Goal: Information Seeking & Learning: Compare options

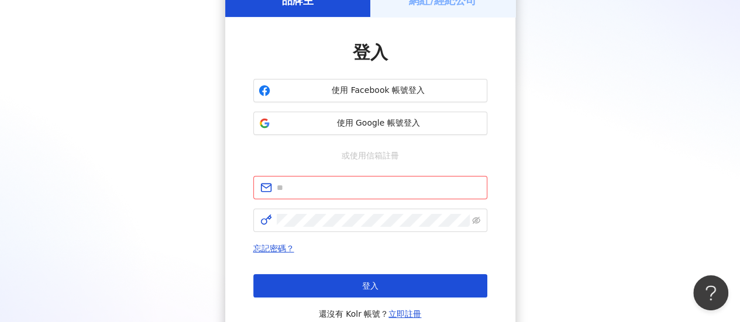
click at [150, 238] on div "品牌主 網紅/經紀公司 登入 使用 Facebook 帳號登入 使用 Google 帳號登入 或使用信箱註冊 請填寫信箱 忘記密碼？ 登入 還沒有 Kolr …" at bounding box center [370, 164] width 712 height 361
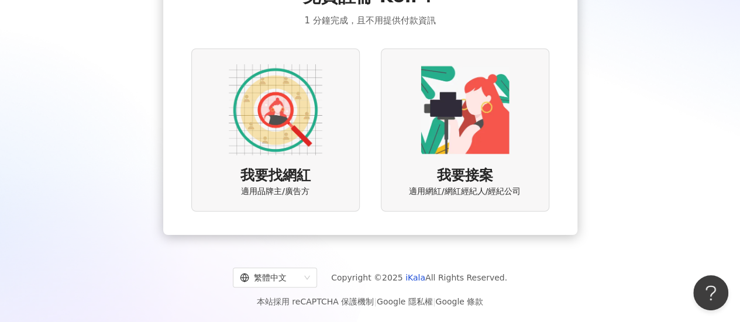
scroll to position [90, 0]
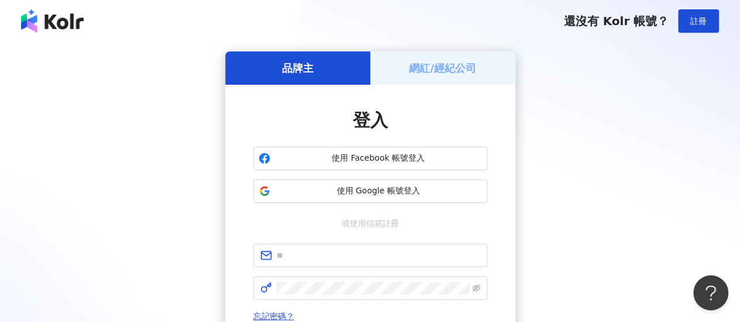
click at [567, 78] on div "品牌主 網紅/經紀公司 登入 使用 Facebook 帳號登入 使用 Google 帳號登入 或使用信箱註冊 忘記密碼？ 登入 還沒有 Kolr 帳號？ 立即…" at bounding box center [370, 231] width 712 height 361
click at [70, 218] on div "品牌主 網紅/經紀公司 登入 使用 Facebook 帳號登入 使用 Google 帳號登入 或使用信箱註冊 忘記密碼？ 登入 還沒有 Kolr 帳號？ 立即…" at bounding box center [370, 231] width 712 height 361
click at [342, 250] on input "text" at bounding box center [379, 255] width 204 height 13
paste input "**********"
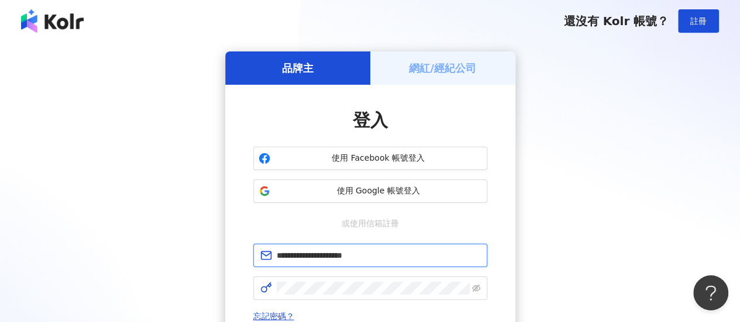
type input "**********"
click at [68, 226] on div "**********" at bounding box center [370, 231] width 712 height 361
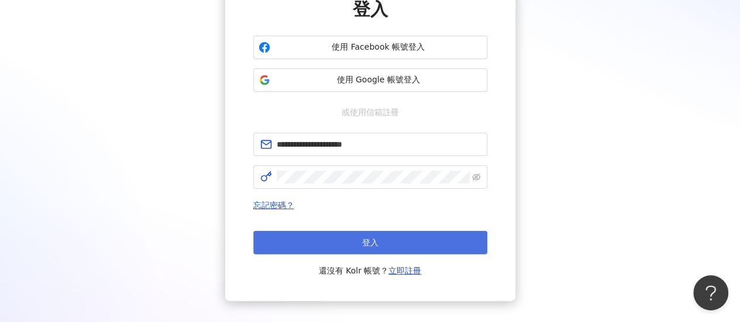
click at [361, 234] on button "登入" at bounding box center [370, 242] width 234 height 23
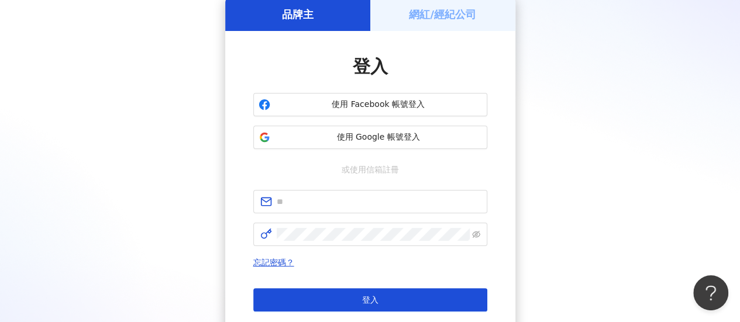
scroll to position [111, 0]
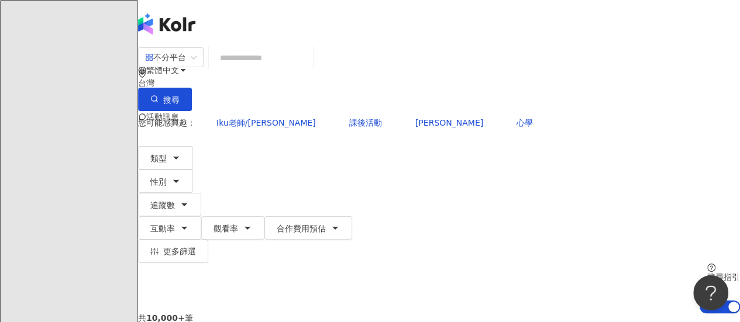
scroll to position [16, 0]
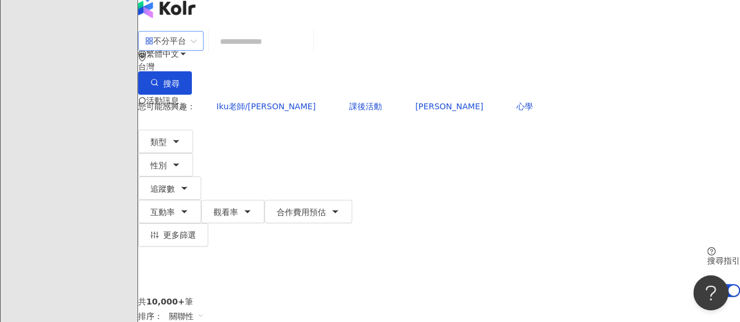
click at [196, 50] on span "不分平台" at bounding box center [170, 41] width 51 height 19
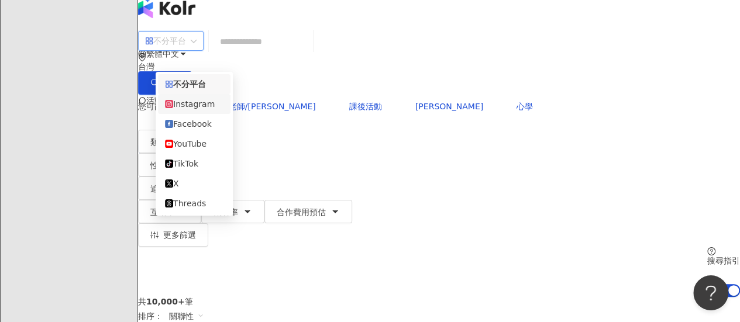
click at [192, 105] on div "Instagram" at bounding box center [194, 104] width 58 height 13
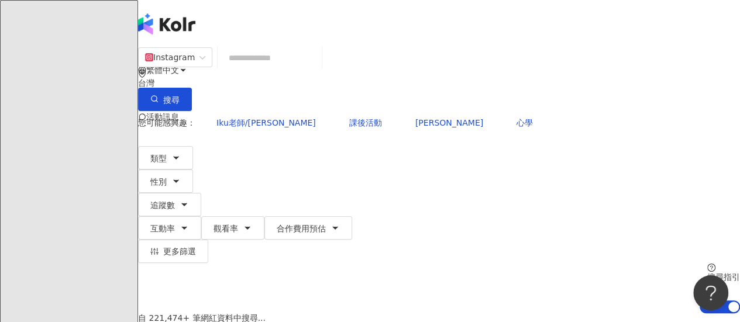
click at [309, 69] on input "search" at bounding box center [269, 58] width 95 height 22
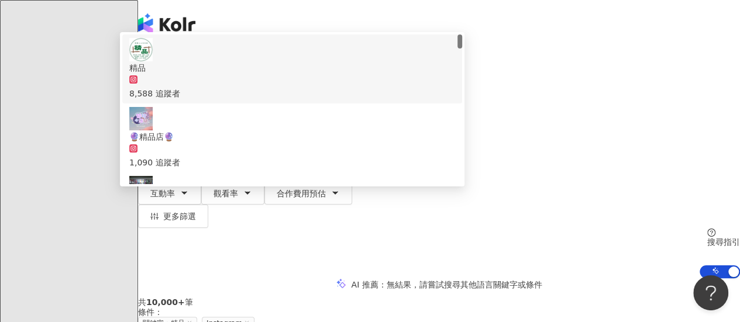
click at [265, 25] on div "繁體中文 活動訊息 電" at bounding box center [439, 93] width 602 height 187
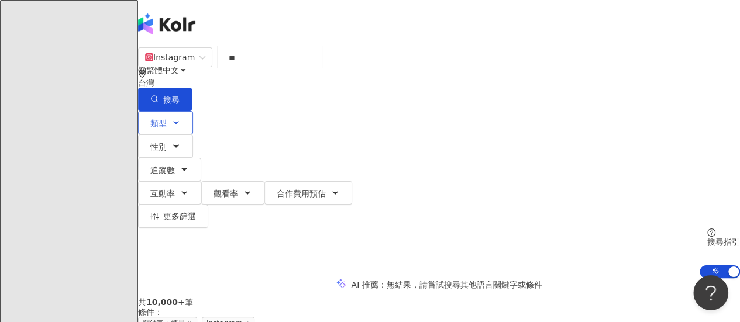
click at [184, 114] on button "類型" at bounding box center [165, 122] width 55 height 23
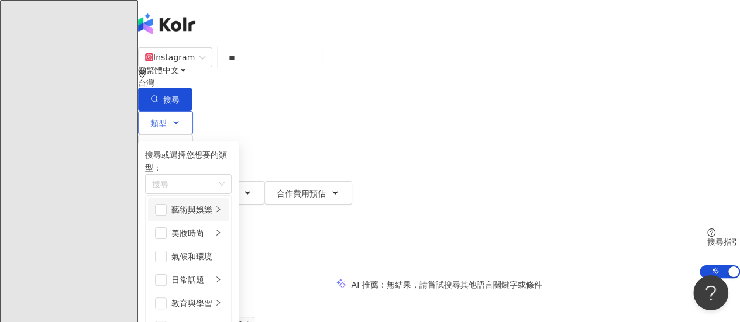
click at [212, 216] on div "藝術與娛樂" at bounding box center [191, 210] width 41 height 13
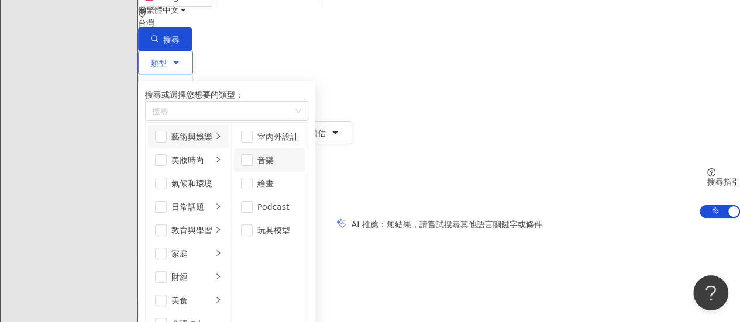
scroll to position [64, 0]
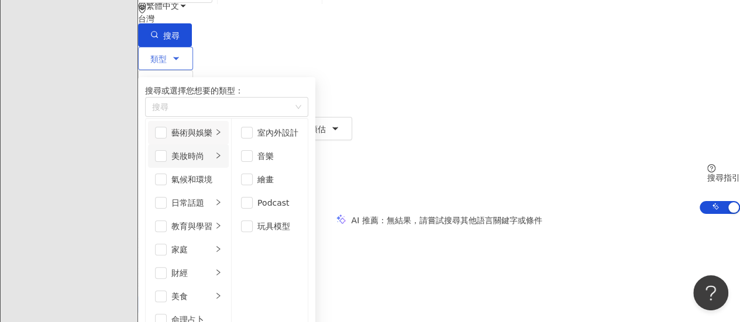
click at [229, 168] on li "美妝時尚" at bounding box center [188, 155] width 81 height 23
click at [253, 185] on span "button" at bounding box center [247, 180] width 12 height 12
click at [253, 279] on span "button" at bounding box center [247, 273] width 12 height 12
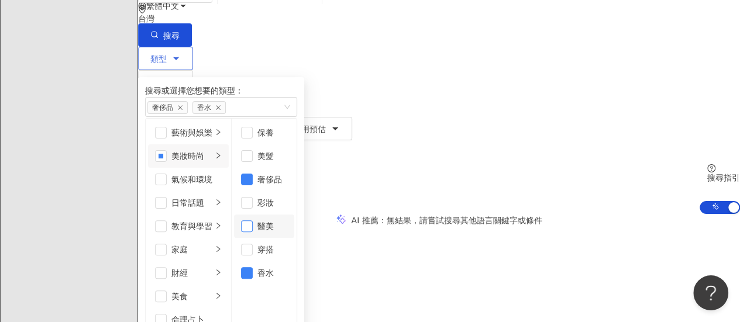
click at [253, 232] on span "button" at bounding box center [247, 226] width 12 height 12
click at [253, 256] on span "button" at bounding box center [247, 250] width 12 height 12
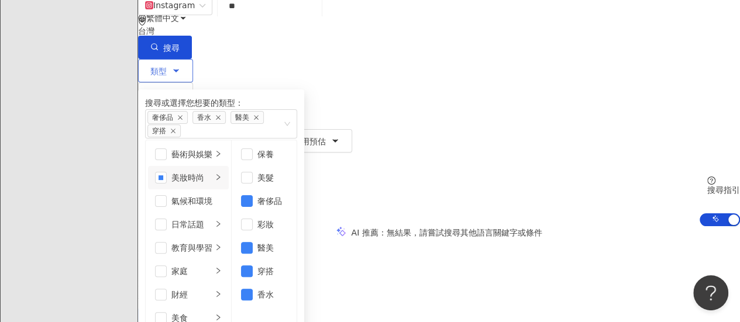
scroll to position [0, 0]
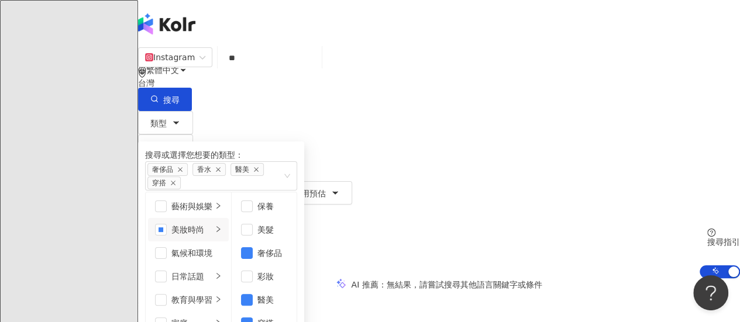
click at [370, 82] on div "Instagram ** 台灣 搜尋 6271bb02-24e4-4aec-bd43-b1102a471838 e5c7d6a1-301c-4231-b2b8…" at bounding box center [439, 79] width 602 height 64
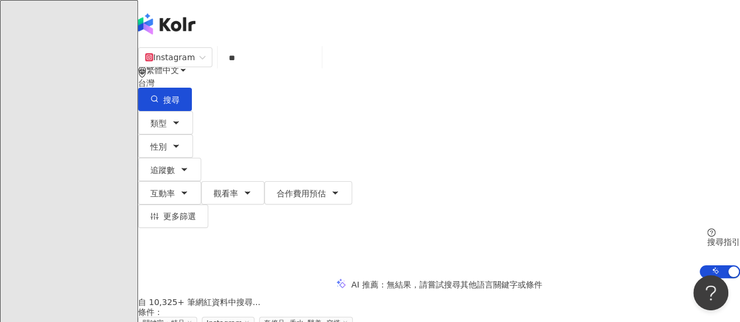
click at [317, 68] on input "**" at bounding box center [269, 58] width 95 height 22
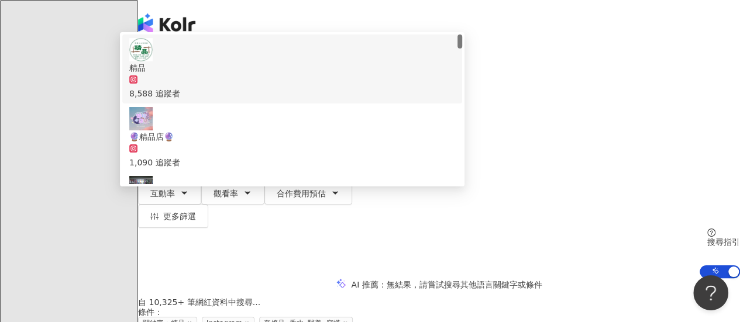
type input "*"
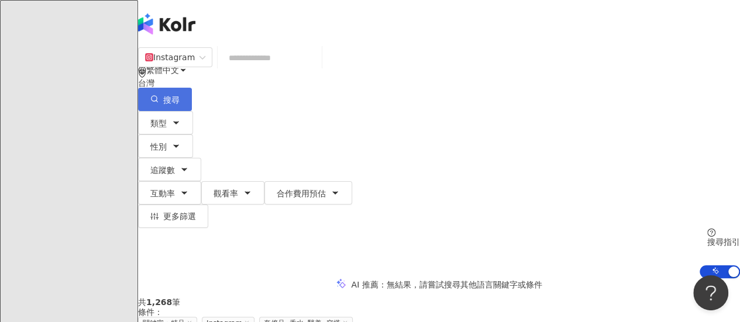
click at [180, 95] on span "搜尋" at bounding box center [171, 99] width 16 height 9
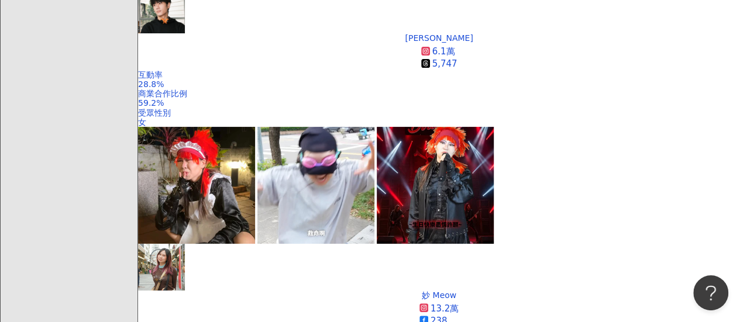
scroll to position [2286, 0]
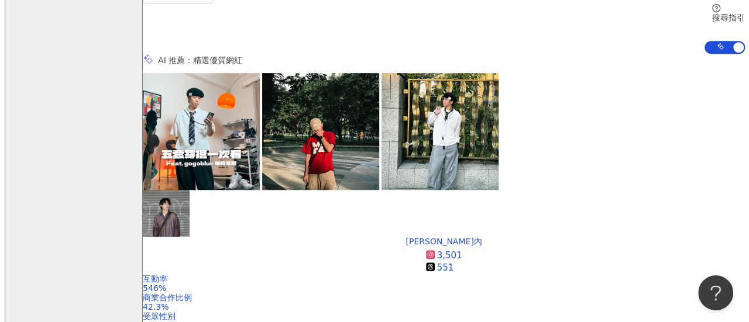
scroll to position [0, 0]
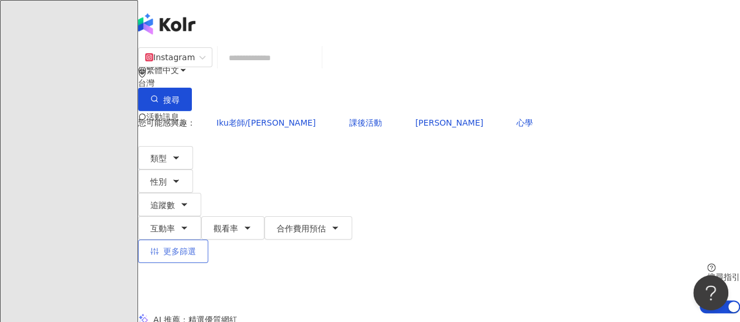
click at [208, 240] on button "更多篩選" at bounding box center [173, 251] width 70 height 23
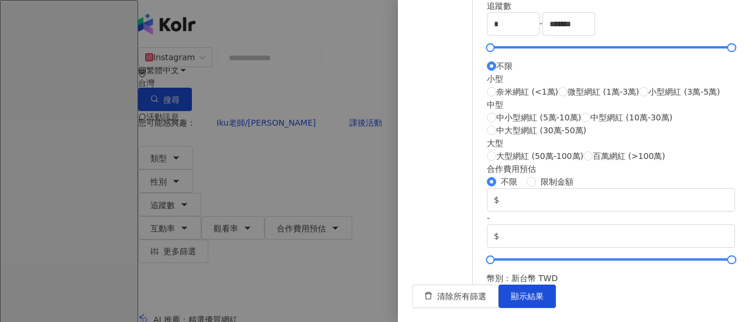
scroll to position [377, 0]
click at [519, 124] on span "中小型網紅 (5萬-10萬)" at bounding box center [538, 117] width 85 height 13
type input "*****"
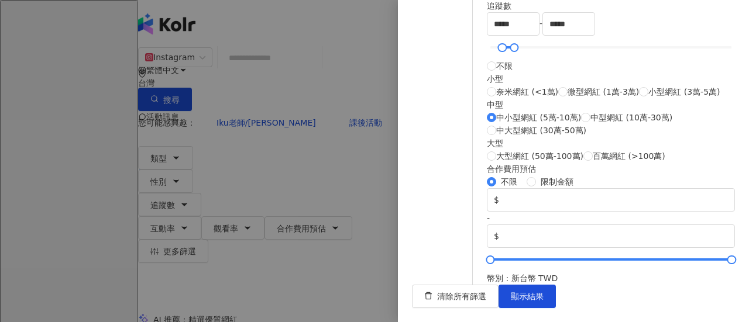
type input "******"
type input "*****"
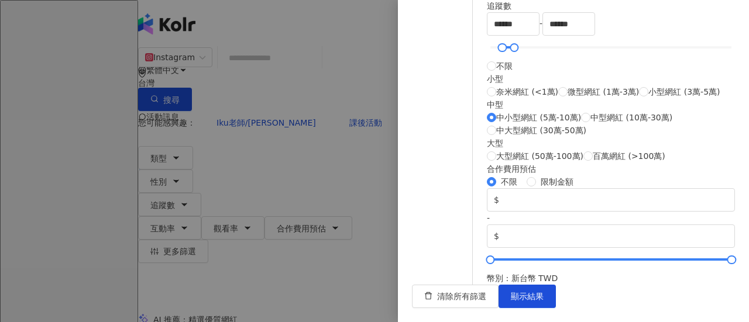
type input "*****"
click at [590, 124] on span "中型網紅 (10萬-30萬)" at bounding box center [631, 117] width 82 height 13
type input "******"
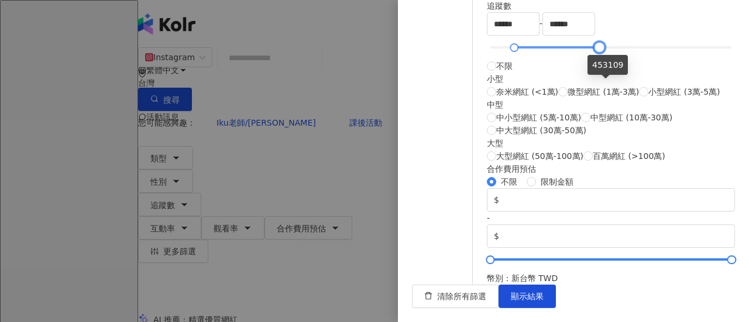
drag, startPoint x: 574, startPoint y: 84, endPoint x: 607, endPoint y: 87, distance: 32.9
click at [602, 51] on div at bounding box center [599, 47] width 6 height 6
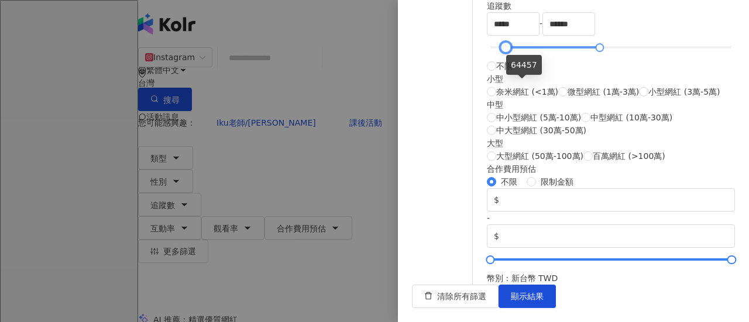
type input "*****"
drag, startPoint x: 531, startPoint y: 84, endPoint x: 525, endPoint y: 86, distance: 6.1
click at [511, 51] on div at bounding box center [507, 47] width 6 height 6
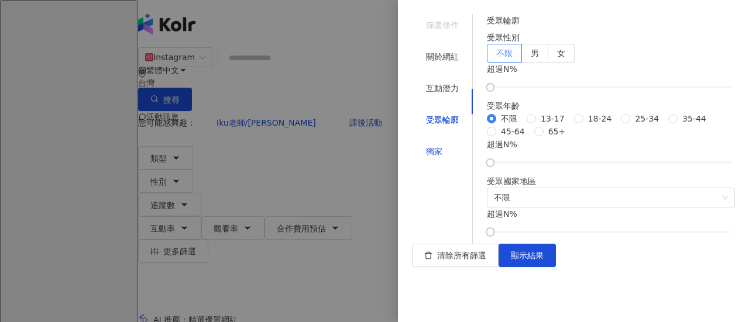
click at [426, 145] on div "獨家" at bounding box center [434, 151] width 16 height 13
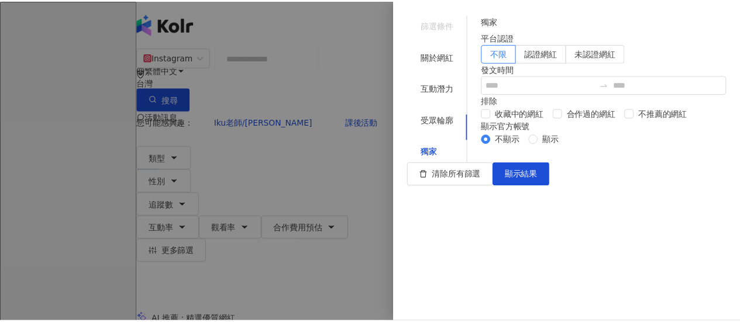
scroll to position [107, 0]
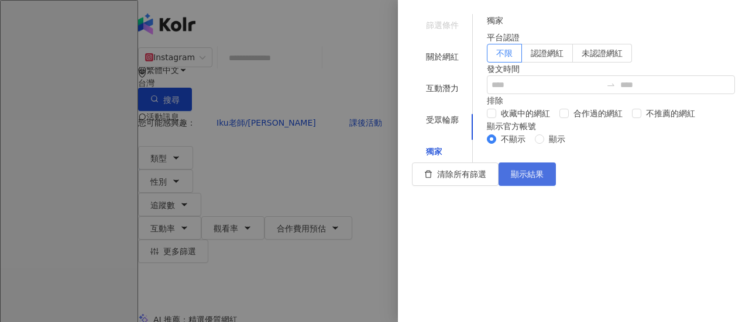
click at [543, 179] on span "顯示結果" at bounding box center [527, 174] width 33 height 9
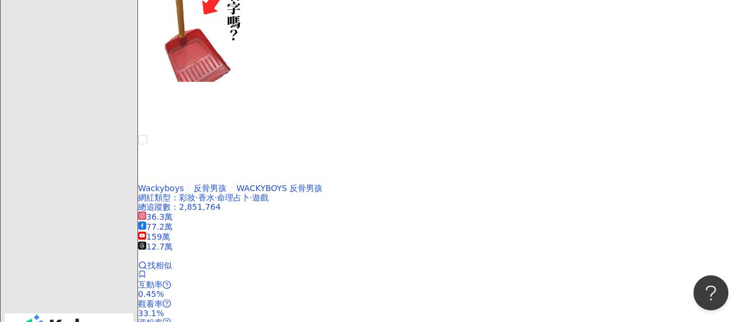
scroll to position [2266, 0]
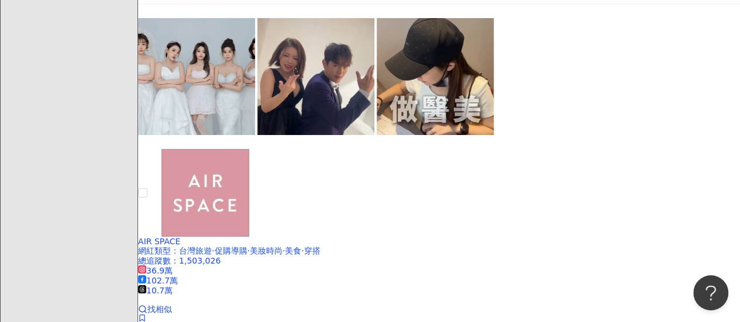
scroll to position [2191, 0]
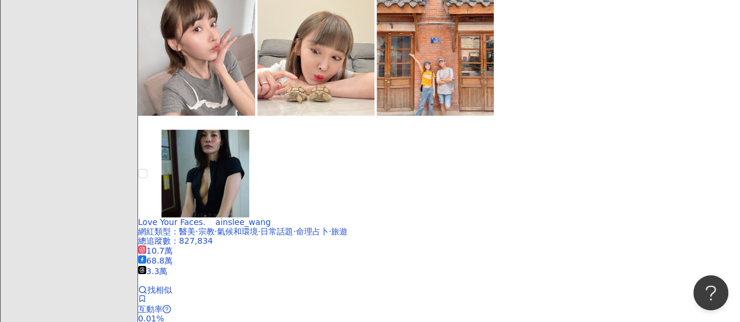
scroll to position [2209, 0]
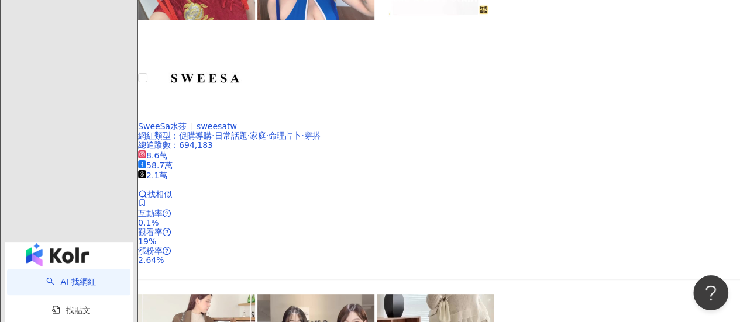
scroll to position [2251, 0]
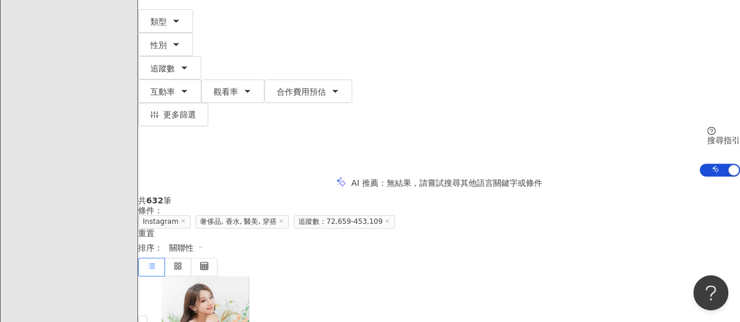
scroll to position [137, 0]
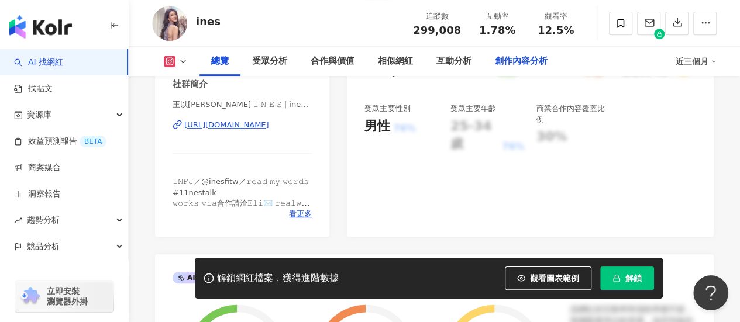
scroll to position [249, 0]
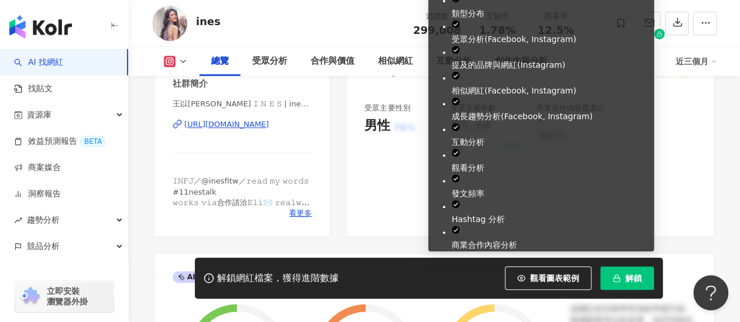
click at [618, 278] on icon "button" at bounding box center [617, 276] width 4 height 3
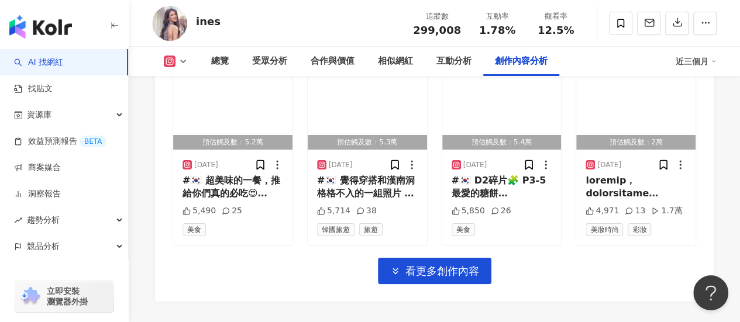
scroll to position [4289, 0]
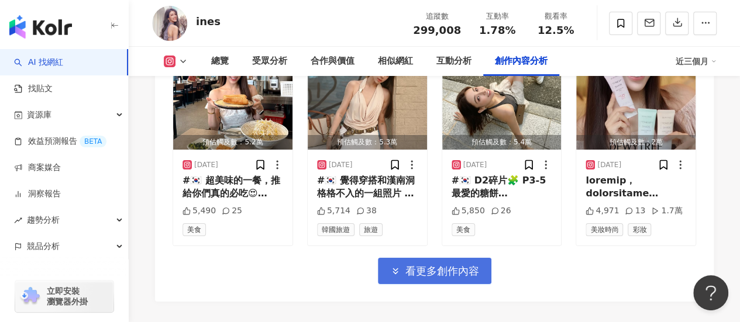
click at [450, 265] on span "看更多創作內容" at bounding box center [442, 271] width 74 height 13
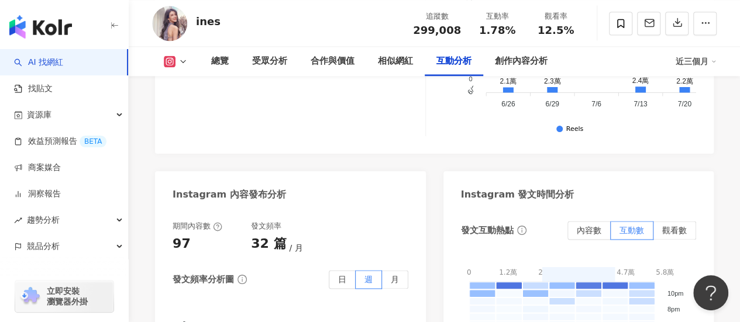
scroll to position [2888, 0]
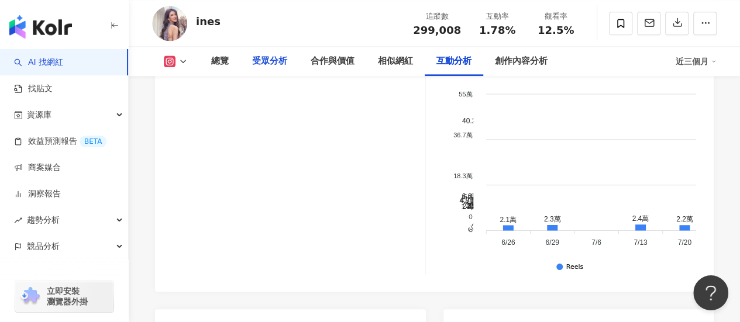
click at [273, 65] on div "受眾分析" at bounding box center [269, 61] width 35 height 14
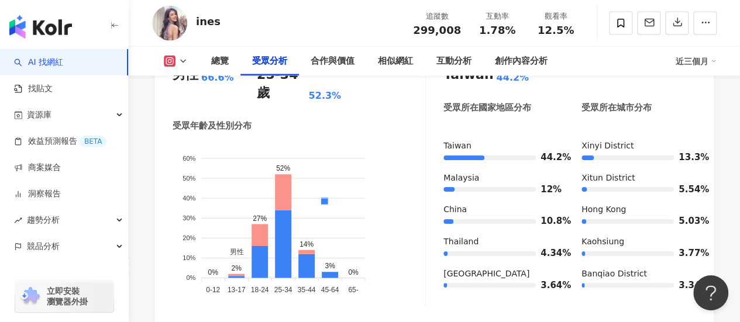
scroll to position [1174, 0]
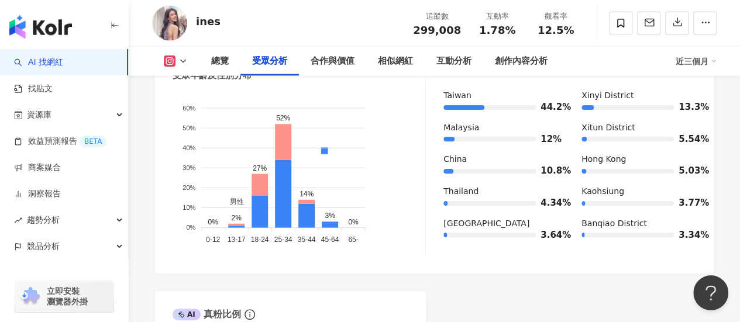
click at [470, 291] on div "AI Instagram 受眾樣貌分析 這對您是否有幫助？ 受眾主要性別 男性 66.6% 受眾主要年齡 25-34 歲 52.3% 受眾年齡及性別分布 男性…" at bounding box center [434, 214] width 558 height 523
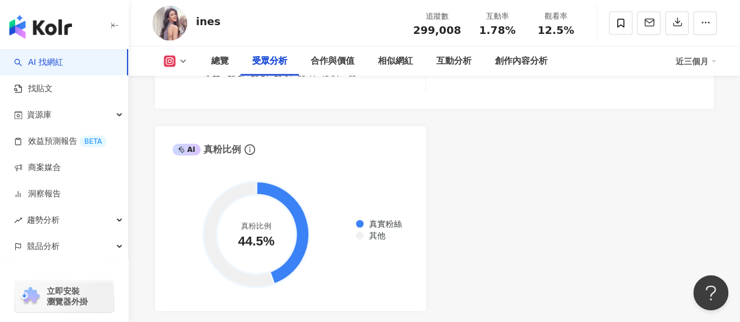
scroll to position [1339, 0]
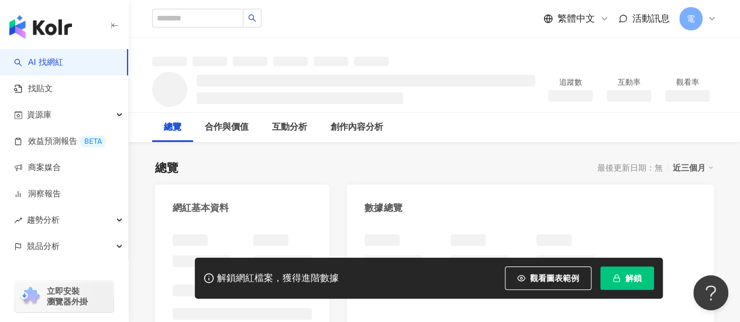
click at [626, 288] on button "解鎖" at bounding box center [627, 278] width 54 height 23
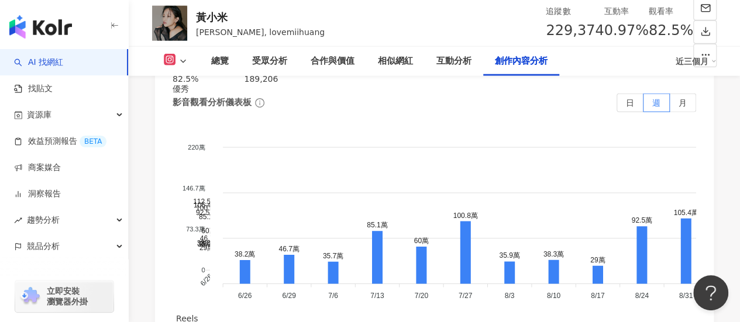
scroll to position [3679, 0]
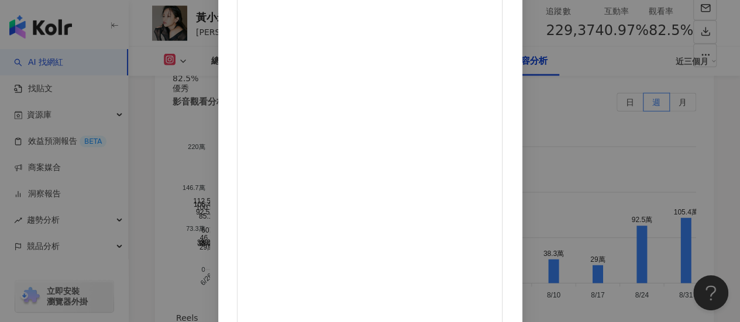
scroll to position [187, 0]
click at [677, 202] on div "黃小米 2025/9/23 來過幾次歐洲 讓我印象最深刻的事情之一 就是他們的「穿衣態度」 不盲從、不隨便 不分年紀都穿著自己喜歡風格的服飾 （看到好多時髦老…" at bounding box center [370, 161] width 740 height 322
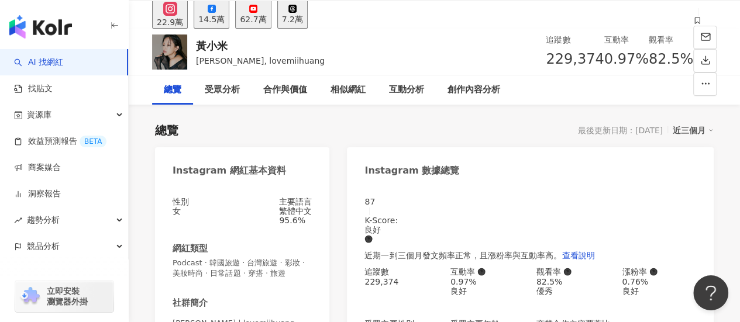
scroll to position [0, 0]
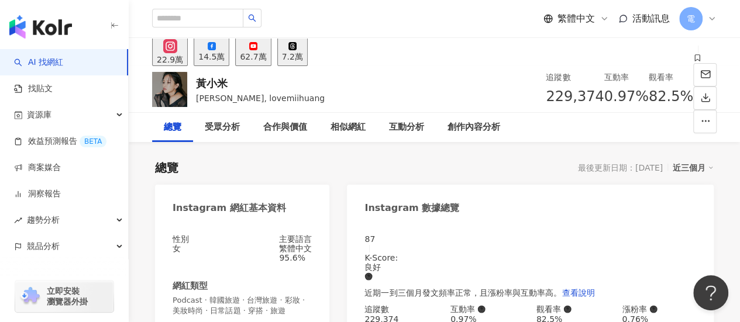
click at [239, 84] on div "黃小米" at bounding box center [260, 83] width 129 height 15
drag, startPoint x: 408, startPoint y: 86, endPoint x: 458, endPoint y: 101, distance: 52.5
click at [458, 101] on div "黃小米 黃小米 Mii, lovemiihuang 追蹤數 229,374 互動率 0.97% 觀看率 82.5%" at bounding box center [434, 89] width 611 height 46
click at [408, 93] on div "黃小米 黃小米 Mii, lovemiihuang 追蹤數 229,374 互動率 0.97% 觀看率 82.5%" at bounding box center [434, 89] width 611 height 46
drag, startPoint x: 413, startPoint y: 95, endPoint x: 460, endPoint y: 99, distance: 47.0
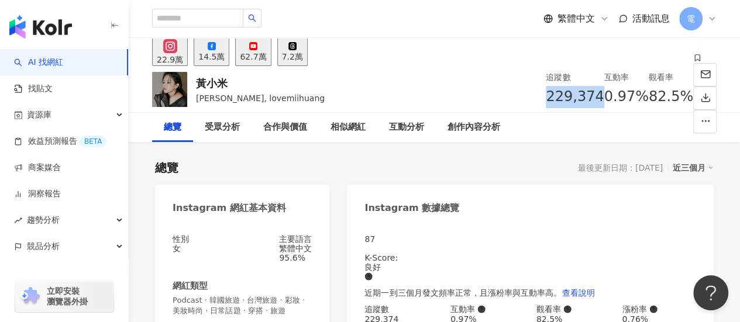
click at [546, 99] on div "追蹤數 229,374" at bounding box center [575, 89] width 58 height 37
copy span "229,374"
drag, startPoint x: 474, startPoint y: 96, endPoint x: 513, endPoint y: 92, distance: 38.8
click at [604, 92] on div "互動率 0.97%" at bounding box center [626, 89] width 44 height 37
copy span "0.97%"
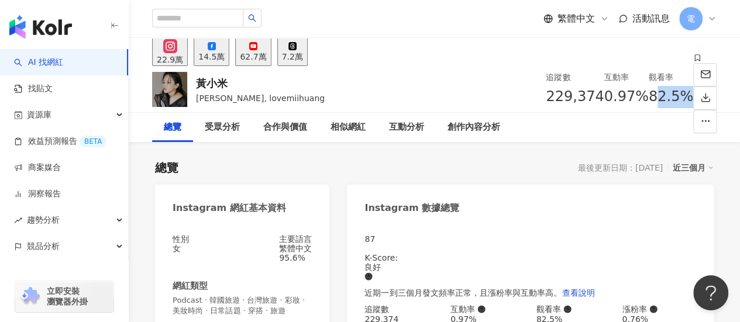
drag, startPoint x: 543, startPoint y: 94, endPoint x: 580, endPoint y: 105, distance: 39.2
click at [580, 105] on div "追蹤數 229,374 互動率 0.97% 觀看率 82.5%" at bounding box center [619, 89] width 147 height 47
drag, startPoint x: 534, startPoint y: 93, endPoint x: 604, endPoint y: 105, distance: 70.6
click at [604, 105] on div "黃小米 黃小米 Mii, lovemiihuang 追蹤數 229,374 互動率 0.97% 觀看率 82.5%" at bounding box center [434, 89] width 611 height 46
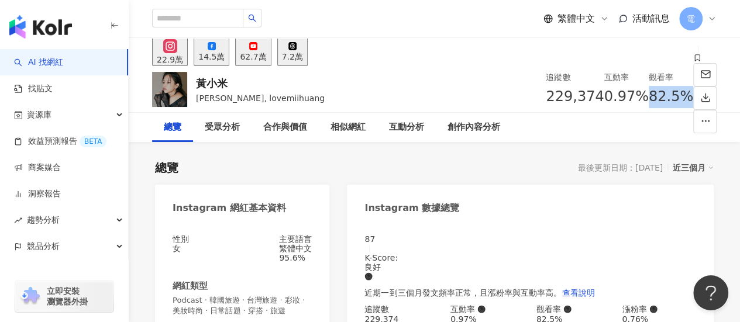
copy div "82.5%"
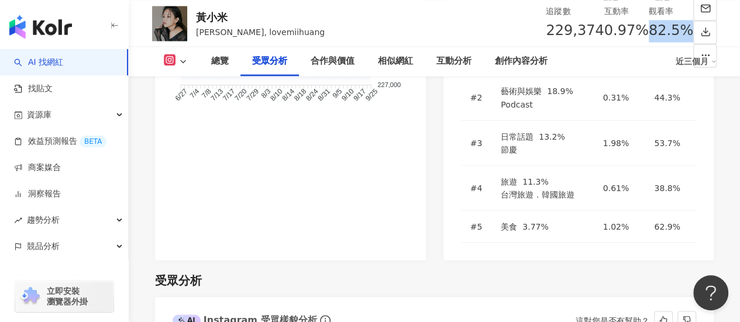
scroll to position [1014, 0]
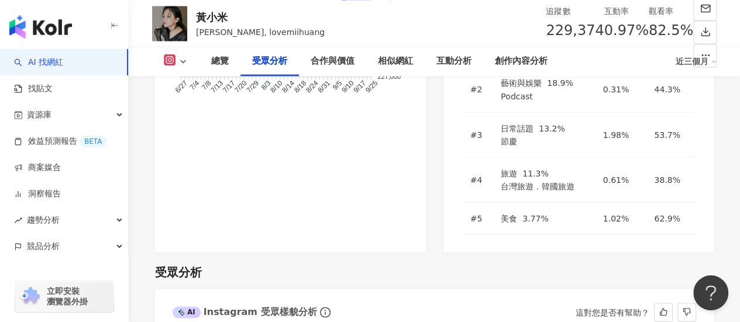
drag, startPoint x: 254, startPoint y: 189, endPoint x: 305, endPoint y: 191, distance: 50.9
drag, startPoint x: 255, startPoint y: 190, endPoint x: 317, endPoint y: 194, distance: 62.1
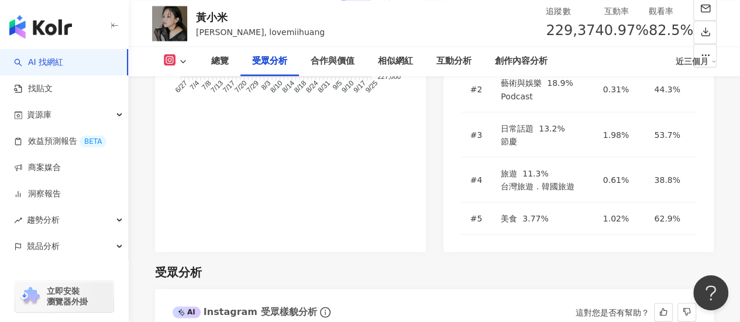
drag, startPoint x: 254, startPoint y: 171, endPoint x: 310, endPoint y: 172, distance: 55.6
drag, startPoint x: 258, startPoint y: 174, endPoint x: 302, endPoint y: 170, distance: 43.4
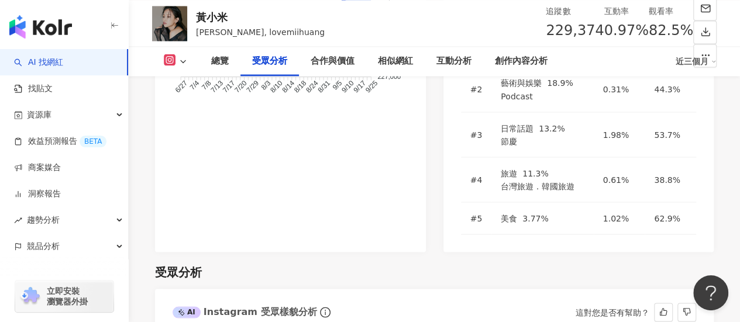
copy div "受眾主要年齡"
drag, startPoint x: 258, startPoint y: 194, endPoint x: 303, endPoint y: 191, distance: 45.1
copy div "25-34 歲"
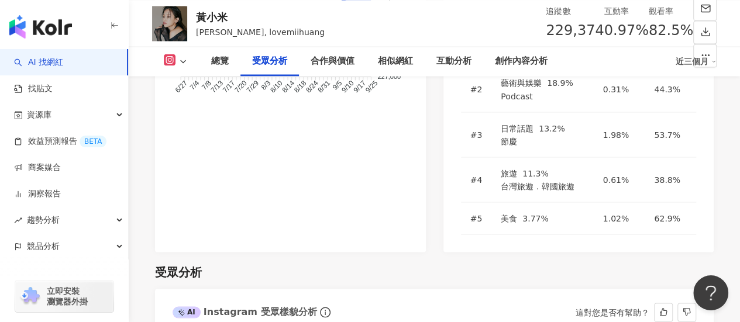
drag, startPoint x: 174, startPoint y: 169, endPoint x: 212, endPoint y: 173, distance: 38.2
drag, startPoint x: 172, startPoint y: 172, endPoint x: 226, endPoint y: 175, distance: 53.9
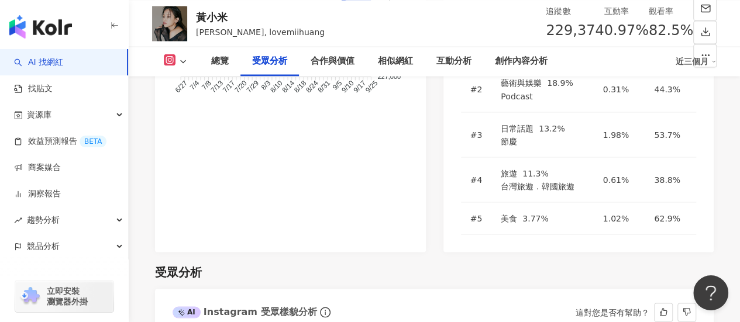
copy div "受眾主要性別"
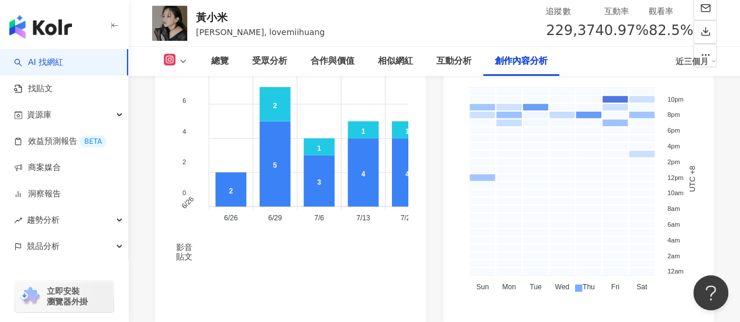
scroll to position [4117, 0]
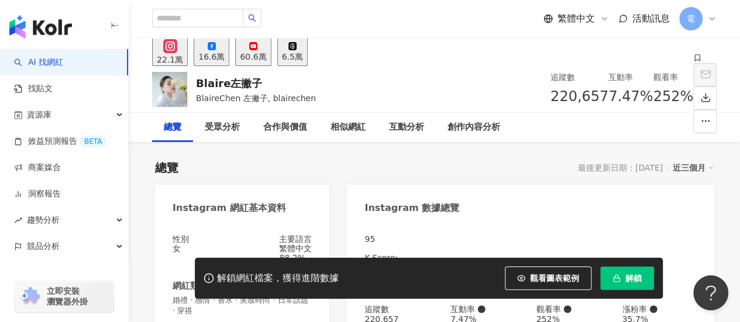
click at [612, 282] on button "解鎖" at bounding box center [627, 278] width 54 height 23
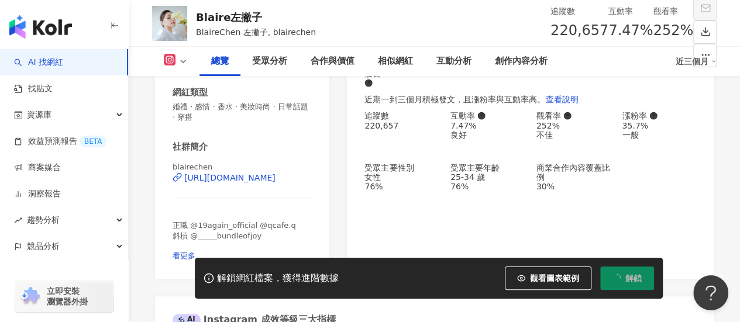
scroll to position [193, 0]
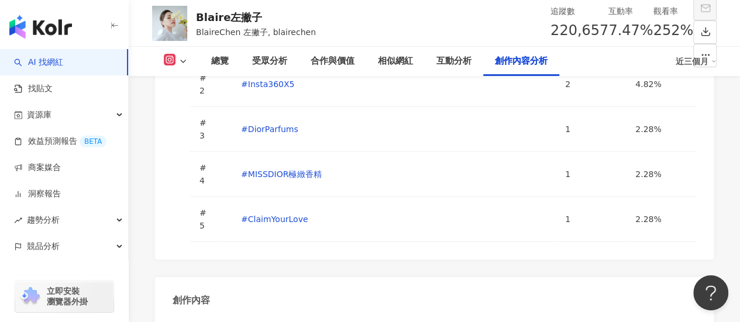
scroll to position [4354, 0]
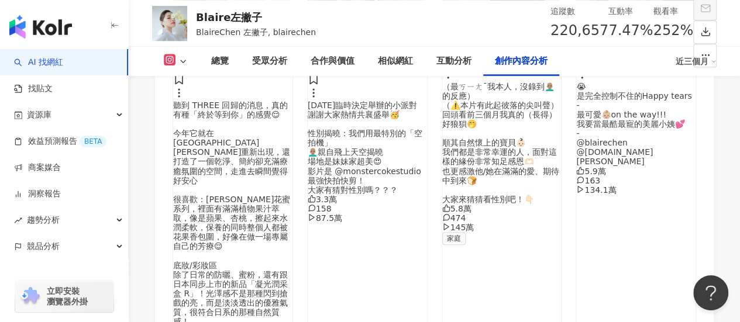
scroll to position [4926, 0]
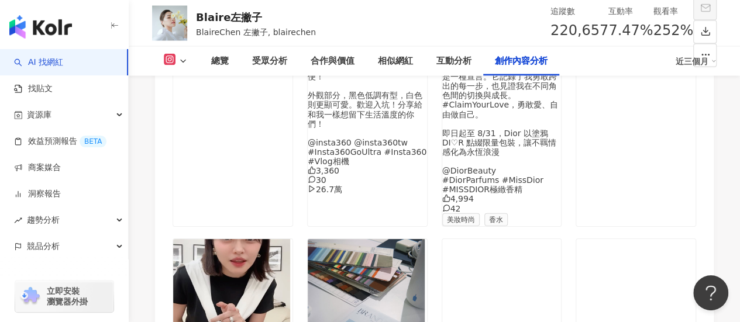
scroll to position [5619, 0]
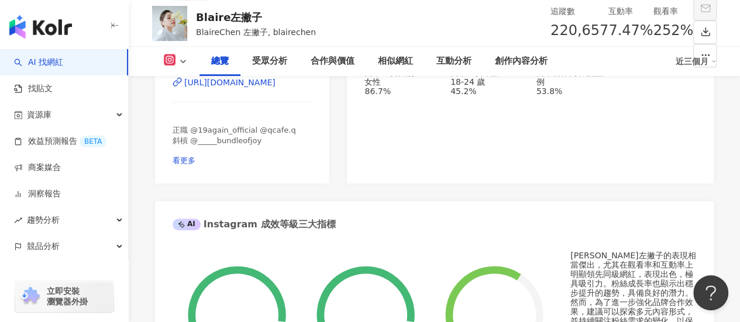
scroll to position [225, 0]
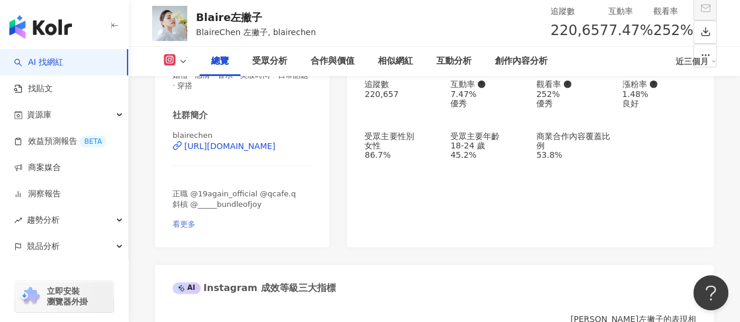
click at [195, 229] on span "看更多" at bounding box center [184, 224] width 23 height 9
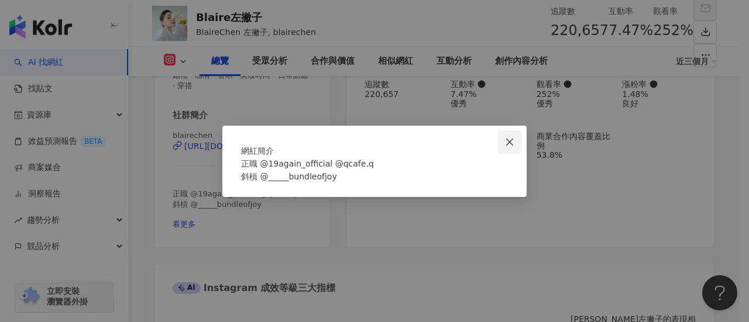
click at [516, 137] on span "Close" at bounding box center [509, 141] width 23 height 9
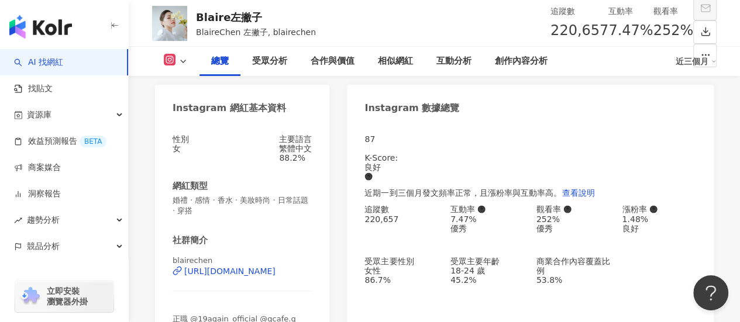
scroll to position [101, 0]
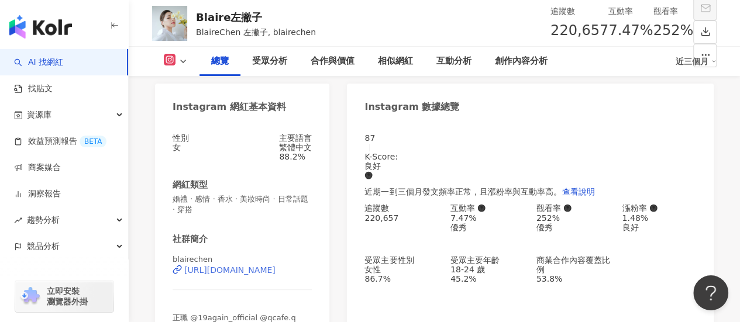
click at [252, 275] on div "https://www.instagram.com/blairechen/" at bounding box center [229, 269] width 91 height 9
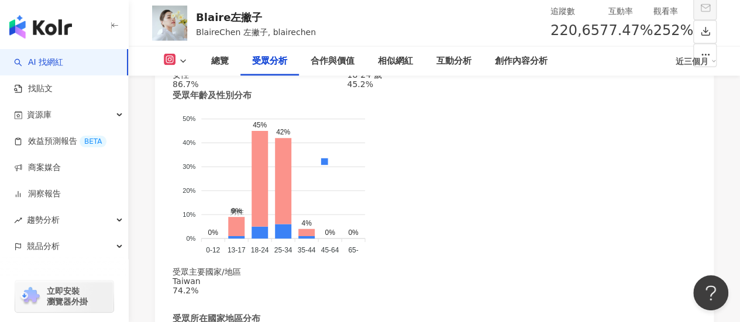
scroll to position [1218, 0]
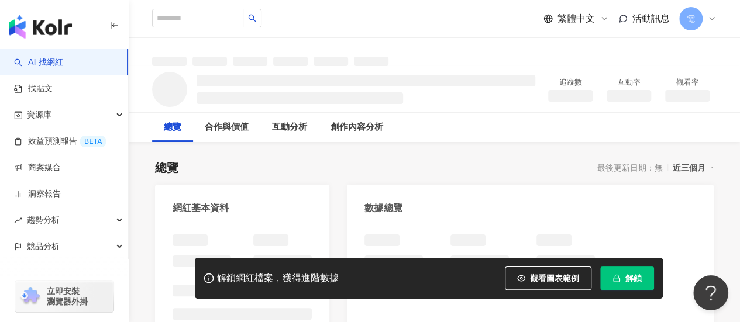
click at [630, 282] on span "解鎖" at bounding box center [633, 278] width 16 height 9
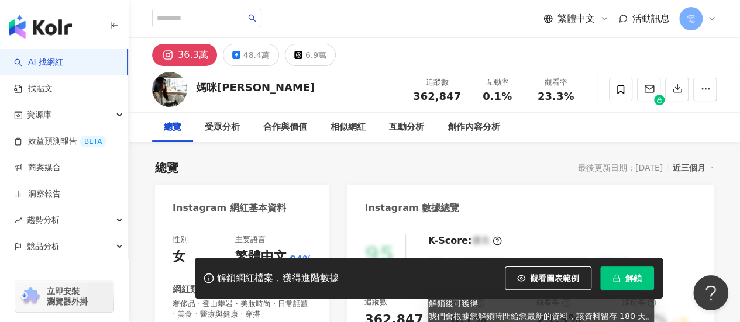
click at [620, 277] on button "解鎖" at bounding box center [627, 278] width 54 height 23
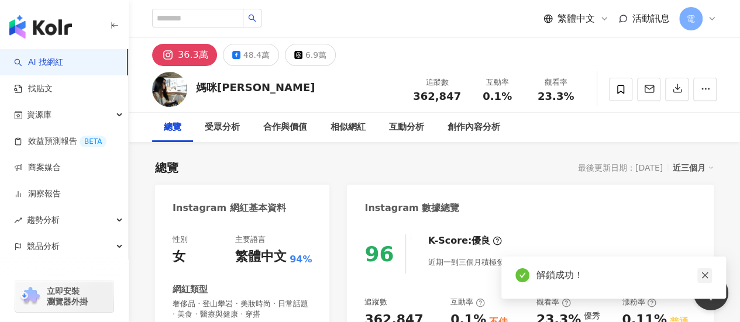
click at [708, 279] on link at bounding box center [704, 275] width 15 height 15
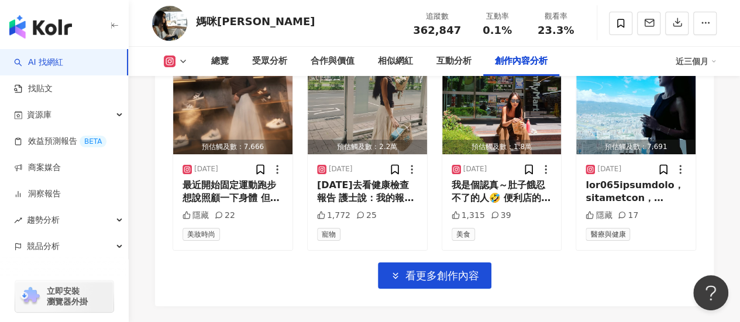
scroll to position [4178, 0]
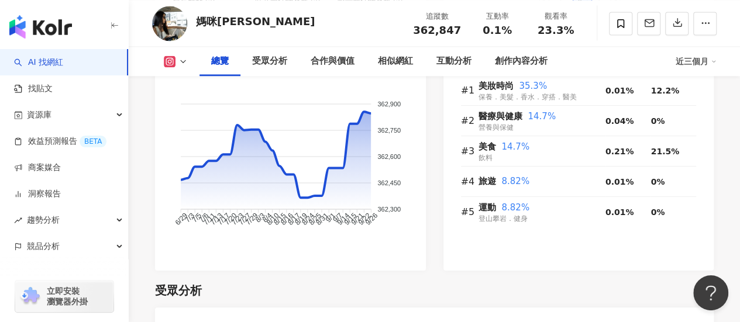
scroll to position [0, 0]
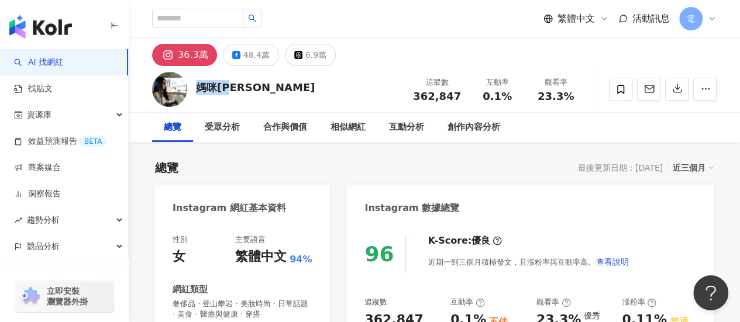
drag, startPoint x: 242, startPoint y: 94, endPoint x: 195, endPoint y: 90, distance: 46.9
click at [195, 90] on div "媽咪速玲 追蹤數 362,847 互動率 0.1% 觀看率 23.3%" at bounding box center [434, 89] width 611 height 46
copy div "媽咪速玲"
drag, startPoint x: 417, startPoint y: 92, endPoint x: 461, endPoint y: 101, distance: 45.4
click at [461, 101] on div "追蹤數 362,847" at bounding box center [437, 89] width 62 height 25
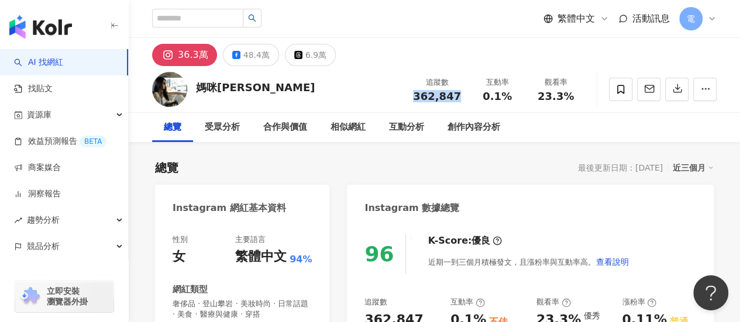
copy span "362,847"
drag, startPoint x: 485, startPoint y: 94, endPoint x: 512, endPoint y: 99, distance: 27.4
click at [512, 99] on div "0.1%" at bounding box center [497, 97] width 44 height 12
copy span "0.1%"
drag, startPoint x: 537, startPoint y: 100, endPoint x: 577, endPoint y: 95, distance: 40.1
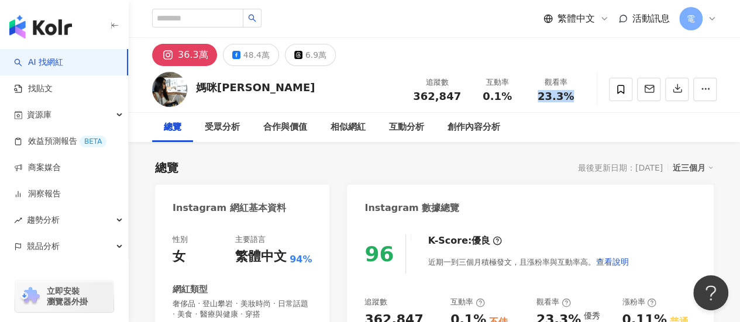
click at [577, 95] on div "23.3%" at bounding box center [555, 97] width 44 height 12
copy span "23.3%"
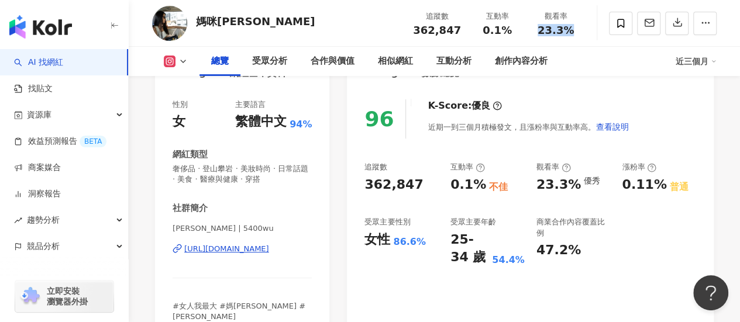
scroll to position [134, 0]
drag, startPoint x: 450, startPoint y: 241, endPoint x: 463, endPoint y: 257, distance: 20.0
click at [463, 257] on div "25-34 歲" at bounding box center [469, 250] width 39 height 36
copy div "25-34 歲"
drag, startPoint x: 366, startPoint y: 237, endPoint x: 388, endPoint y: 238, distance: 22.2
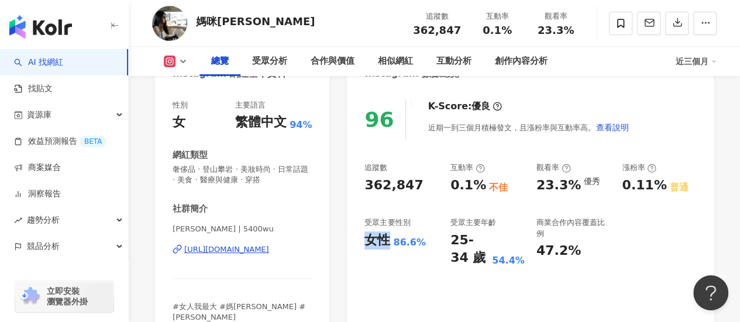
click at [388, 238] on div "女性" at bounding box center [377, 241] width 26 height 18
copy div "女性"
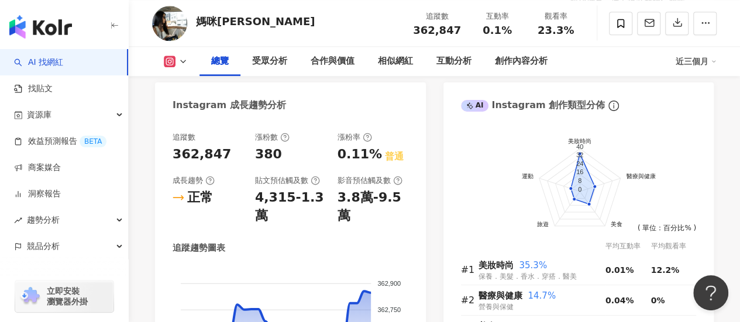
scroll to position [672, 0]
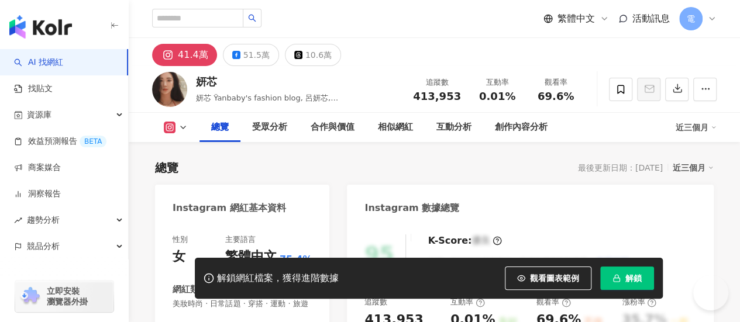
click at [616, 271] on button "解鎖" at bounding box center [627, 278] width 54 height 23
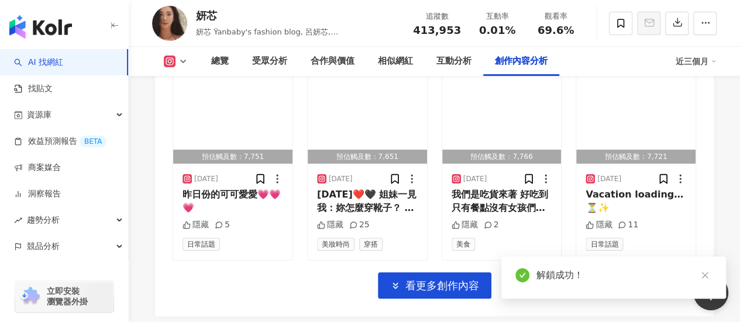
scroll to position [4270, 0]
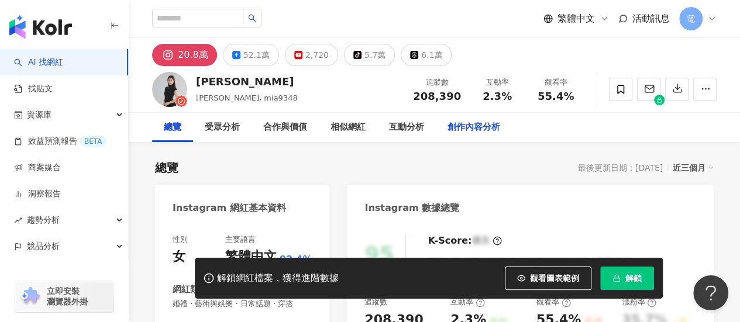
scroll to position [180, 0]
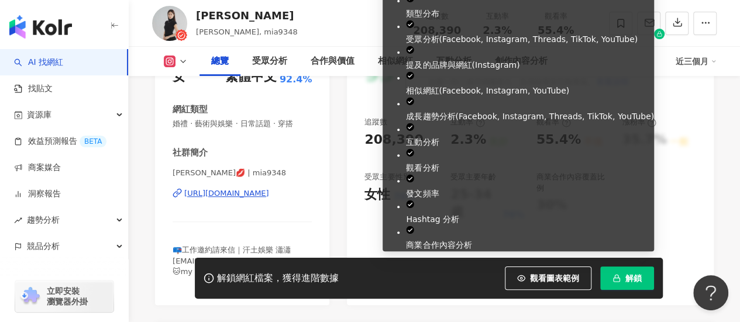
click at [609, 271] on button "解鎖" at bounding box center [627, 278] width 54 height 23
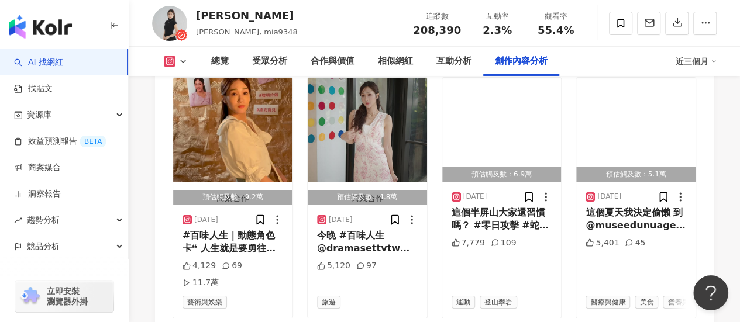
scroll to position [4251, 0]
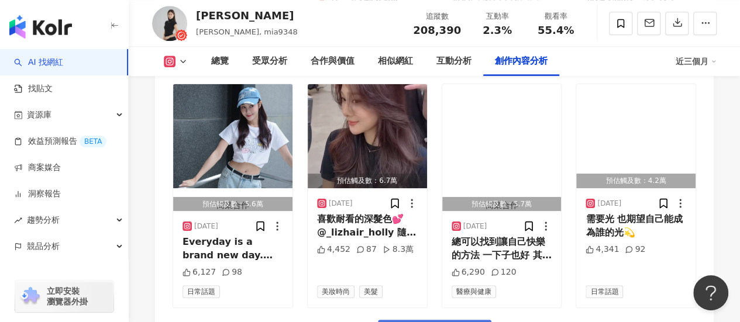
scroll to position [4951, 0]
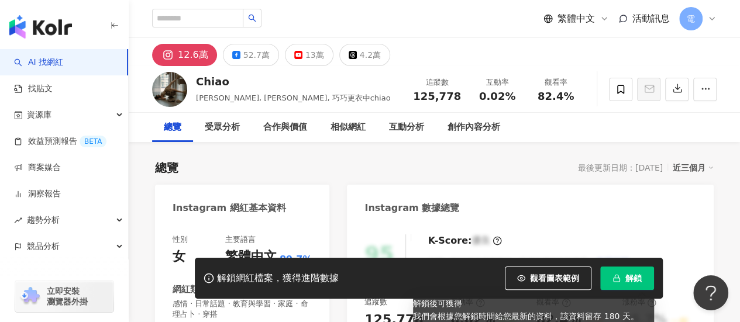
click at [641, 279] on span "解鎖" at bounding box center [633, 278] width 16 height 9
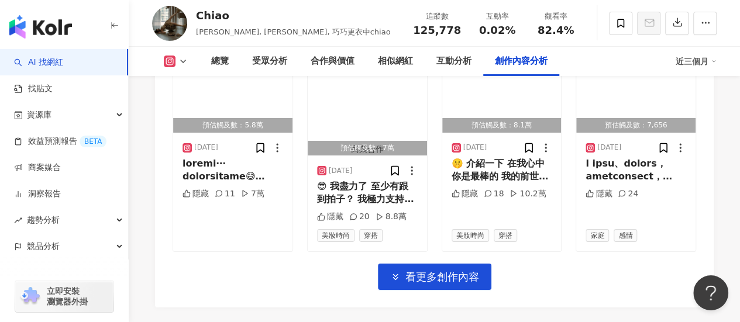
scroll to position [4252, 0]
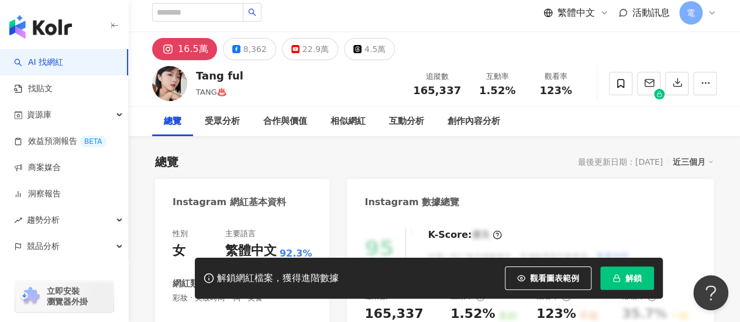
click at [626, 274] on span "解鎖" at bounding box center [633, 278] width 16 height 9
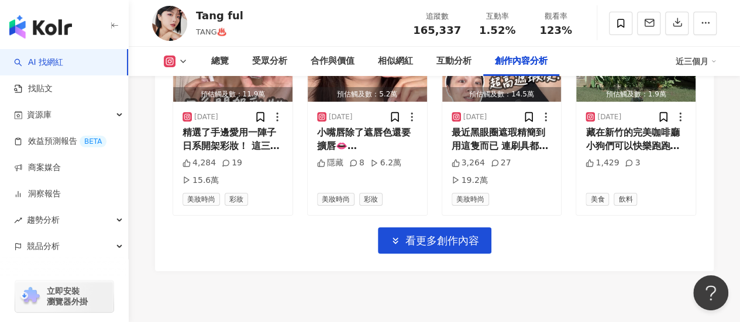
scroll to position [4377, 0]
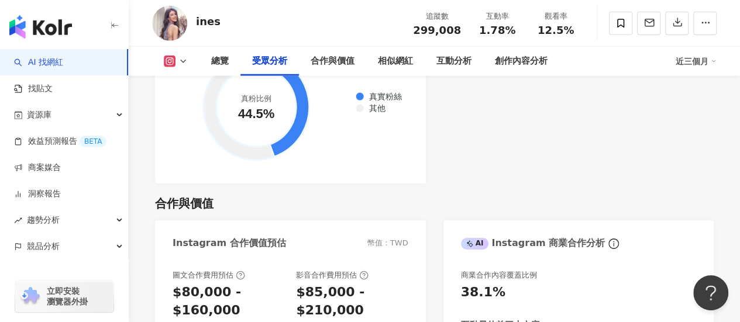
scroll to position [1379, 0]
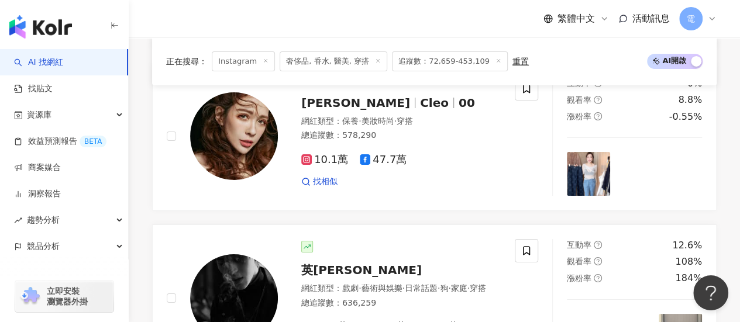
scroll to position [2112, 0]
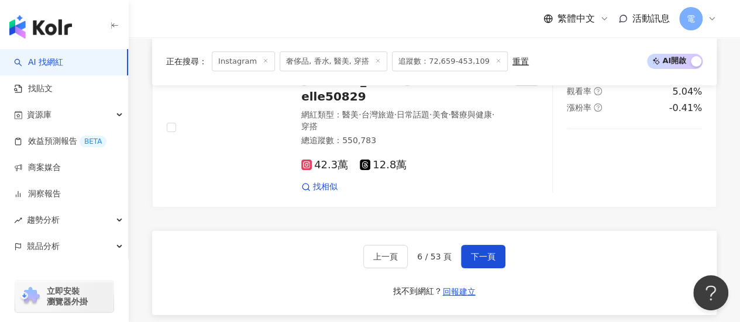
scroll to position [2162, 0]
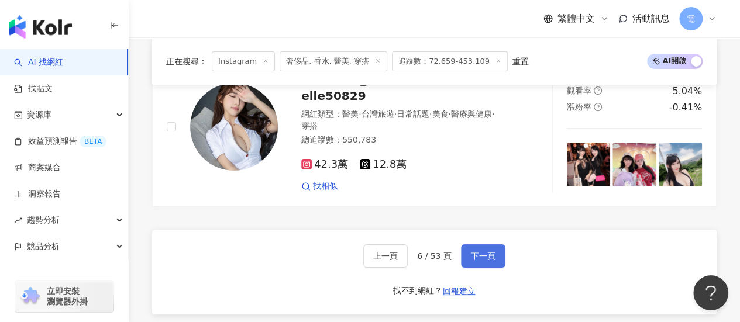
click at [478, 251] on span "下一頁" at bounding box center [483, 255] width 25 height 9
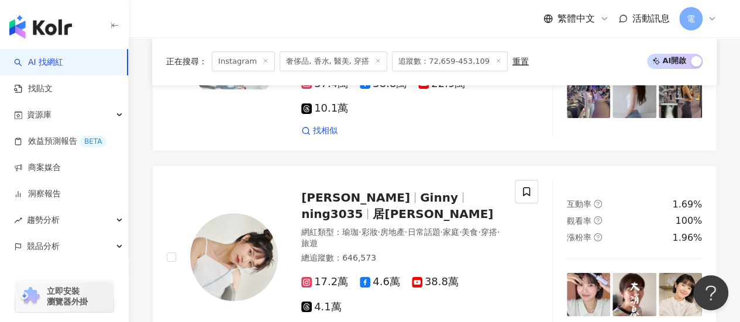
scroll to position [2168, 0]
click at [478, 226] on div "網紅類型 ： 瑜珈 · 彩妝 · 房地產 · 日常話題 · 家庭 · 美食 · 穿搭 · 旅遊" at bounding box center [400, 237] width 199 height 23
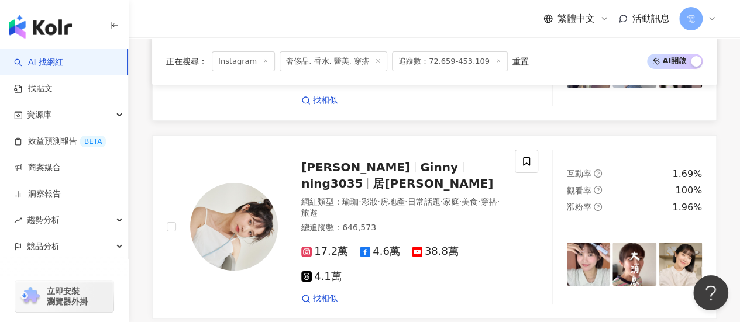
scroll to position [2328, 0]
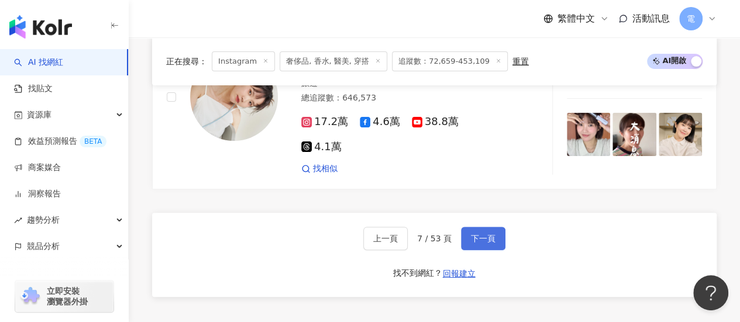
click at [467, 227] on button "下一頁" at bounding box center [483, 238] width 44 height 23
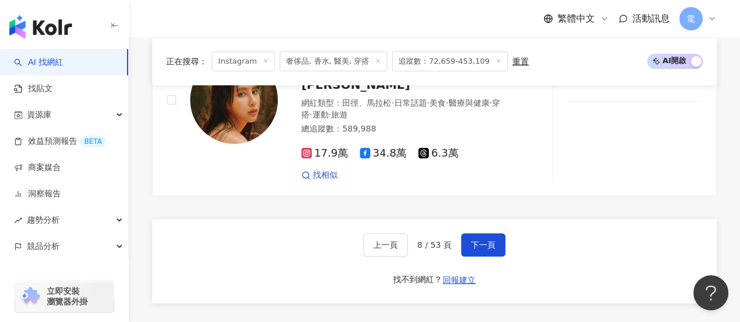
scroll to position [2209, 0]
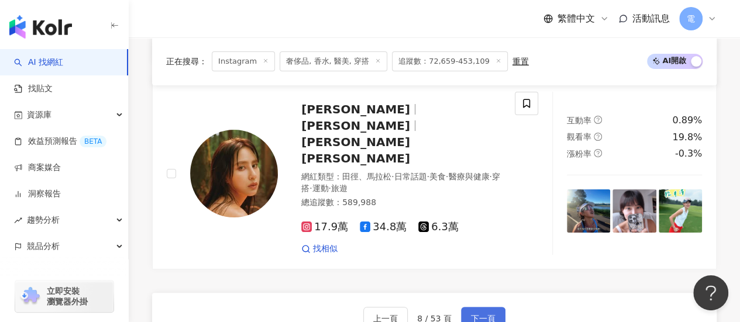
click at [482, 307] on button "下一頁" at bounding box center [483, 318] width 44 height 23
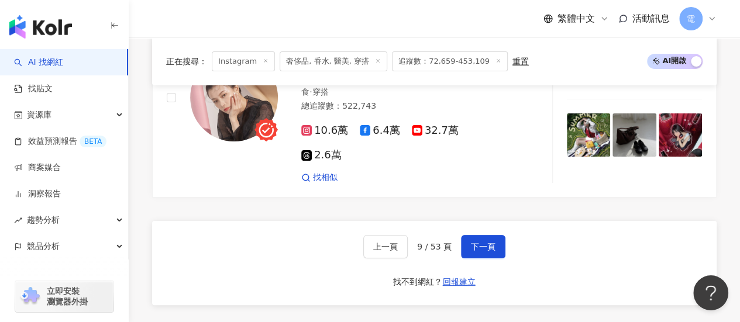
scroll to position [2260, 0]
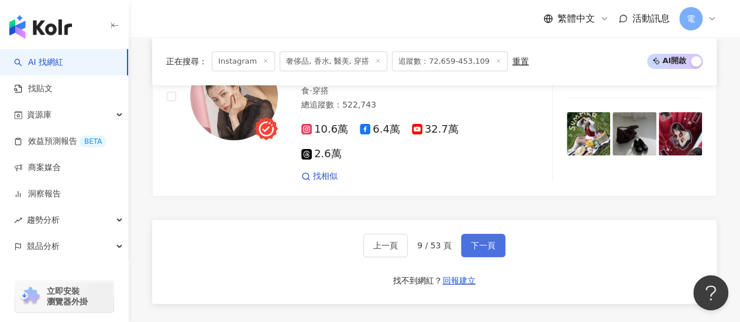
click at [478, 241] on span "下一頁" at bounding box center [483, 245] width 25 height 9
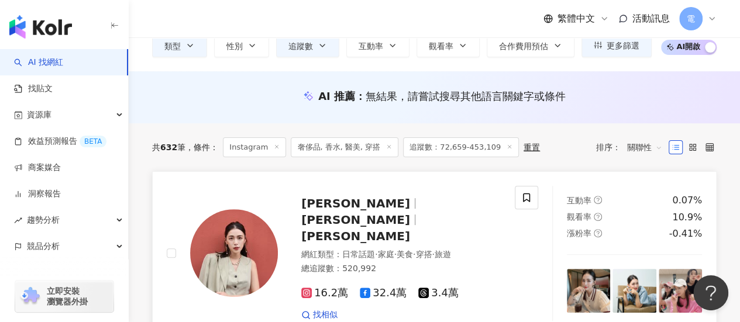
scroll to position [1, 0]
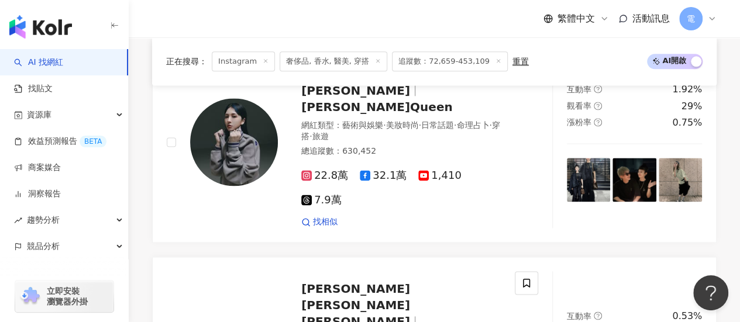
click at [474, 74] on div "正在搜尋 ： Instagram 奢侈品, 香水, 醫美, 穿搭 追蹤數：72,659-453,109 重置 AI 開啟 AI 關閉" at bounding box center [434, 61] width 564 height 48
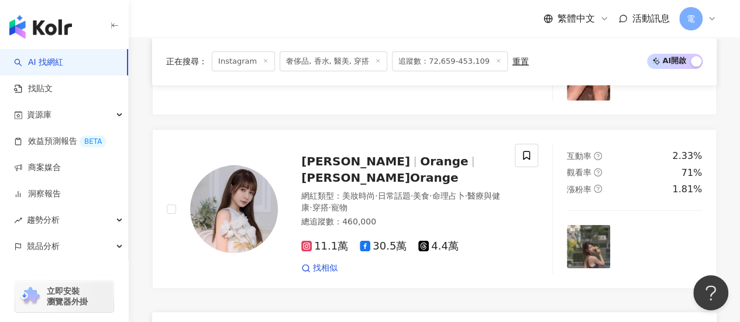
scroll to position [2396, 0]
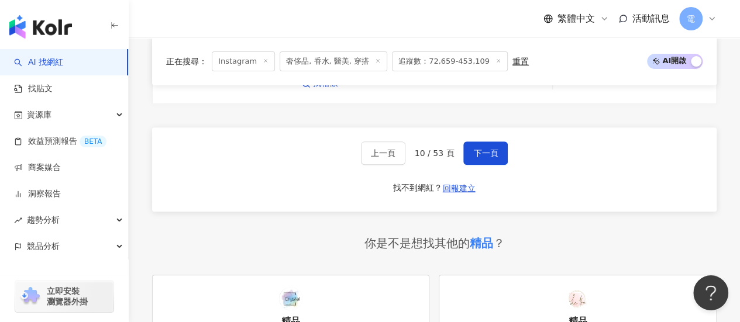
click at [512, 59] on div "重置" at bounding box center [520, 61] width 16 height 9
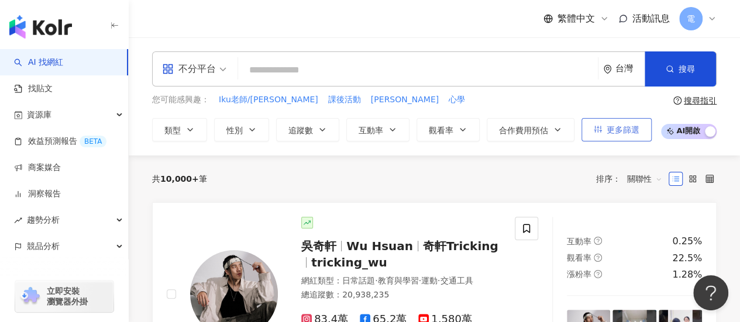
click at [625, 126] on span "更多篩選" at bounding box center [622, 129] width 33 height 9
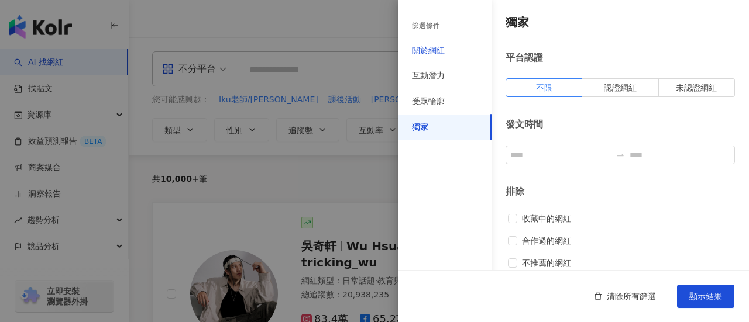
click at [439, 52] on div "關於網紅" at bounding box center [428, 51] width 33 height 12
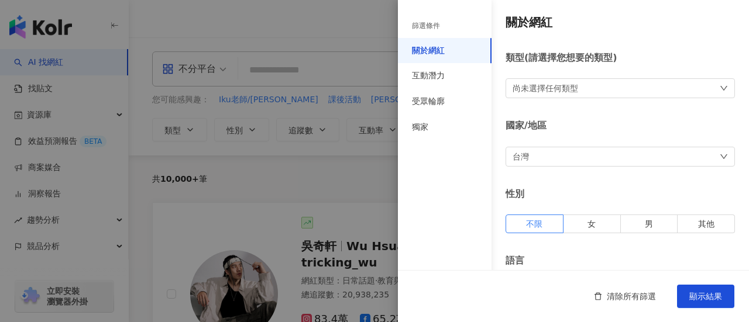
click at [432, 38] on div "關於網紅" at bounding box center [445, 51] width 94 height 26
click at [429, 35] on div "篩選條件" at bounding box center [445, 26] width 94 height 24
click at [433, 26] on div "篩選條件" at bounding box center [426, 26] width 28 height 10
click at [446, 71] on div "互動潛力" at bounding box center [445, 76] width 94 height 26
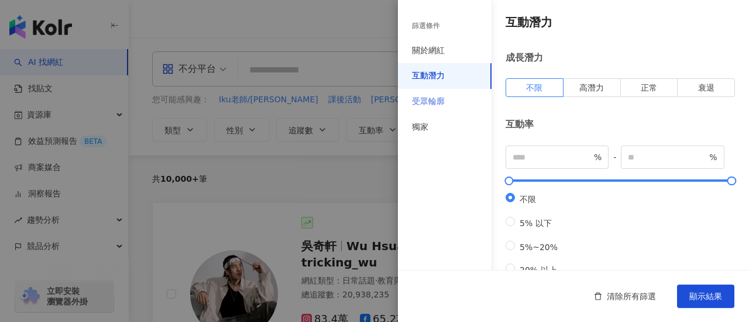
click at [459, 99] on div "受眾輪廓" at bounding box center [445, 102] width 94 height 26
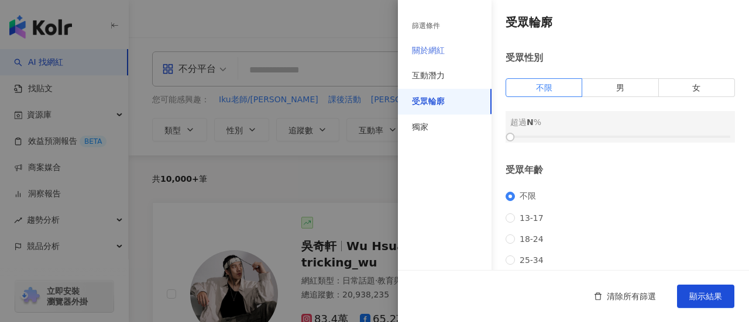
click at [450, 50] on div "關於網紅" at bounding box center [445, 51] width 94 height 26
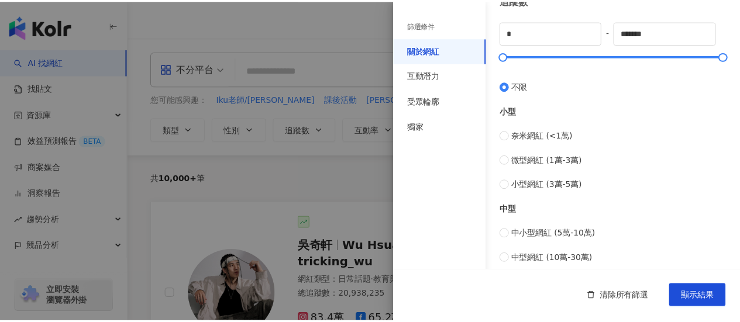
scroll to position [320, 0]
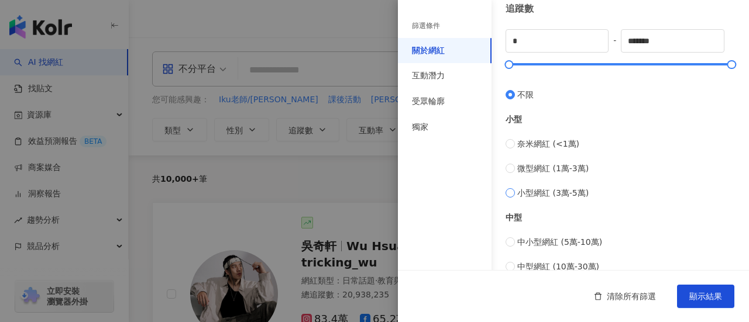
type input "*****"
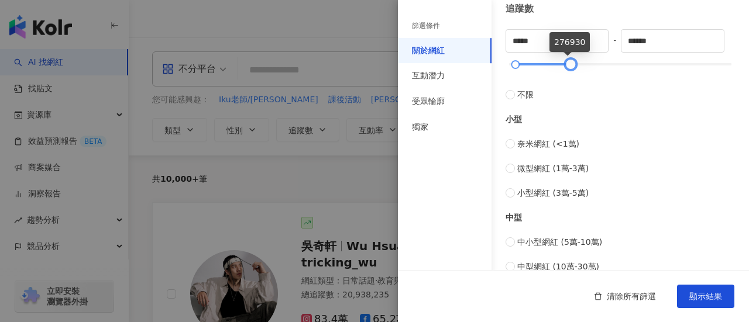
drag, startPoint x: 522, startPoint y: 62, endPoint x: 570, endPoint y: 57, distance: 48.8
click at [570, 61] on div at bounding box center [570, 64] width 6 height 6
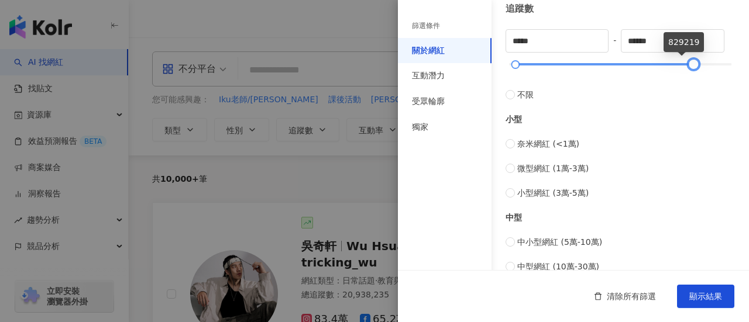
type input "******"
drag, startPoint x: 570, startPoint y: 57, endPoint x: 691, endPoint y: 57, distance: 121.0
click at [693, 61] on div at bounding box center [696, 64] width 6 height 6
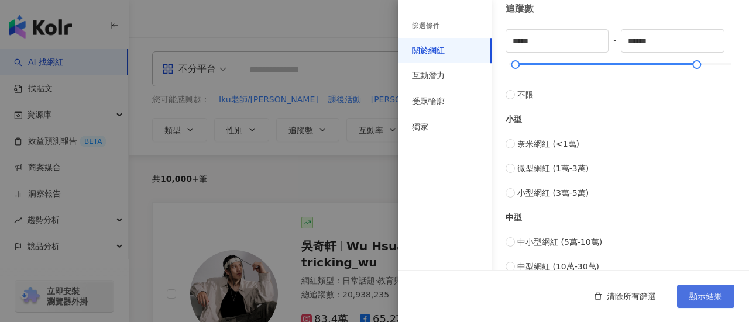
click at [708, 298] on span "顯示結果" at bounding box center [705, 296] width 33 height 9
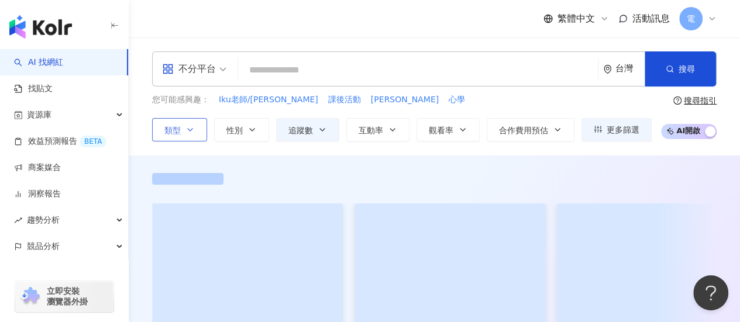
click at [182, 132] on button "類型" at bounding box center [179, 129] width 55 height 23
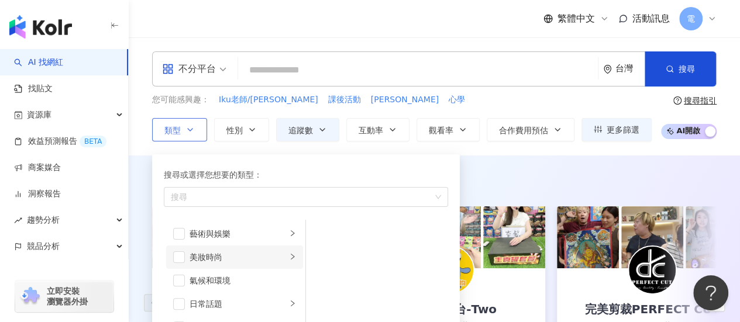
click at [264, 253] on div "美妝時尚" at bounding box center [237, 257] width 97 height 13
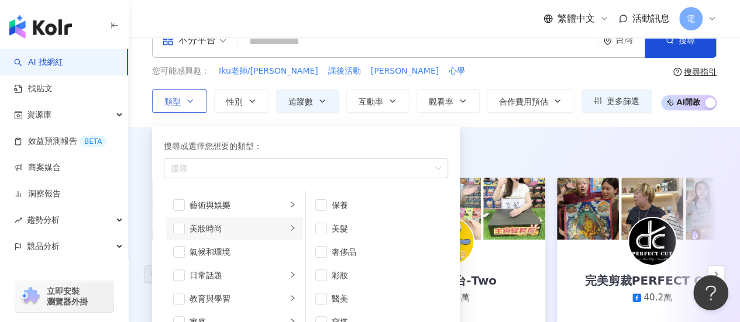
scroll to position [28, 0]
click at [347, 250] on div "奢侈品" at bounding box center [385, 252] width 107 height 13
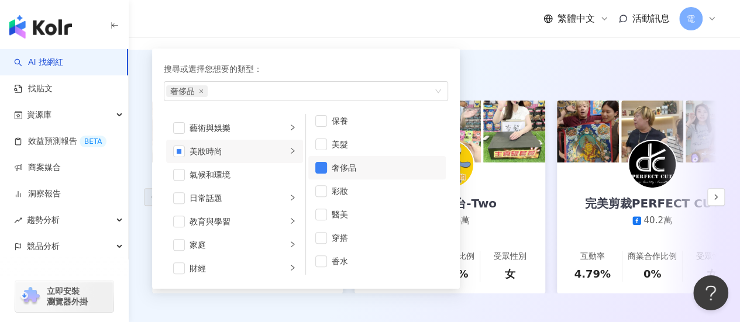
scroll to position [109, 0]
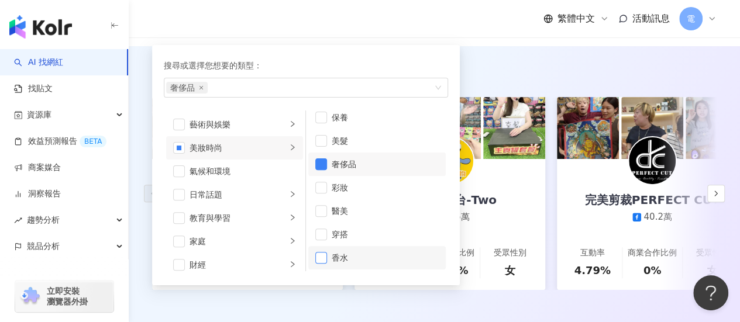
click at [323, 252] on span "button" at bounding box center [321, 258] width 12 height 12
click at [325, 206] on span "button" at bounding box center [321, 211] width 12 height 12
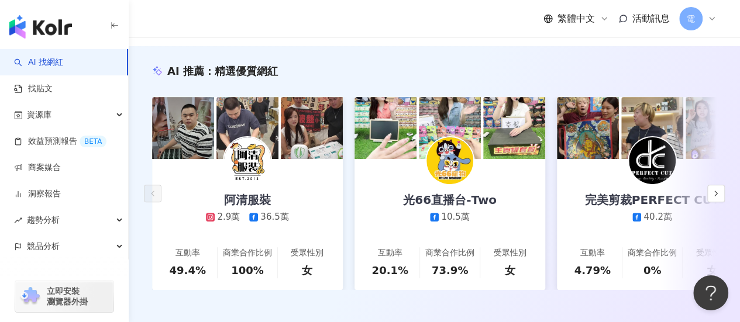
click at [498, 47] on div "AI 推薦 ： 精選優質網紅 阿清服裝 2.9萬 36.5萬 互動率 49.4% 商業合作比例 100% 受眾性別 女 光66直播台-Two 10.5萬 互動…" at bounding box center [434, 189] width 611 height 286
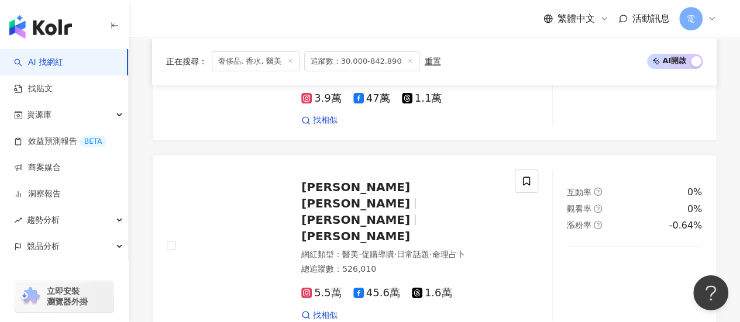
scroll to position [2295, 0]
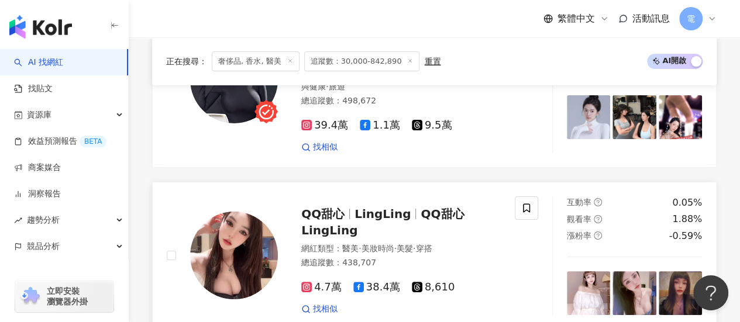
scroll to position [2394, 0]
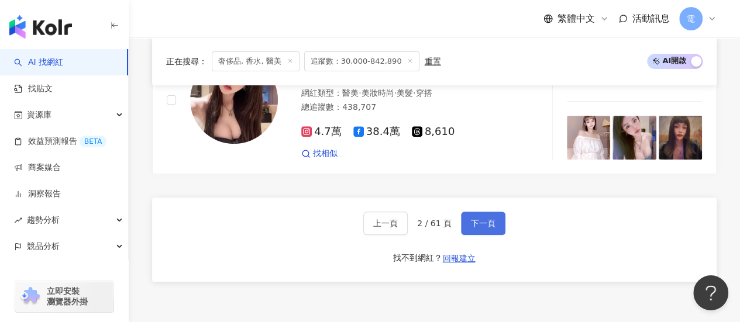
click at [475, 219] on span "下一頁" at bounding box center [483, 223] width 25 height 9
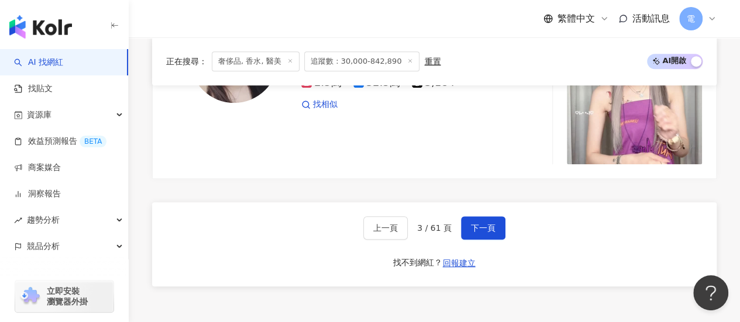
scroll to position [2437, 0]
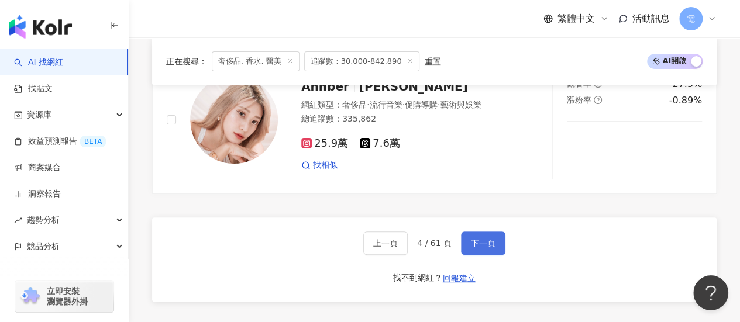
scroll to position [2293, 0]
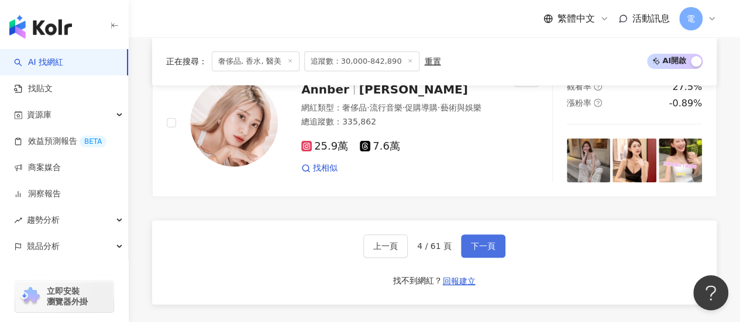
click at [479, 242] on span "下一頁" at bounding box center [483, 246] width 25 height 9
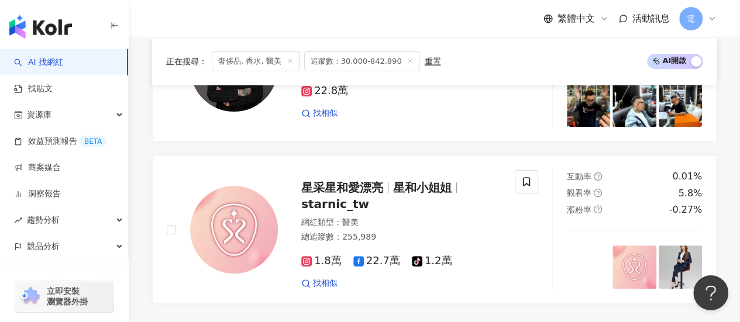
scroll to position [2428, 0]
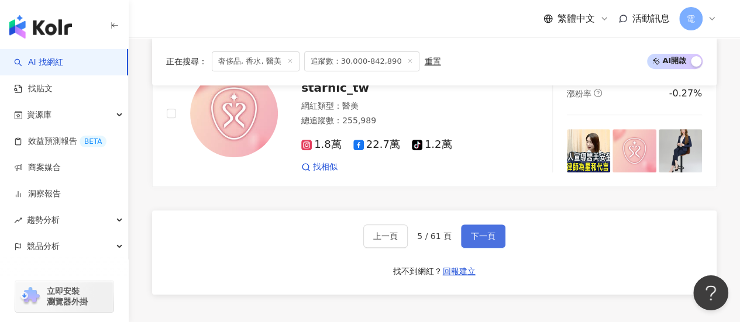
click at [485, 225] on button "下一頁" at bounding box center [483, 236] width 44 height 23
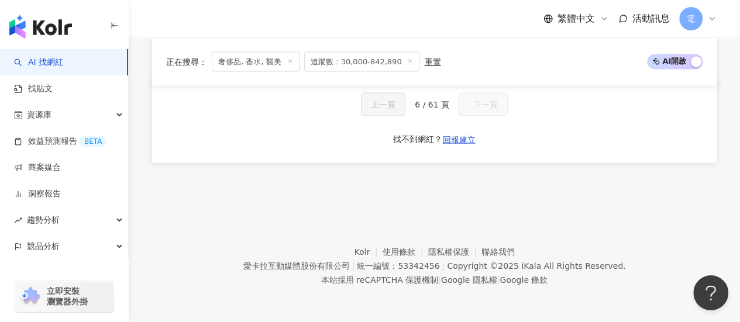
scroll to position [1122, 0]
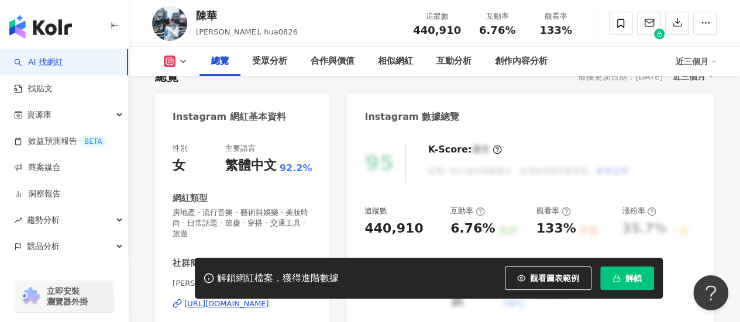
scroll to position [235, 0]
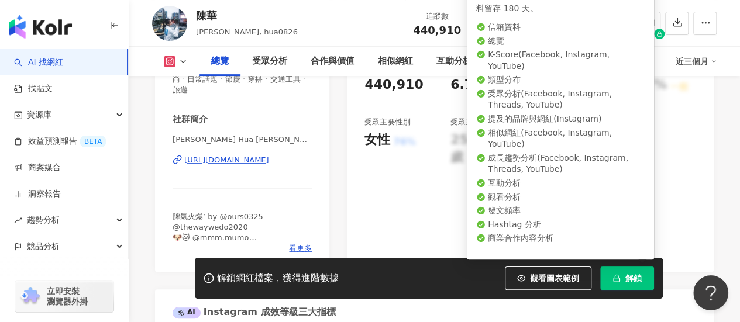
click at [611, 283] on button "解鎖" at bounding box center [627, 278] width 54 height 23
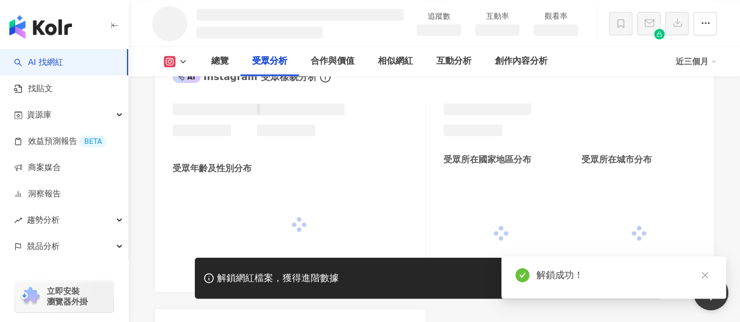
scroll to position [925, 0]
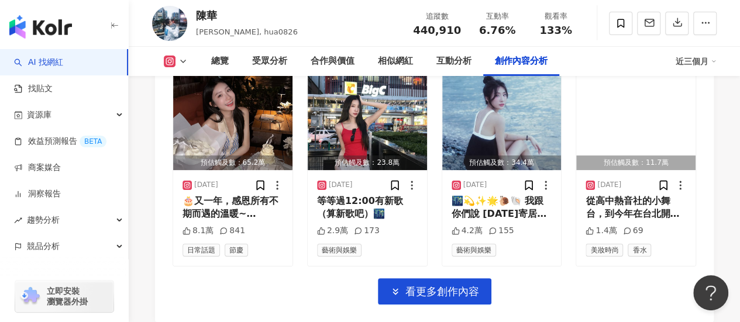
scroll to position [4306, 0]
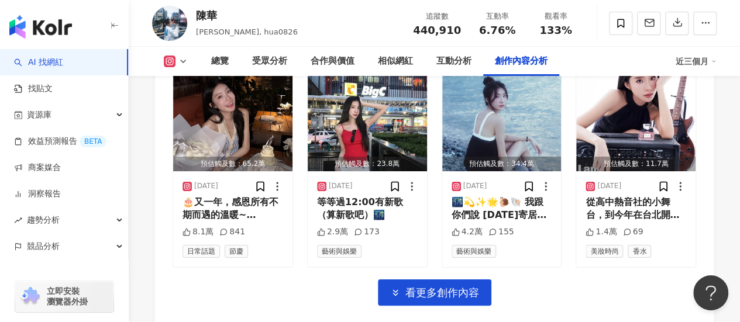
click at [426, 280] on button "看更多創作內容" at bounding box center [434, 293] width 113 height 26
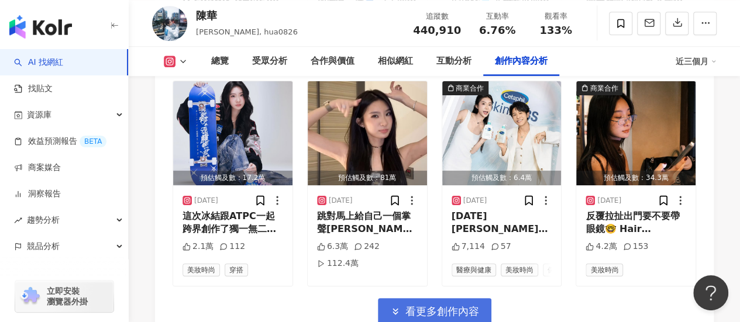
scroll to position [4966, 0]
click at [425, 305] on span "看更多創作內容" at bounding box center [442, 311] width 74 height 13
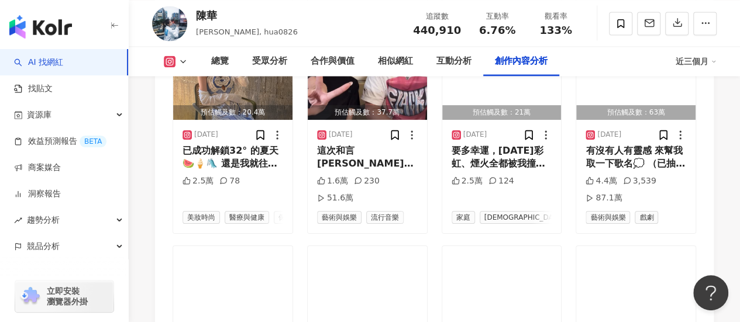
scroll to position [5468, 0]
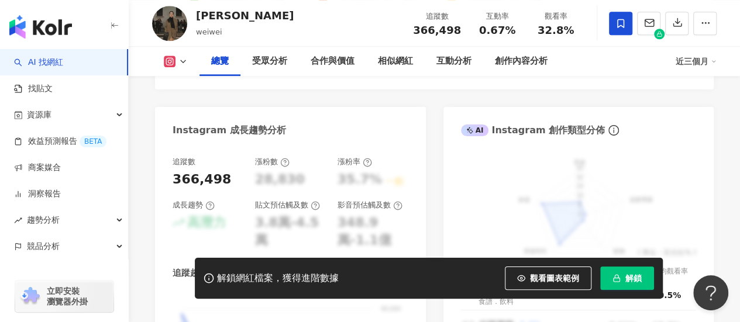
scroll to position [606, 0]
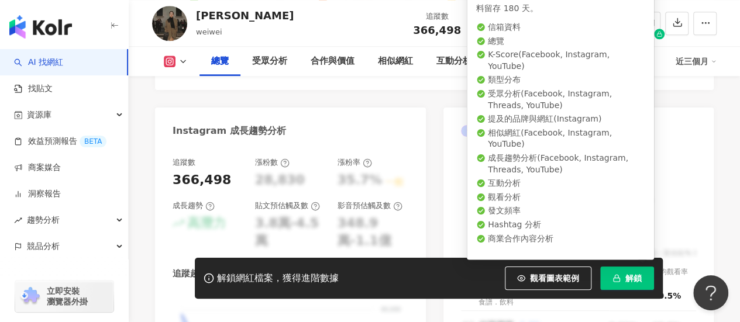
click at [625, 275] on span "解鎖" at bounding box center [633, 278] width 16 height 9
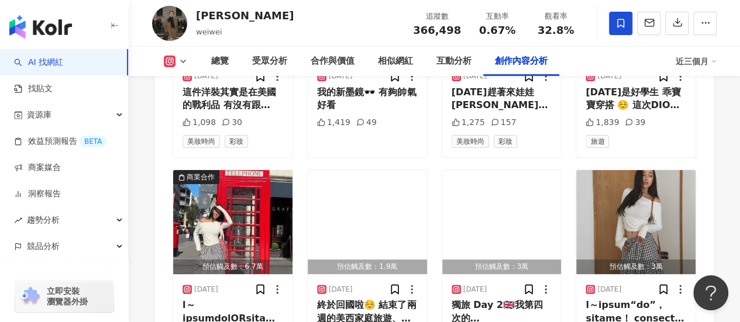
scroll to position [4221, 0]
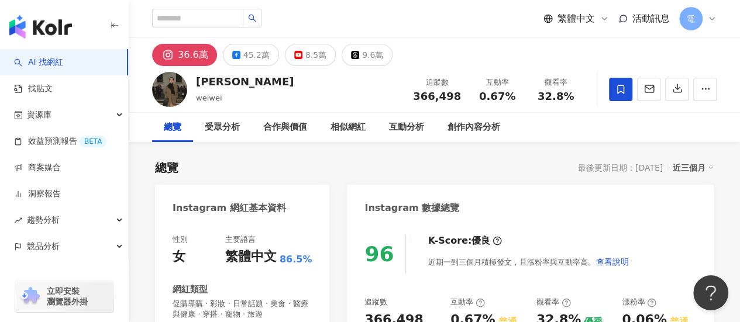
scroll to position [1, 0]
drag, startPoint x: 492, startPoint y: 22, endPoint x: 475, endPoint y: 51, distance: 33.3
click at [475, 51] on div "36.6萬 45.2萬 8.5萬 9.6萬" at bounding box center [434, 51] width 611 height 28
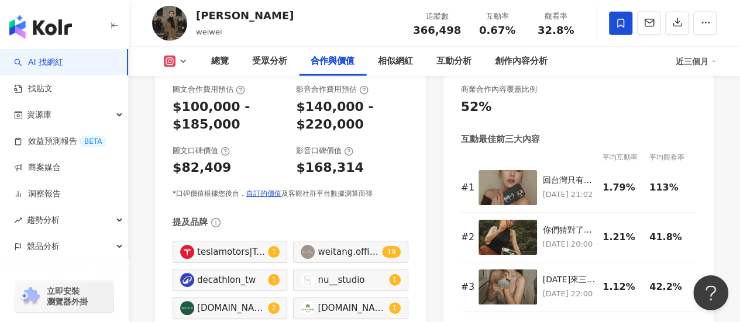
scroll to position [1666, 0]
click at [243, 246] on div "teslamotors|Tesla|teslamotors|Tesla" at bounding box center [231, 252] width 68 height 13
type input "**********"
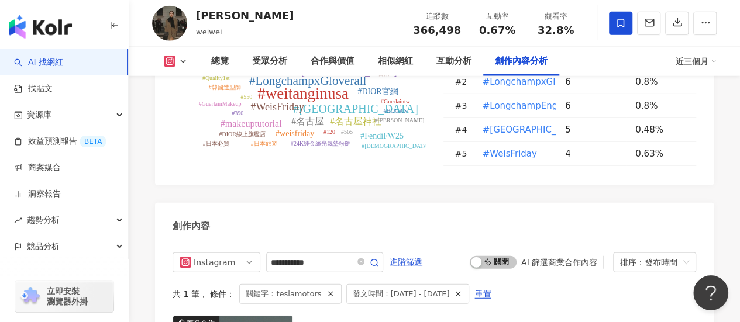
scroll to position [3722, 0]
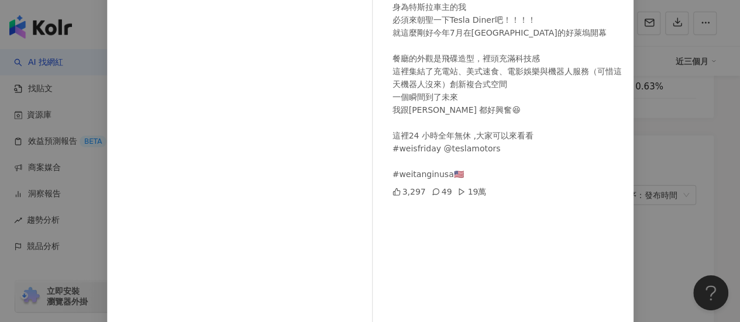
scroll to position [133, 0]
click at [680, 156] on div "唐葳 2025/8/22 Wei’ Friday！！！！！ 身為特斯拉車主的我 必須來朝聖一下Tesla Diner吧！！！！ 就這麼剛好今年7月在美國加州的…" at bounding box center [370, 161] width 740 height 322
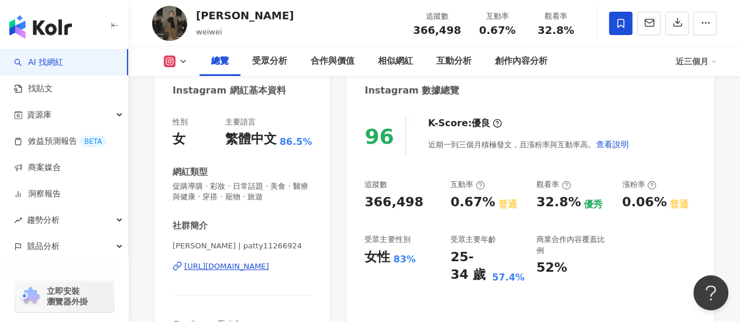
scroll to position [0, 0]
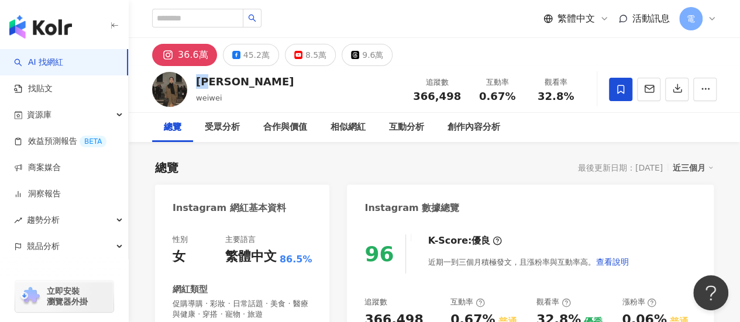
drag, startPoint x: 195, startPoint y: 82, endPoint x: 218, endPoint y: 85, distance: 23.5
click at [218, 85] on div "唐葳 weiwei 追蹤數 366,498 互動率 0.67% 觀看率 32.8%" at bounding box center [434, 89] width 611 height 46
copy div "唐葳"
click at [218, 85] on div "唐葳" at bounding box center [245, 81] width 98 height 15
drag, startPoint x: 417, startPoint y: 91, endPoint x: 461, endPoint y: 98, distance: 44.4
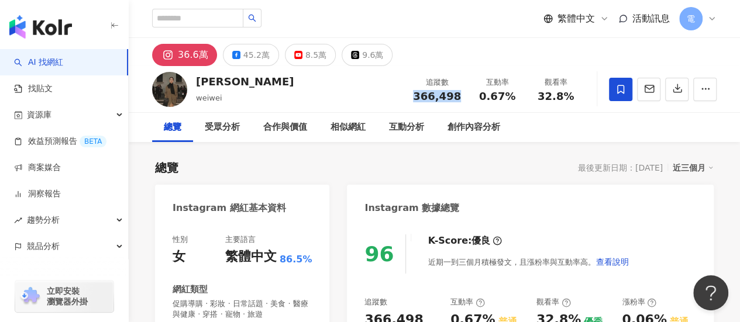
click at [461, 98] on div "追蹤數 366,498" at bounding box center [437, 89] width 62 height 25
copy span "366,498"
drag, startPoint x: 481, startPoint y: 100, endPoint x: 511, endPoint y: 103, distance: 30.0
click at [511, 102] on span "0.67%" at bounding box center [497, 97] width 36 height 12
copy span "0.67%"
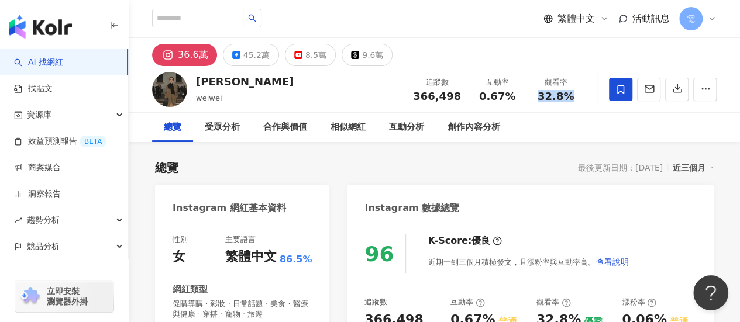
drag, startPoint x: 539, startPoint y: 95, endPoint x: 578, endPoint y: 95, distance: 38.6
click at [578, 95] on div "觀看率 32.8%" at bounding box center [555, 89] width 58 height 25
copy span "32.8%"
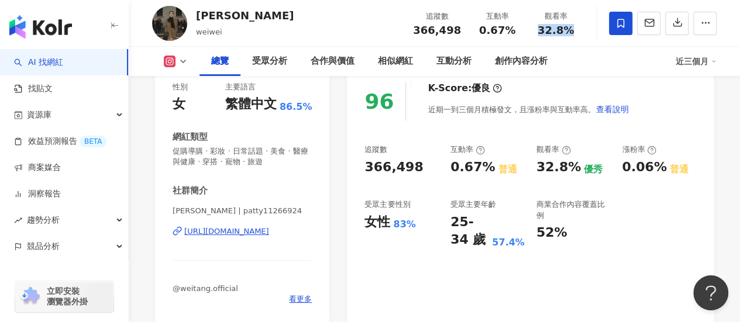
scroll to position [153, 0]
drag, startPoint x: 448, startPoint y: 215, endPoint x: 465, endPoint y: 240, distance: 30.2
click at [465, 240] on div "追蹤數 366,498 互動率 0.67% 普通 觀看率 32.8% 優秀 漲粉率 0.06% 普通 受眾主要性別 女性 83% 受眾主要年齡 25-34 歲…" at bounding box center [530, 196] width 332 height 105
copy div "25-34 歲"
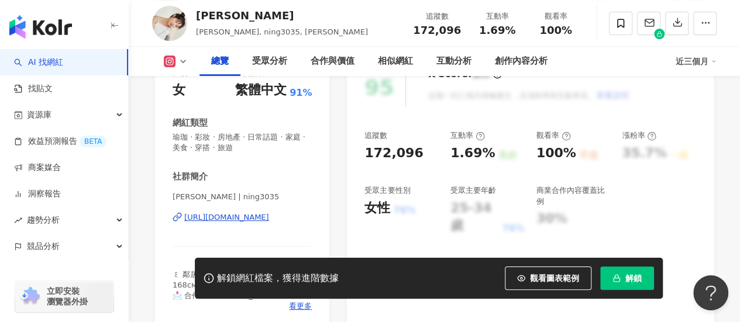
scroll to position [168, 0]
click at [633, 283] on span "解鎖" at bounding box center [633, 278] width 16 height 9
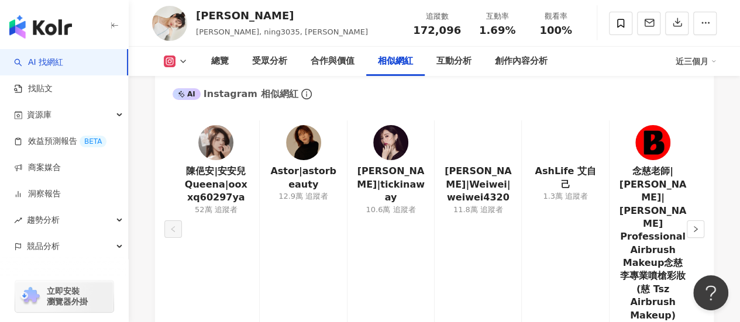
scroll to position [1968, 0]
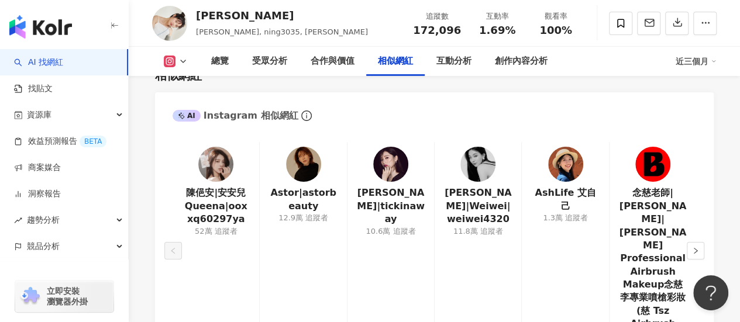
click at [706, 218] on div "[PERSON_NAME]|安安兒Queena|ooxxq60297ya 52萬 追蹤者 [PERSON_NAME]|astorbeauty 12.9萬 追蹤…" at bounding box center [434, 253] width 558 height 246
click at [699, 242] on button "button" at bounding box center [696, 251] width 18 height 18
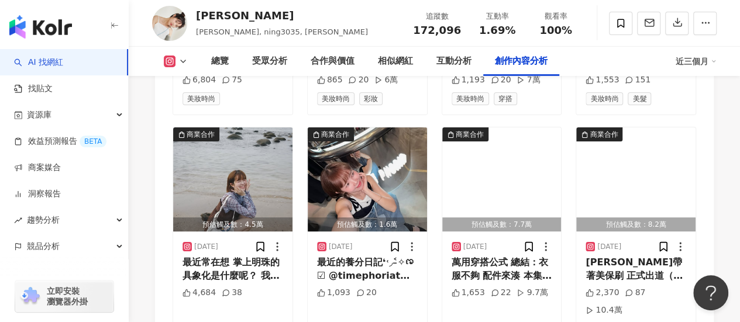
scroll to position [4205, 0]
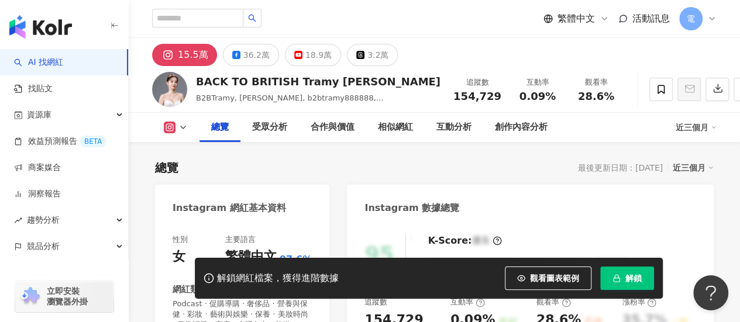
scroll to position [173, 0]
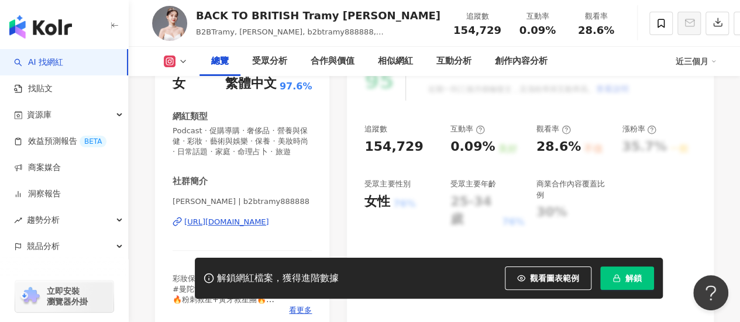
click at [637, 293] on div "解鎖網紅檔案，獲得進階數據 觀看圖表範例 解鎖" at bounding box center [429, 278] width 468 height 41
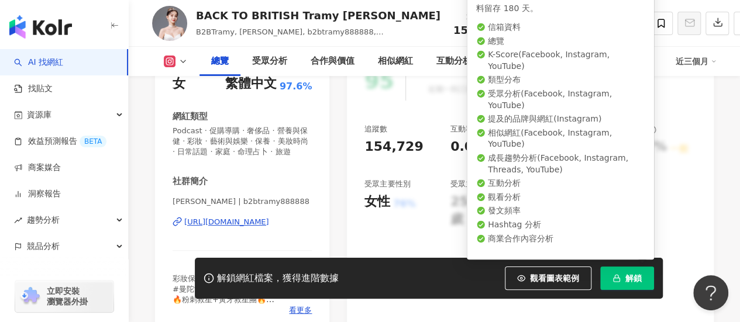
click at [637, 274] on span "解鎖" at bounding box center [633, 278] width 16 height 9
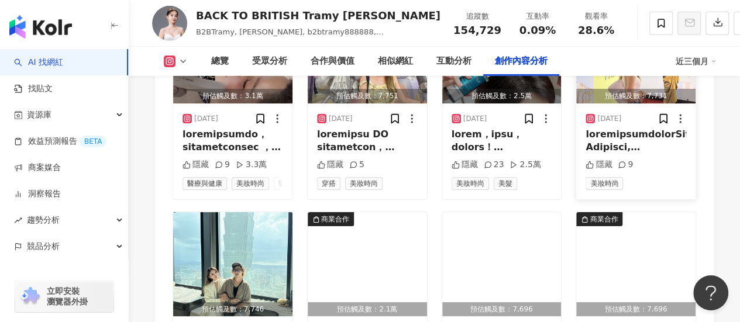
scroll to position [4019, 0]
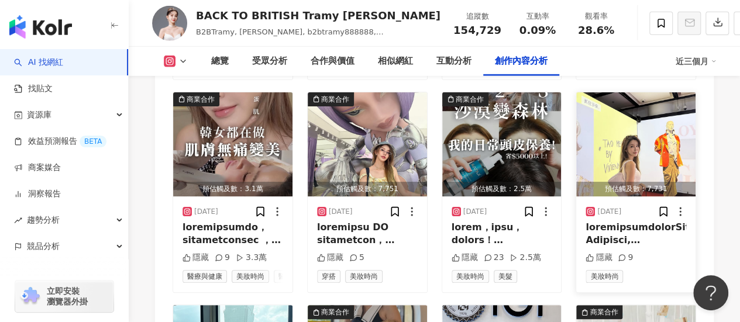
click at [650, 221] on div at bounding box center [635, 234] width 101 height 26
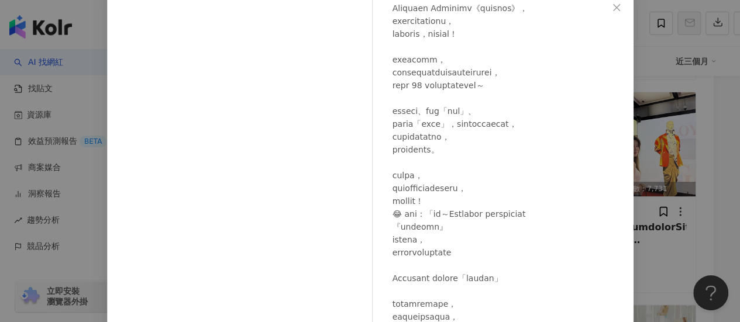
scroll to position [106, 0]
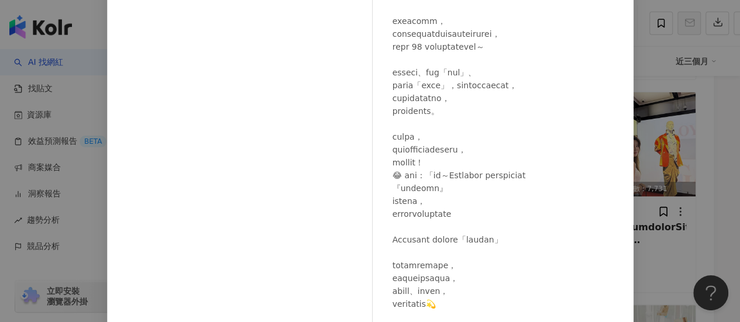
click at [683, 198] on div "BACK TO BRITISH Tramy [PERSON_NAME] [DATE] 隱藏 9 查看原始貼文" at bounding box center [370, 161] width 740 height 322
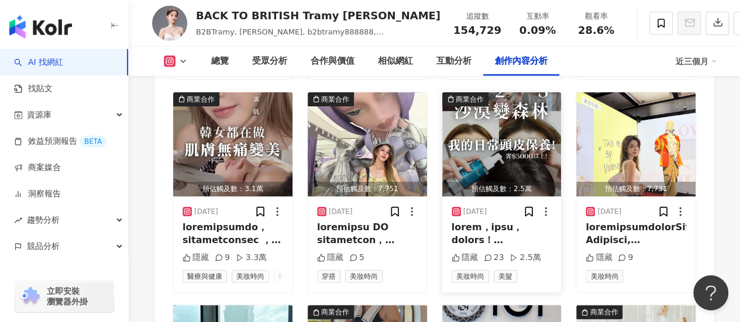
scroll to position [4169, 0]
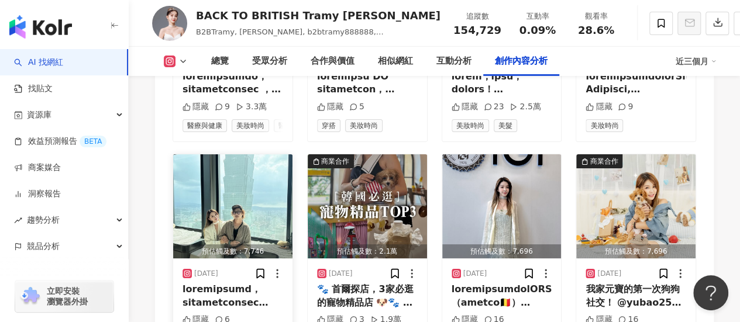
click at [243, 196] on img "button" at bounding box center [232, 206] width 119 height 104
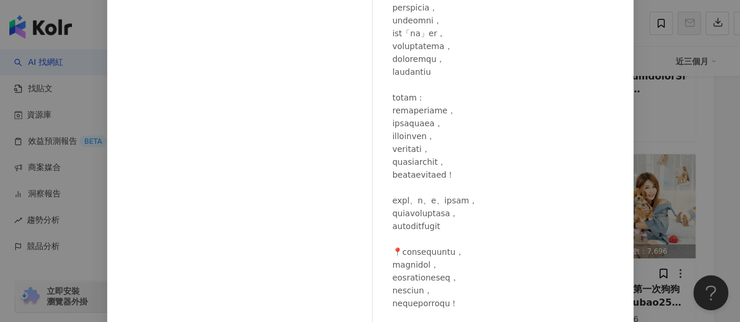
scroll to position [138, 0]
click at [699, 198] on div "BACK TO BRITISH Tramy [PERSON_NAME] [DATE] 隱藏 6 查看原始貼文" at bounding box center [370, 161] width 740 height 322
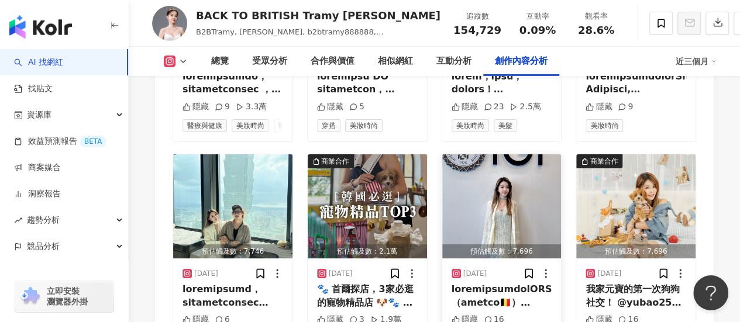
scroll to position [4209, 0]
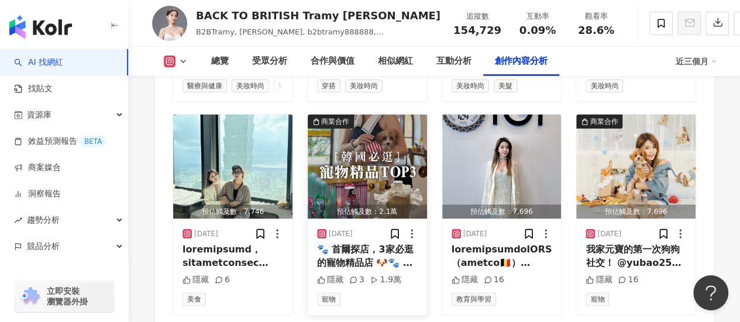
click at [399, 158] on img "button" at bounding box center [367, 167] width 119 height 104
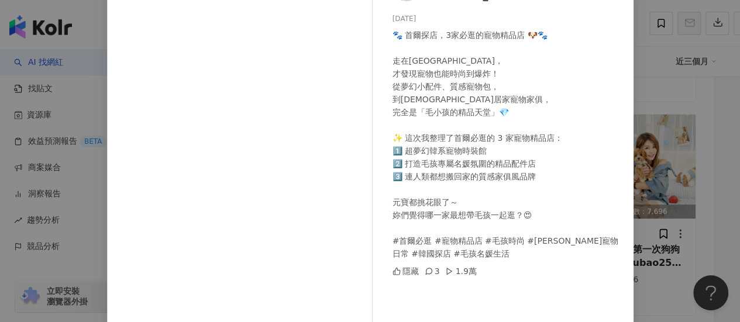
scroll to position [98, 0]
click at [682, 170] on div "BACK TO BRITISH Tramy [PERSON_NAME] [DATE] 🐾 首爾探店，3家必逛的寵物精品店 🐶🐾 走在[GEOGRAPHIC_D…" at bounding box center [370, 161] width 740 height 322
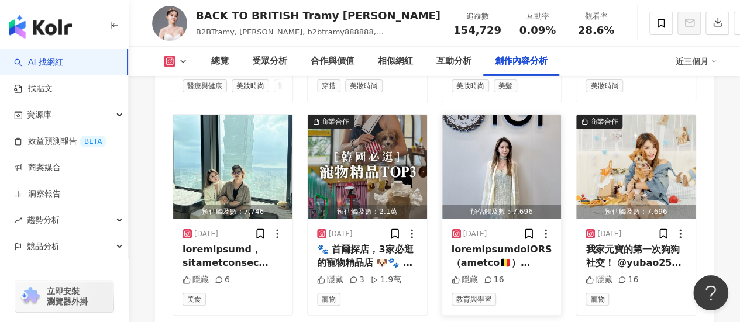
scroll to position [4271, 0]
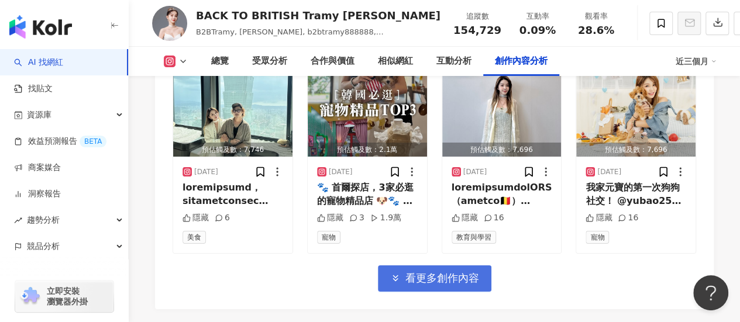
click at [467, 272] on span "看更多創作內容" at bounding box center [442, 278] width 74 height 13
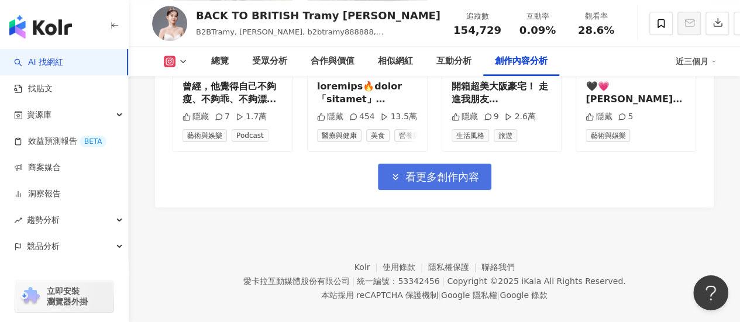
scroll to position [5016, 0]
click at [419, 167] on button "看更多創作內容" at bounding box center [434, 177] width 113 height 26
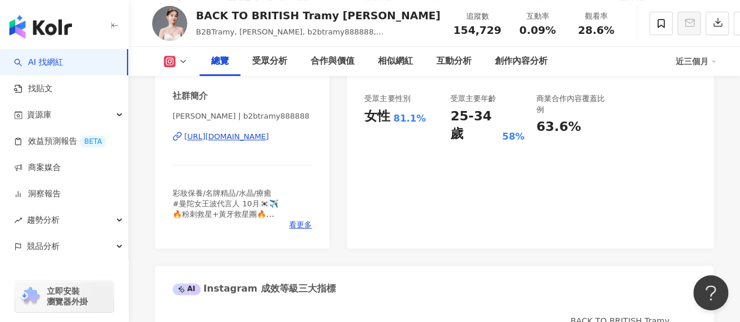
scroll to position [244, 0]
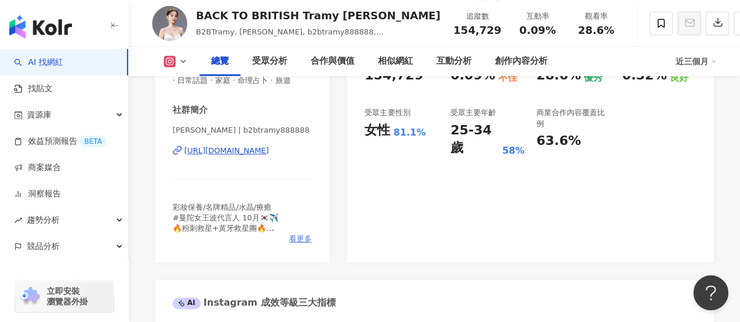
click at [306, 244] on span "看更多" at bounding box center [300, 239] width 23 height 11
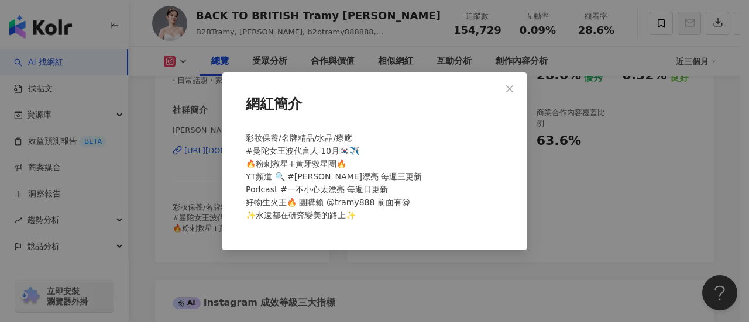
click at [559, 184] on div "網紅簡介 彩妝保養/名牌精品/水晶/療癒 #曼陀女王波代言人 10月🇰🇷✈️ 🔥粉刺救星+黃牙救星團🔥 YT頻道 🔍 #[PERSON_NAME]漂亮 每週三…" at bounding box center [374, 161] width 749 height 322
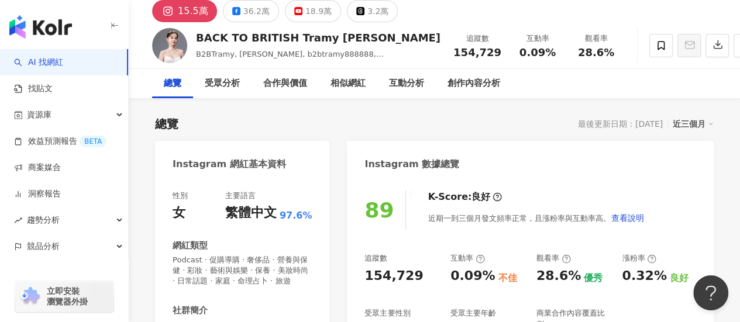
scroll to position [44, 0]
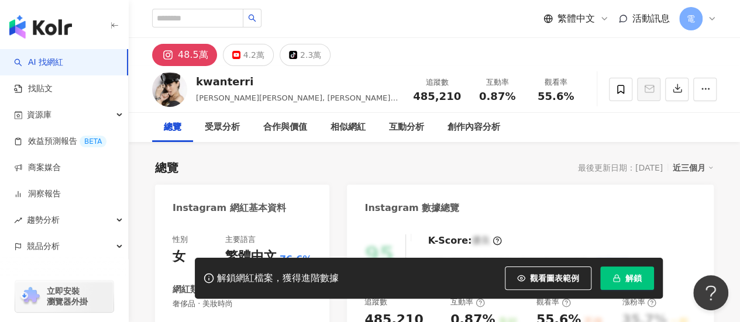
click at [627, 282] on span "解鎖" at bounding box center [633, 278] width 16 height 9
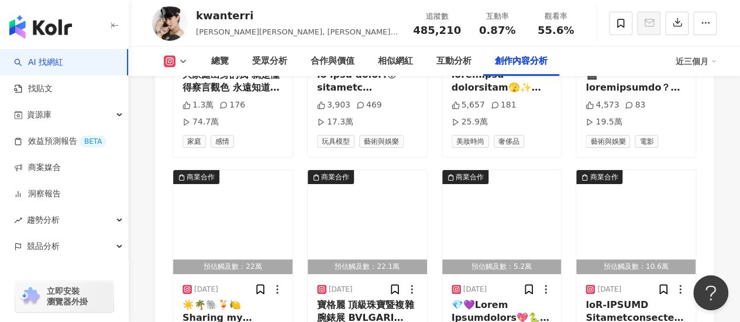
scroll to position [4191, 0]
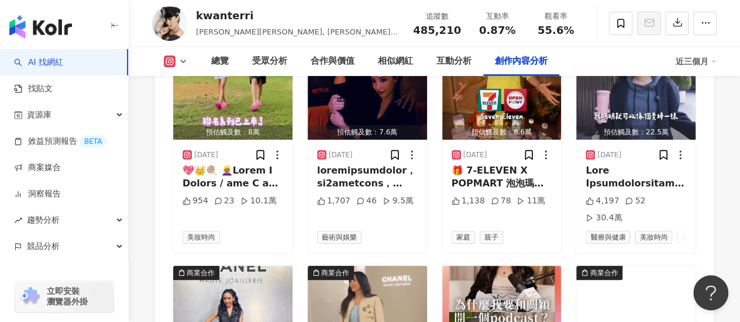
scroll to position [4530, 0]
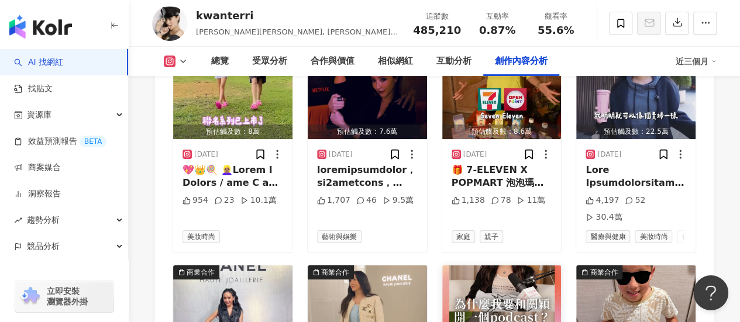
click at [505, 265] on img "button" at bounding box center [501, 317] width 119 height 104
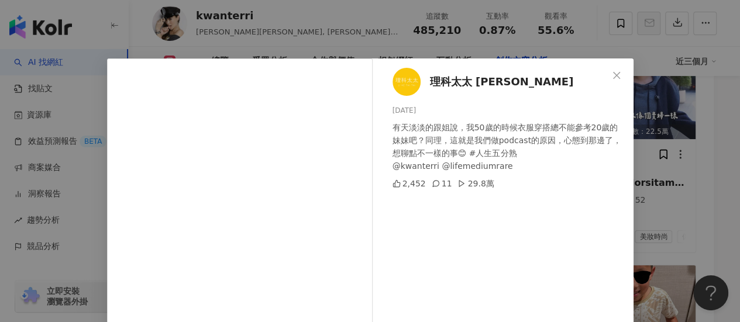
drag, startPoint x: 612, startPoint y: 78, endPoint x: 679, endPoint y: 127, distance: 83.3
drag, startPoint x: 679, startPoint y: 127, endPoint x: 437, endPoint y: 213, distance: 256.4
click at [437, 213] on div "理科太太 Li Ke Tai Tai 2025/7/27 有天淡淡的跟姐說，我50歲的時候衣服穿搭總不能參考20歲的妹妹吧？同理，這就是我們做podcast的…" at bounding box center [505, 267] width 255 height 419
click at [620, 80] on span "Close" at bounding box center [616, 75] width 23 height 9
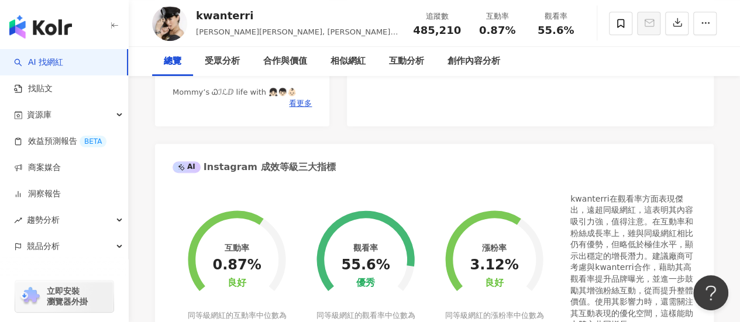
scroll to position [0, 0]
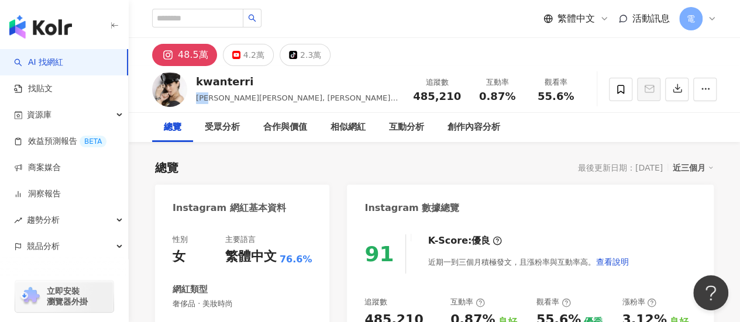
drag, startPoint x: 194, startPoint y: 98, endPoint x: 214, endPoint y: 98, distance: 19.9
click at [214, 98] on div "kwanterri 關穎Terri Kwan, 關穎七十二變 追蹤數 485,210 互動率 0.87% 觀看率 55.6%" at bounding box center [434, 89] width 611 height 46
click at [214, 109] on div "kwanterri 關穎Terri Kwan, 關穎七十二變 追蹤數 485,210 互動率 0.87% 觀看率 55.6%" at bounding box center [434, 89] width 611 height 46
drag, startPoint x: 195, startPoint y: 96, endPoint x: 211, endPoint y: 99, distance: 16.0
click at [211, 99] on div "kwanterri 關穎Terri Kwan, 關穎七十二變 追蹤數 485,210 互動率 0.87% 觀看率 55.6%" at bounding box center [434, 89] width 611 height 46
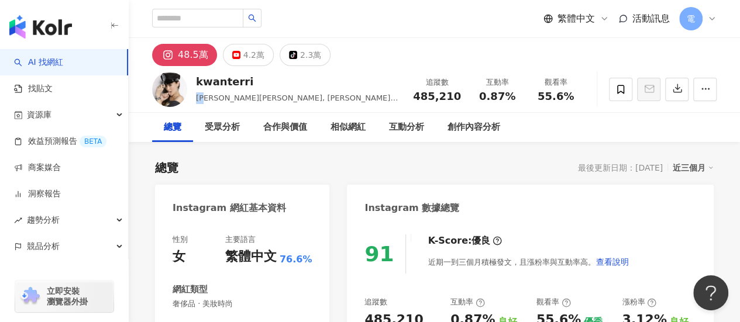
copy span "關穎"
drag, startPoint x: 419, startPoint y: 99, endPoint x: 458, endPoint y: 100, distance: 39.2
click at [458, 100] on span "485,210" at bounding box center [437, 96] width 48 height 12
copy span "485,210"
drag, startPoint x: 481, startPoint y: 98, endPoint x: 513, endPoint y: 101, distance: 32.9
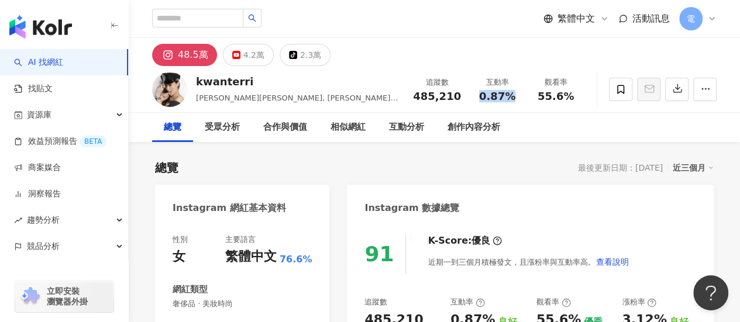
click at [513, 101] on div "0.87%" at bounding box center [497, 97] width 44 height 12
copy span "0.87%"
drag, startPoint x: 535, startPoint y: 96, endPoint x: 583, endPoint y: 96, distance: 48.0
click at [583, 96] on div "觀看率 55.6%" at bounding box center [555, 89] width 58 height 25
copy span "55.6%"
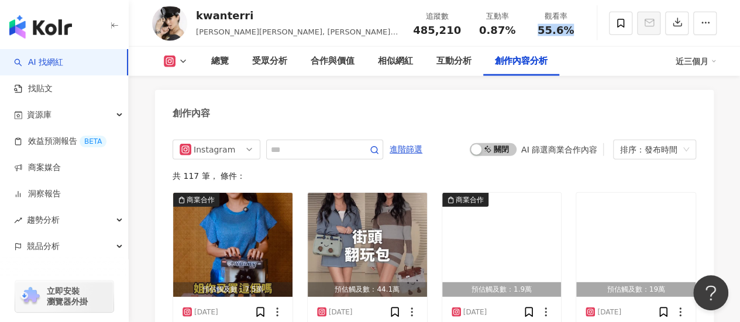
scroll to position [3681, 0]
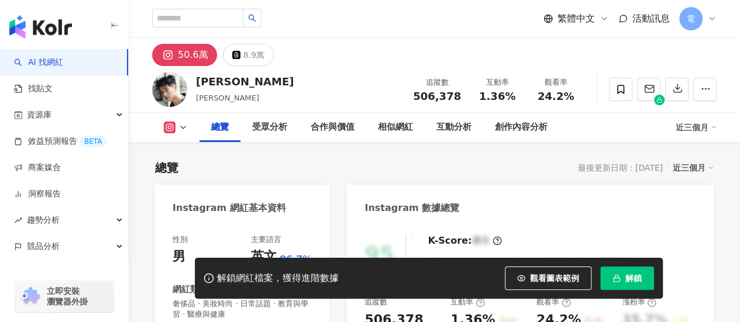
click at [642, 281] on button "解鎖" at bounding box center [627, 278] width 54 height 23
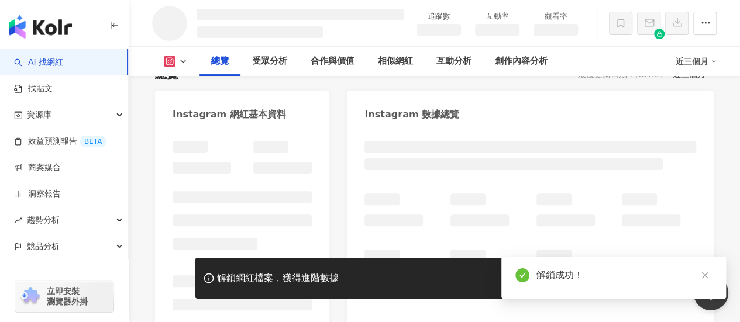
scroll to position [178, 0]
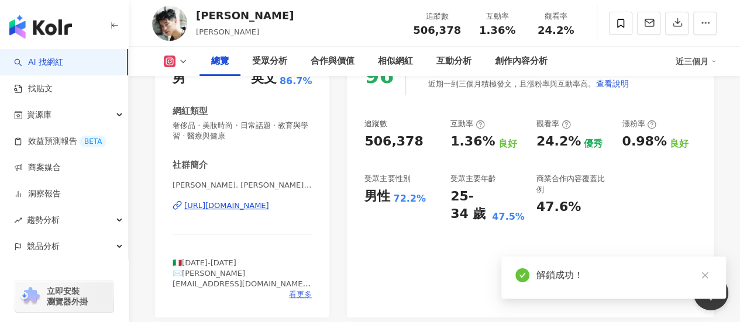
scroll to position [179, 0]
click at [296, 292] on span "看更多" at bounding box center [300, 294] width 23 height 11
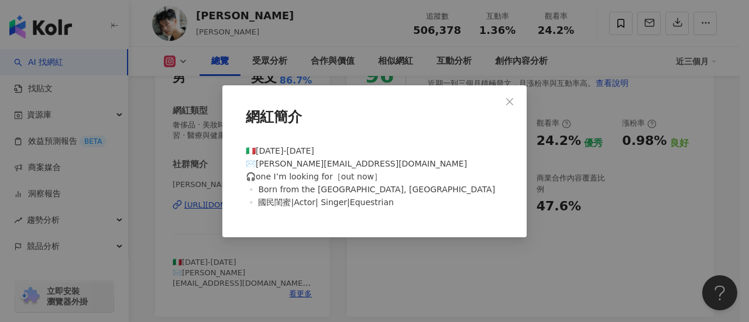
click at [522, 95] on div "網紅簡介 🇮🇹[DATE]-[DATE] ✉️[PERSON_NAME][EMAIL_ADDRESS][DOMAIN_NAME] 🎧one I’m looki…" at bounding box center [374, 161] width 304 height 152
click at [515, 96] on button "Close" at bounding box center [509, 101] width 23 height 23
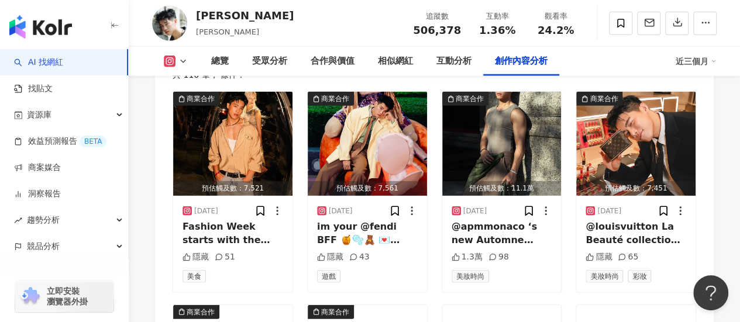
scroll to position [3736, 0]
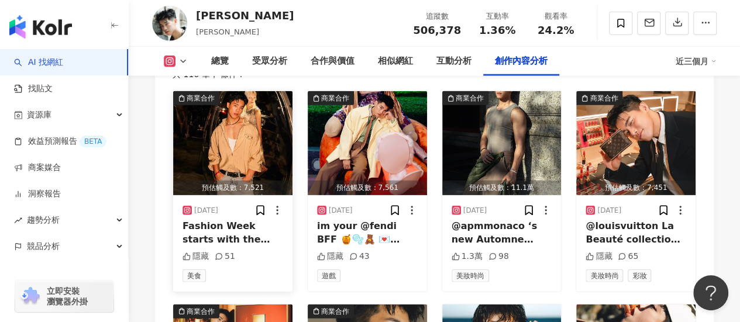
click at [229, 139] on img "button" at bounding box center [232, 143] width 119 height 104
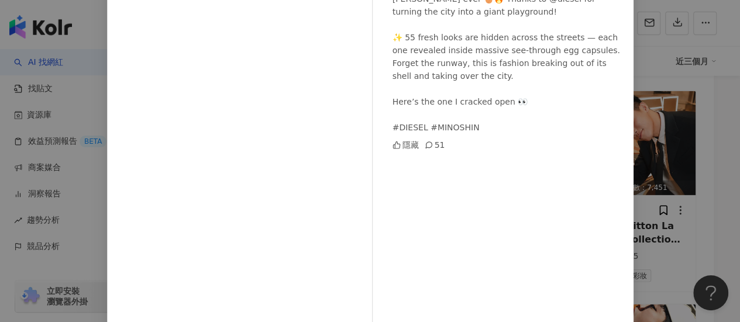
scroll to position [211, 0]
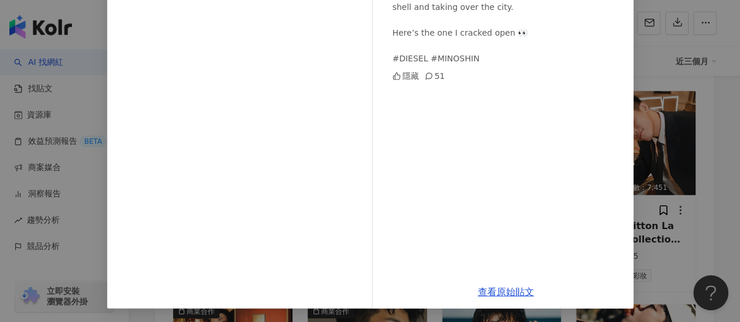
click at [641, 130] on div "范成章 2025/9/24 Fashion Week starts with the coolest egg hunt ever 🥚🔥 Thanks to @…" at bounding box center [370, 161] width 740 height 322
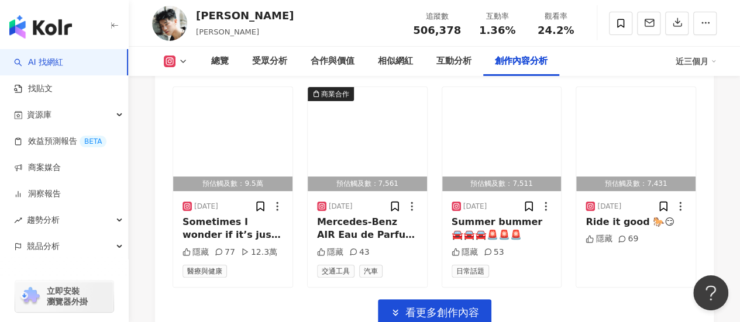
scroll to position [4167, 0]
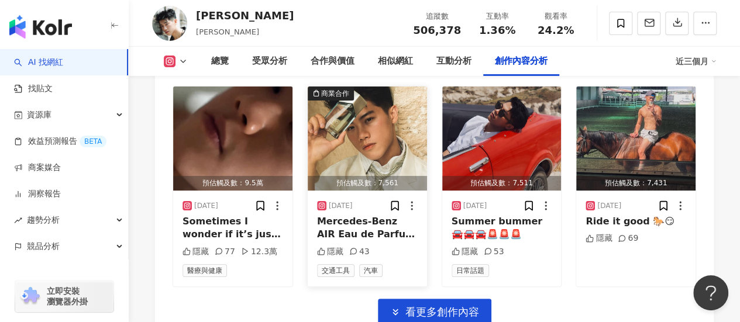
click at [394, 134] on img "button" at bounding box center [367, 139] width 119 height 104
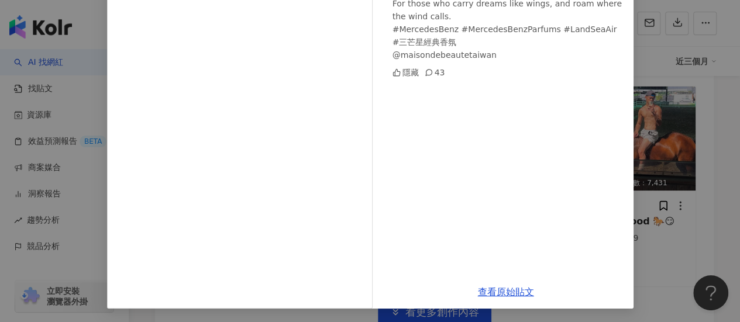
scroll to position [0, 0]
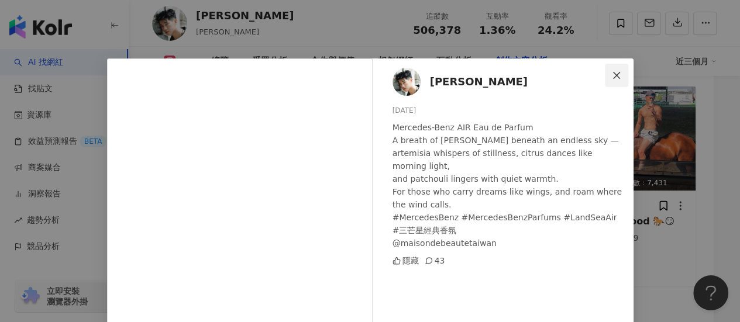
click at [619, 70] on button "Close" at bounding box center [616, 75] width 23 height 23
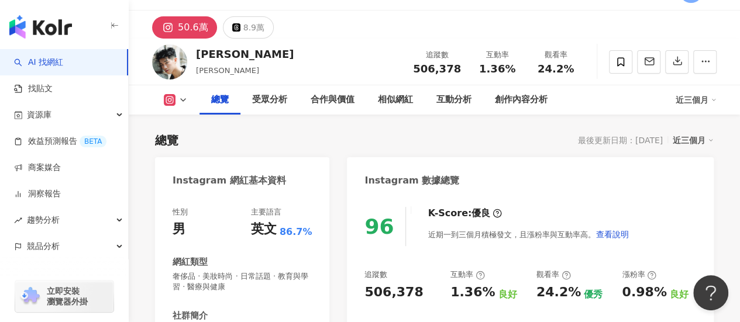
scroll to position [26, 0]
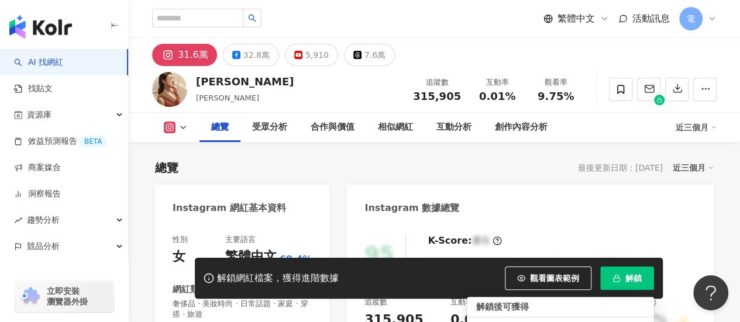
drag, startPoint x: 628, startPoint y: 286, endPoint x: 644, endPoint y: 195, distance: 92.0
click at [644, 195] on div "Instagram 數據總覽" at bounding box center [530, 204] width 367 height 38
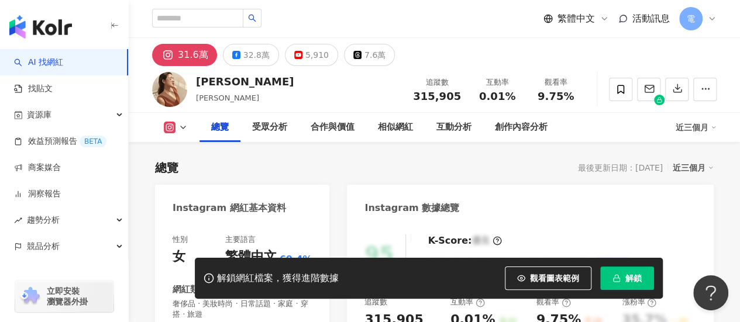
click at [639, 278] on span "解鎖" at bounding box center [633, 278] width 16 height 9
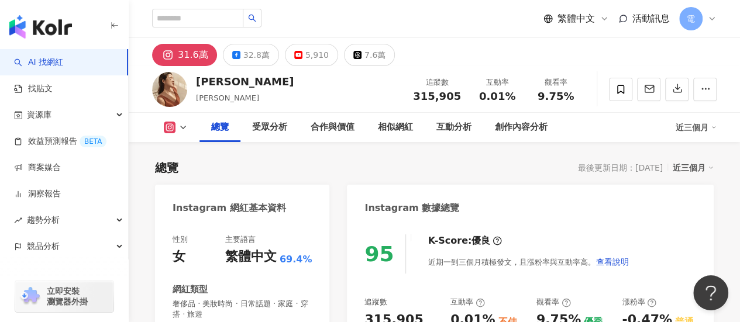
scroll to position [2, 0]
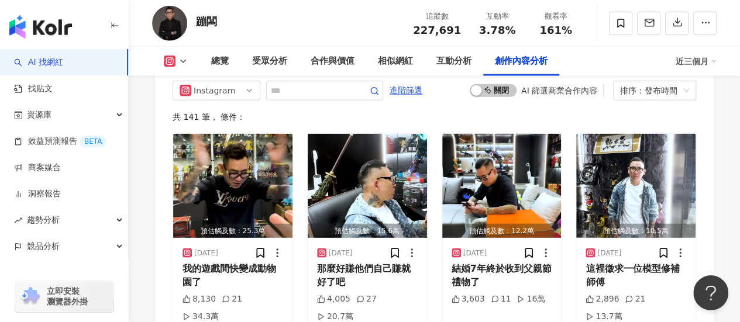
scroll to position [3639, 0]
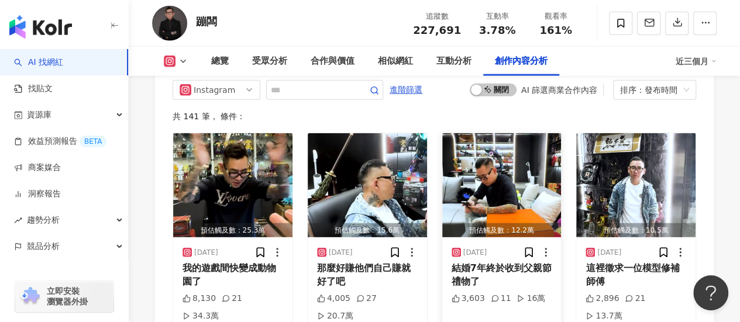
click at [526, 164] on img "button" at bounding box center [501, 185] width 119 height 104
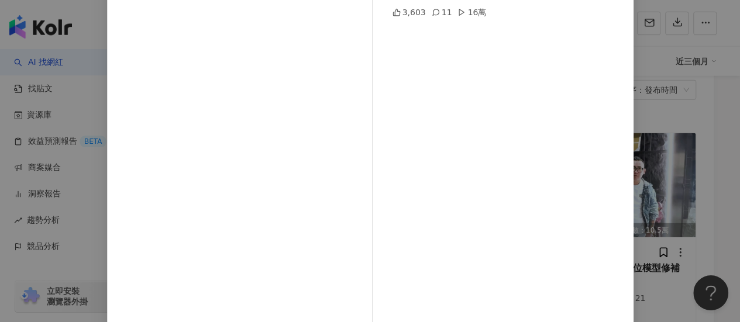
scroll to position [132, 0]
click at [653, 96] on div "蹦闆 2025/9/12 結婚7年終於收到父親節禮物了 3,603 11 16萬 查看原始貼文" at bounding box center [370, 161] width 740 height 322
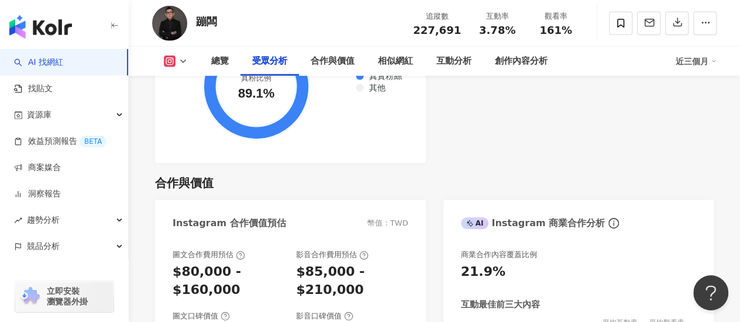
scroll to position [1469, 0]
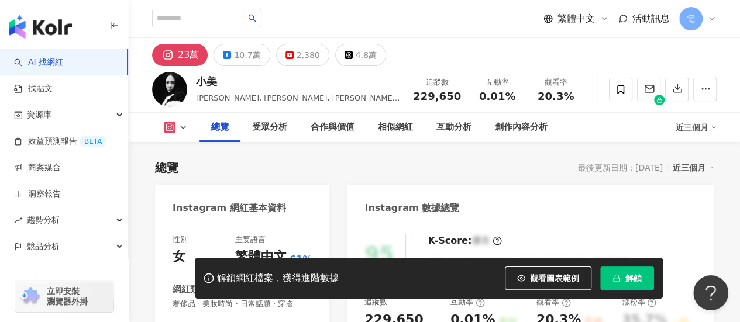
click at [630, 278] on span "解鎖" at bounding box center [633, 278] width 16 height 9
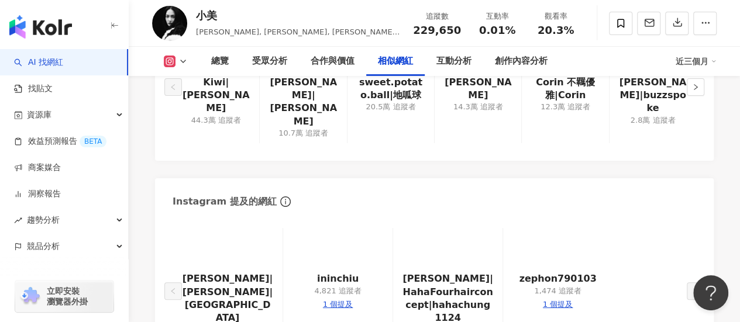
scroll to position [2124, 0]
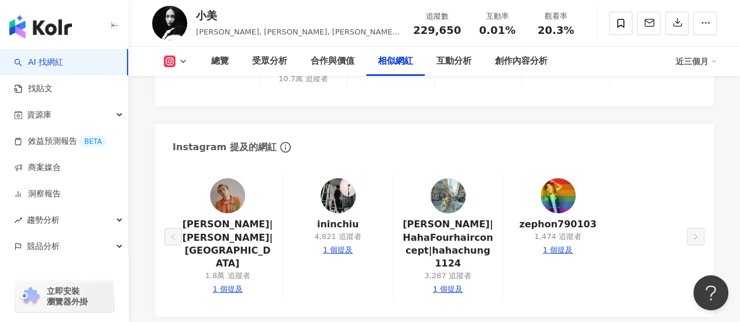
click at [322, 255] on div "ininchiu 4,821 追蹤者 1 個提及" at bounding box center [337, 237] width 110 height 126
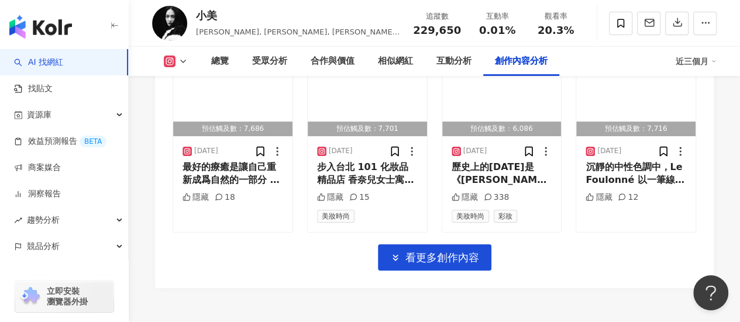
scroll to position [4220, 0]
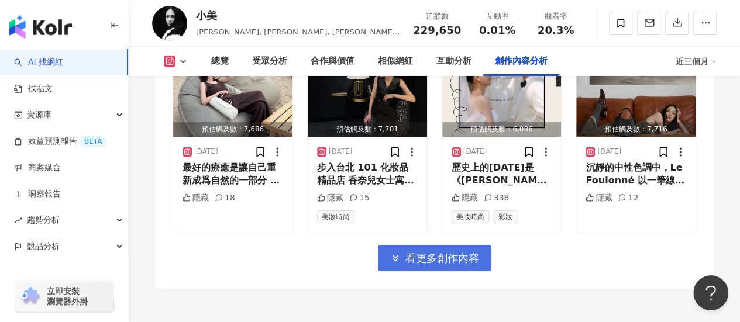
click at [451, 252] on span "看更多創作內容" at bounding box center [442, 258] width 74 height 13
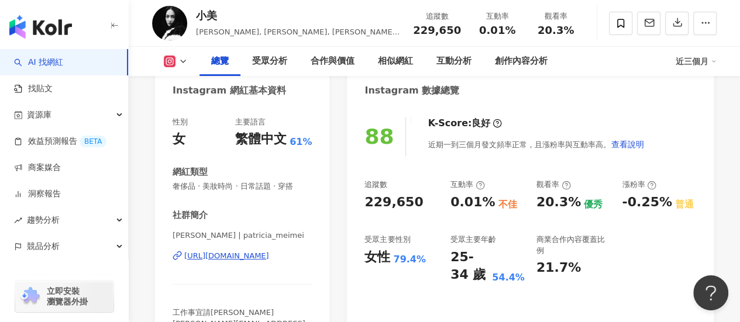
scroll to position [0, 0]
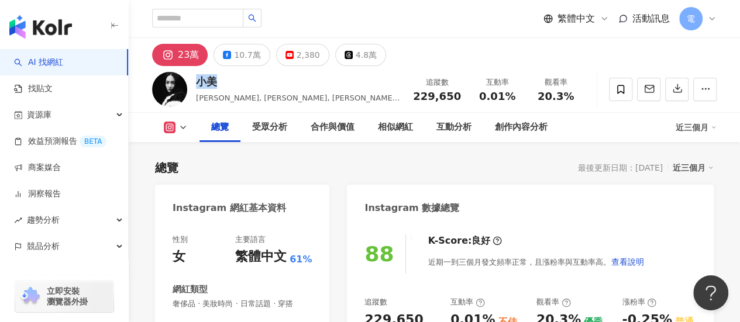
drag, startPoint x: 226, startPoint y: 89, endPoint x: 196, endPoint y: 85, distance: 30.8
click at [196, 85] on div "小美 林映唯, Patricia, 林映唯 小美" at bounding box center [298, 88] width 204 height 29
copy div "小美"
drag, startPoint x: 416, startPoint y: 93, endPoint x: 461, endPoint y: 96, distance: 45.2
click at [461, 96] on div "追蹤數 229,650" at bounding box center [437, 89] width 62 height 25
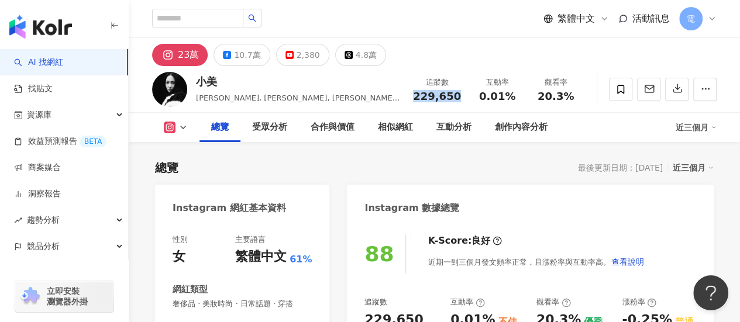
copy span "229,650"
drag, startPoint x: 480, startPoint y: 98, endPoint x: 516, endPoint y: 98, distance: 36.3
click at [516, 98] on div "0.01%" at bounding box center [497, 97] width 44 height 12
copy span "0.01%"
drag, startPoint x: 539, startPoint y: 96, endPoint x: 580, endPoint y: 99, distance: 41.0
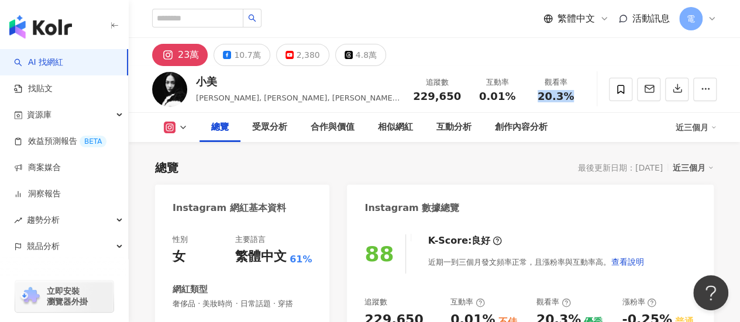
click at [580, 99] on div "觀看率 20.3%" at bounding box center [555, 89] width 58 height 25
copy span "20.3%"
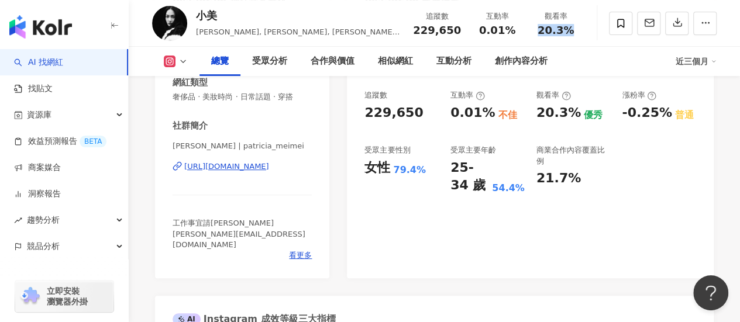
scroll to position [206, 0]
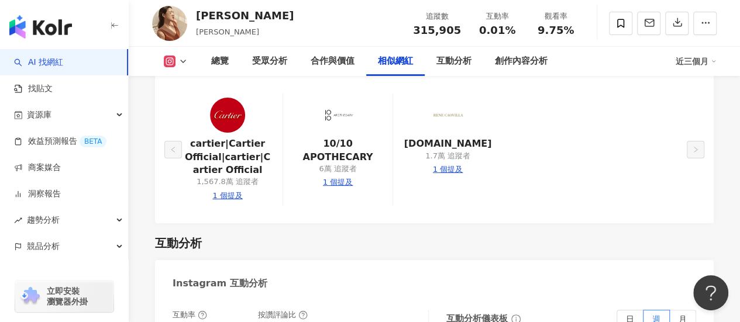
scroll to position [2101, 0]
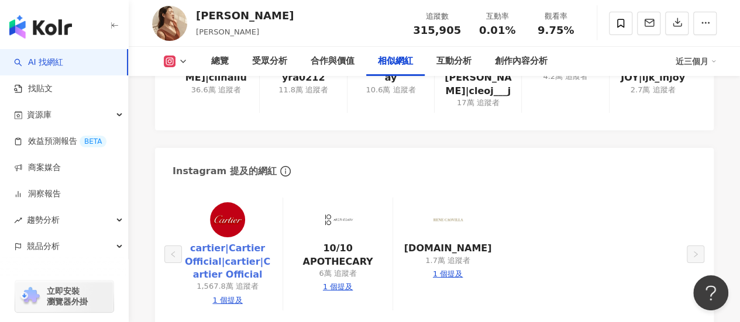
click at [225, 242] on link "cartier|Cartier Official|cartier|Cartier Official" at bounding box center [227, 261] width 91 height 39
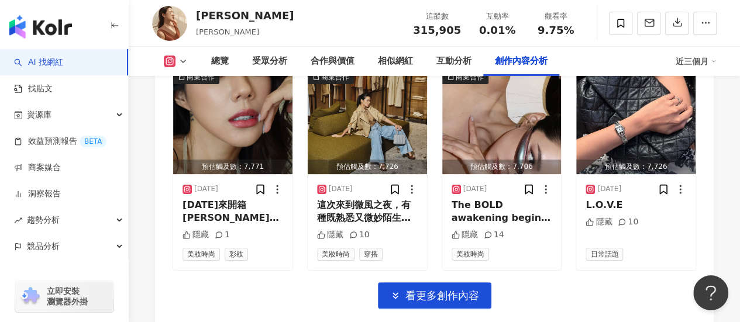
scroll to position [4171, 0]
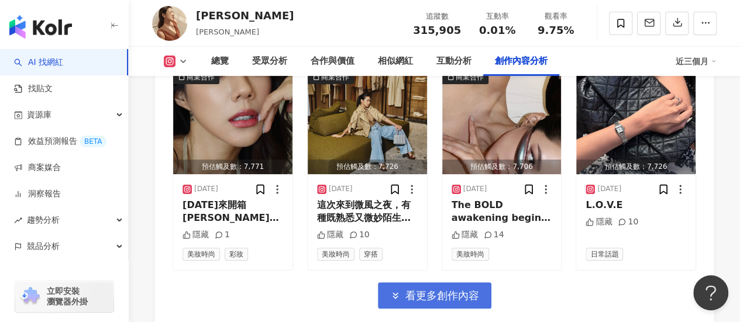
click at [434, 289] on span "看更多創作內容" at bounding box center [442, 295] width 74 height 13
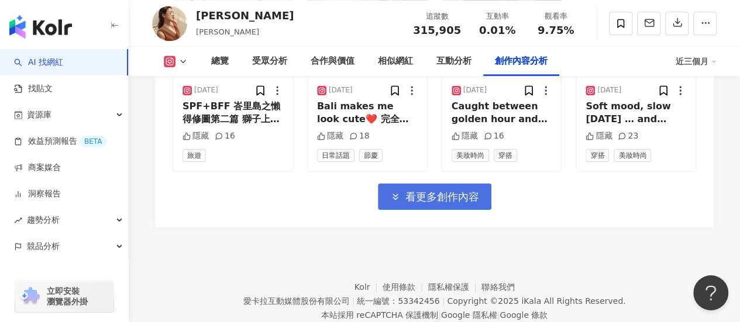
scroll to position [4909, 0]
click at [419, 191] on span "看更多創作內容" at bounding box center [442, 197] width 74 height 13
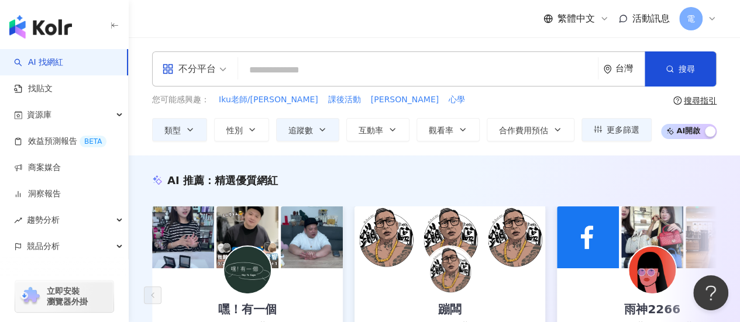
click at [295, 83] on div "不分平台 台灣 搜尋 6271bb02-24e4-4aec-bd43-b1102a471838 精品 8,588 追蹤者 🔮精品店🔮 1,090 追蹤者 精品…" at bounding box center [434, 68] width 564 height 35
click at [290, 80] on input "search" at bounding box center [418, 70] width 350 height 22
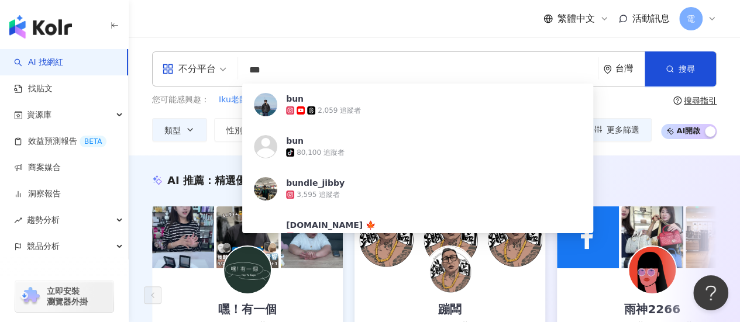
type input "***"
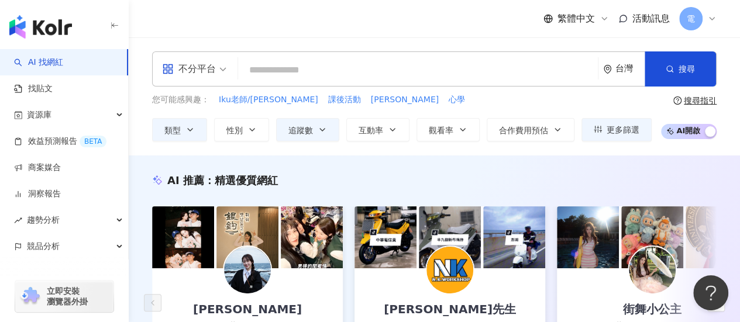
click at [294, 77] on input "search" at bounding box center [418, 70] width 350 height 22
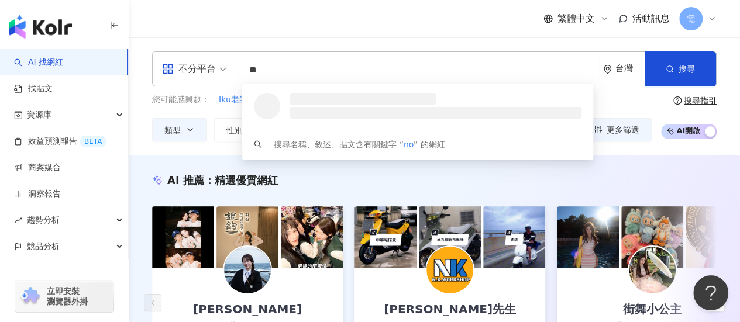
type input "*"
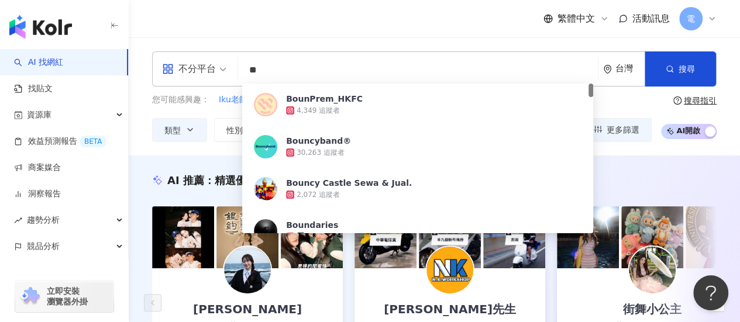
type input "*"
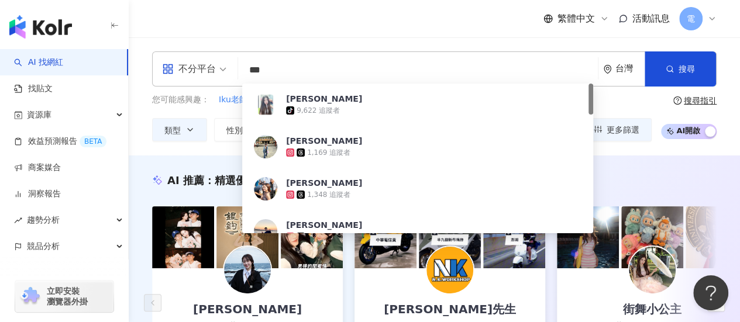
type input "***"
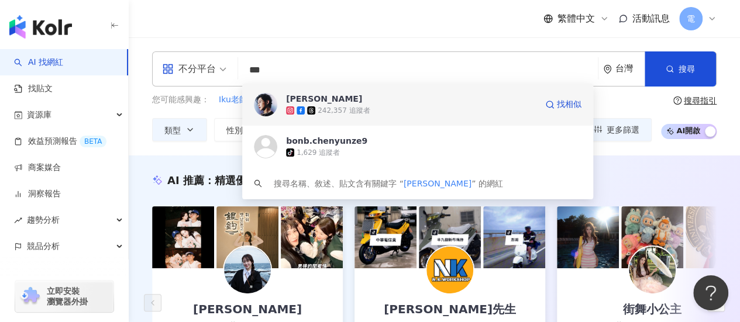
click at [261, 109] on img at bounding box center [265, 104] width 23 height 23
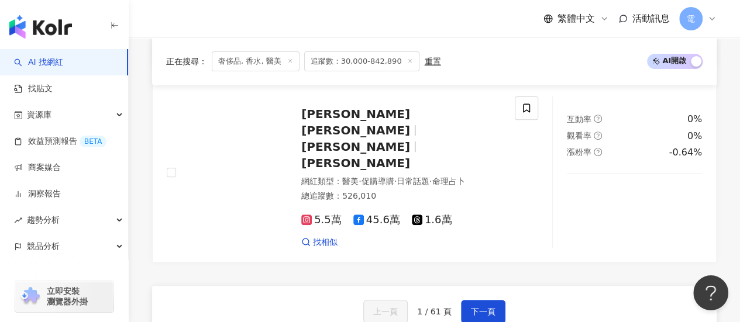
scroll to position [2420, 0]
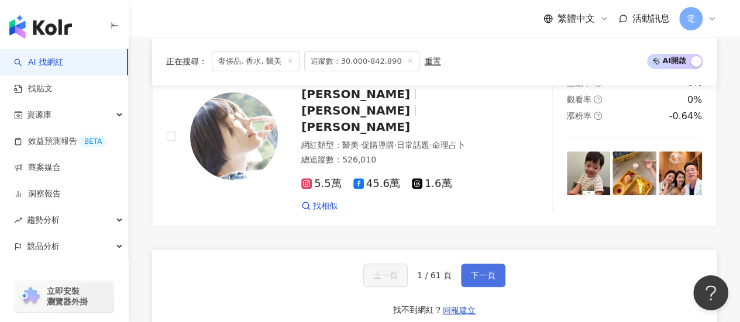
drag, startPoint x: 494, startPoint y: 115, endPoint x: 480, endPoint y: 109, distance: 14.7
drag, startPoint x: 480, startPoint y: 109, endPoint x: 467, endPoint y: 106, distance: 13.3
drag, startPoint x: 467, startPoint y: 106, endPoint x: 461, endPoint y: 102, distance: 7.3
click at [461, 264] on button "下一頁" at bounding box center [483, 275] width 44 height 23
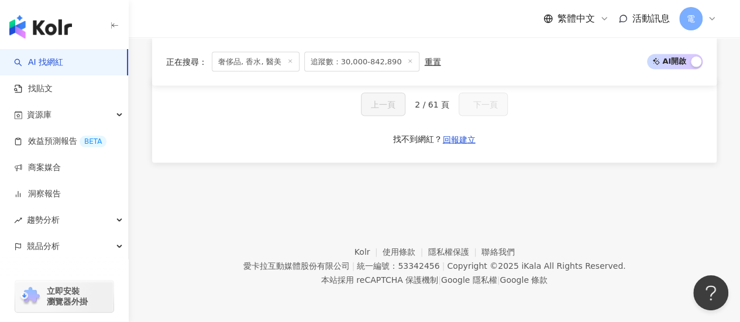
scroll to position [1136, 0]
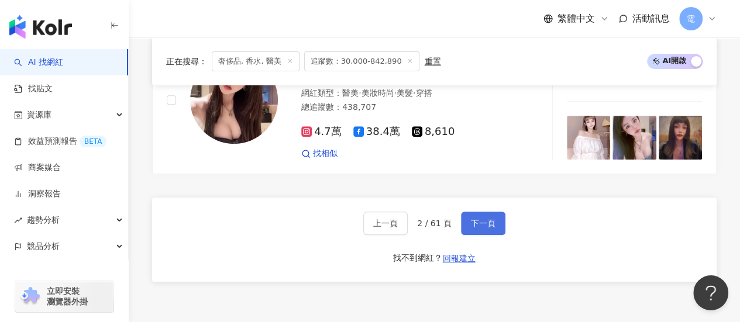
click at [478, 219] on span "下一頁" at bounding box center [483, 223] width 25 height 9
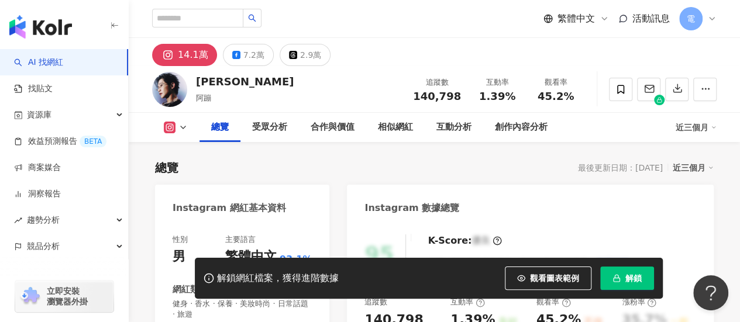
click at [640, 275] on span "解鎖" at bounding box center [633, 278] width 16 height 9
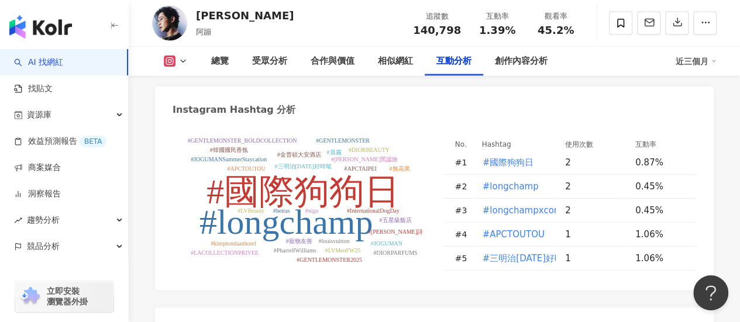
scroll to position [3291, 0]
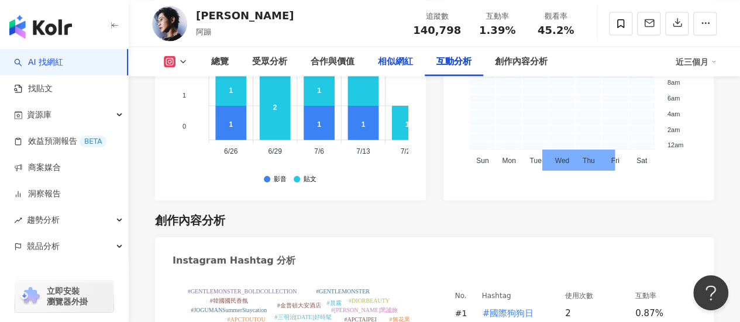
click at [396, 68] on div "相似網紅" at bounding box center [395, 61] width 58 height 29
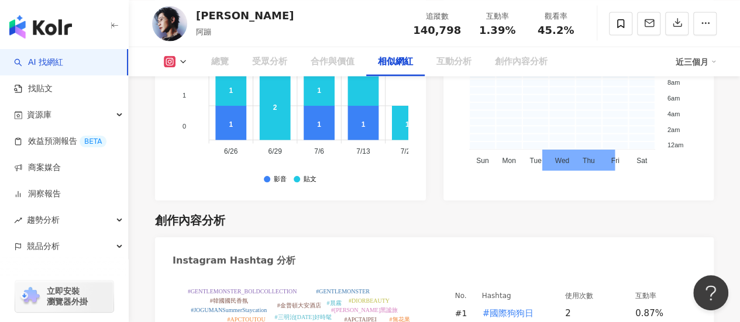
scroll to position [1895, 0]
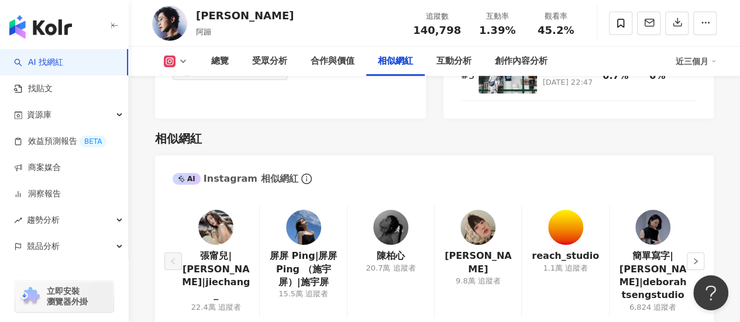
drag, startPoint x: 696, startPoint y: 224, endPoint x: 548, endPoint y: 308, distance: 170.2
click at [692, 258] on icon "right" at bounding box center [695, 261] width 7 height 7
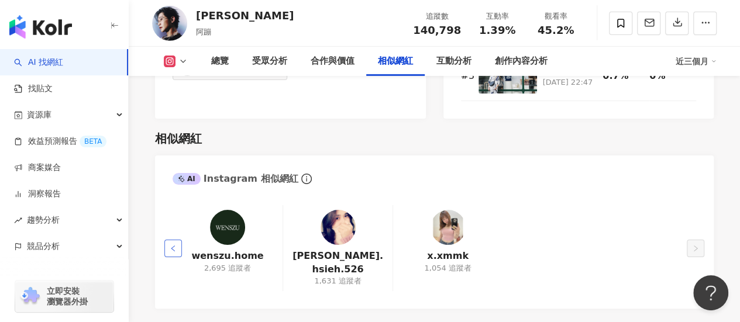
click at [168, 240] on button "button" at bounding box center [173, 249] width 18 height 18
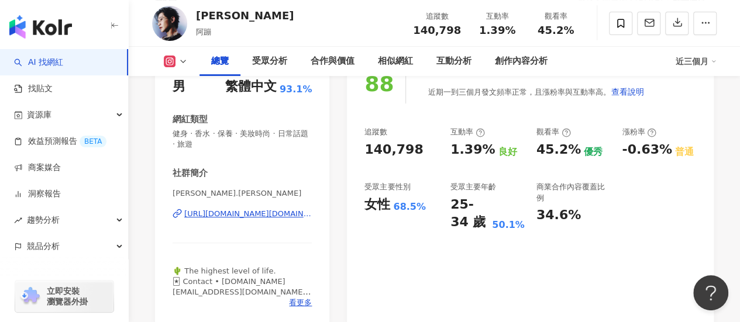
scroll to position [0, 0]
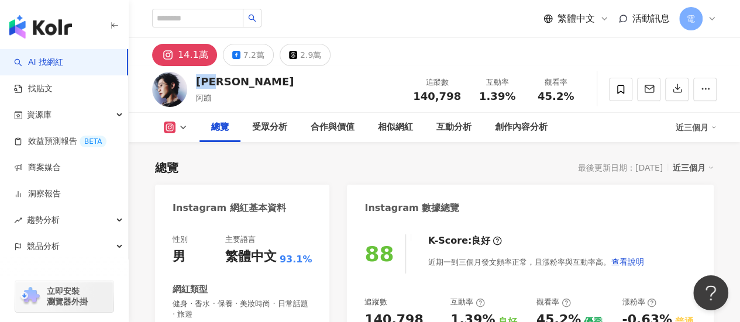
drag, startPoint x: 230, startPoint y: 86, endPoint x: 192, endPoint y: 83, distance: 38.7
click at [192, 83] on div "[PERSON_NAME]蹦 追蹤數 140,798 互動率 1.39% 觀看率 45.2%" at bounding box center [434, 89] width 611 height 46
copy div "[PERSON_NAME]"
drag, startPoint x: 414, startPoint y: 98, endPoint x: 460, endPoint y: 100, distance: 45.6
click at [460, 100] on div "追蹤數 140,798" at bounding box center [437, 89] width 62 height 25
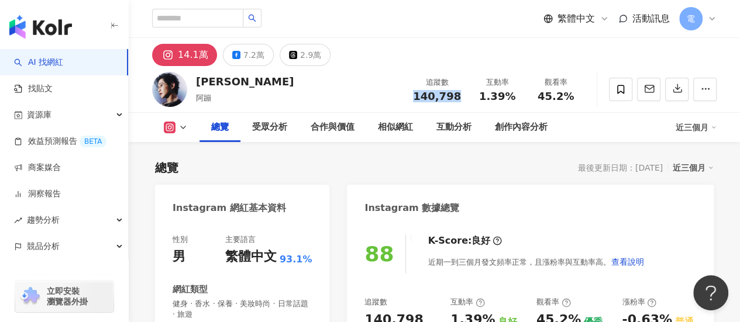
copy span "140,798"
drag, startPoint x: 478, startPoint y: 95, endPoint x: 521, endPoint y: 98, distance: 43.4
click at [521, 98] on div "互動率 1.39%" at bounding box center [497, 89] width 58 height 25
copy span "1.39%"
drag, startPoint x: 537, startPoint y: 92, endPoint x: 590, endPoint y: 101, distance: 53.9
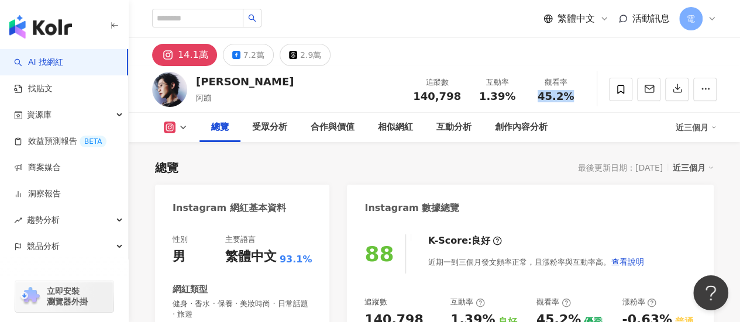
click at [590, 101] on div "[PERSON_NAME]蹦 追蹤數 140,798 互動率 1.39% 觀看率 45.2%" at bounding box center [434, 89] width 611 height 46
copy span "45.2%"
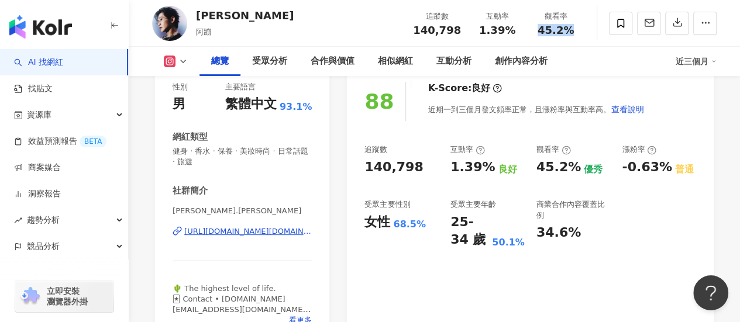
scroll to position [153, 0]
click at [389, 263] on div "88 K-Score : 良好 近期一到三個月發文頻率正常，且漲粉率與互動率高。 查看說明 追蹤數 140,798 互動率 1.39% 良好 觀看率 45.2…" at bounding box center [530, 206] width 367 height 273
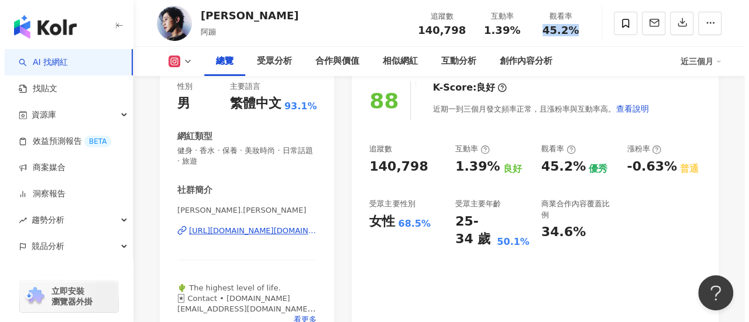
scroll to position [481, 0]
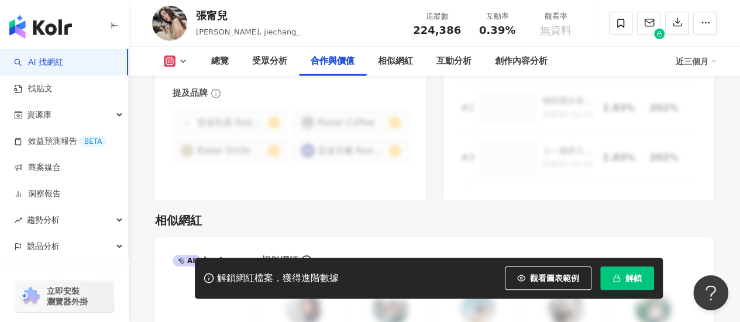
scroll to position [1752, 0]
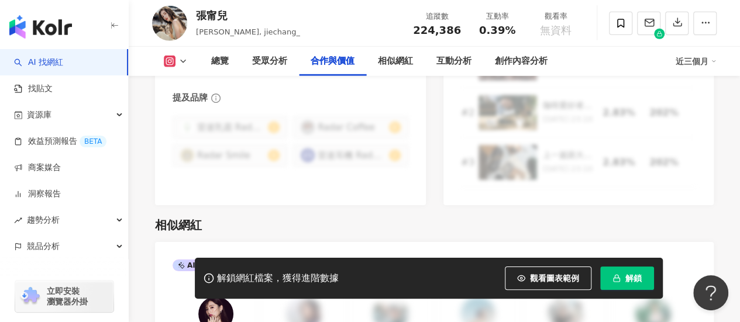
click at [625, 282] on span "解鎖" at bounding box center [633, 278] width 16 height 9
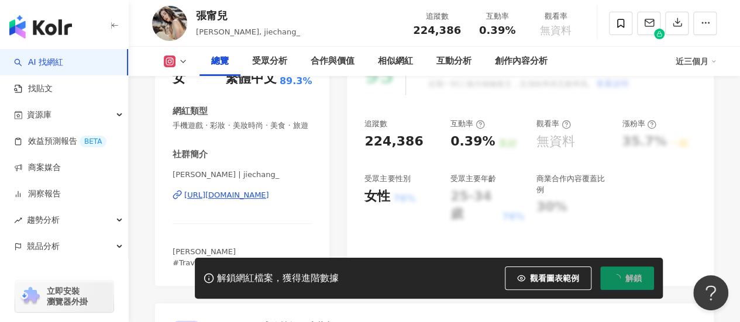
scroll to position [178, 0]
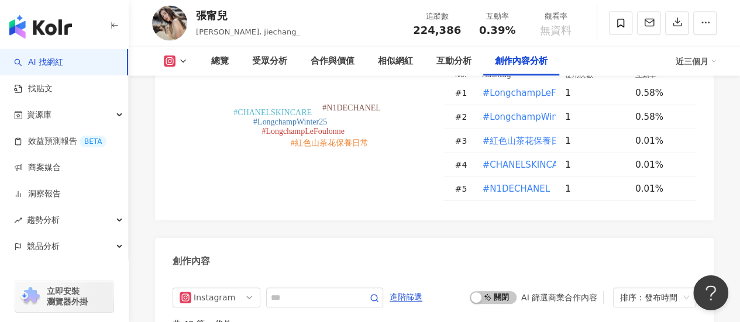
scroll to position [3329, 0]
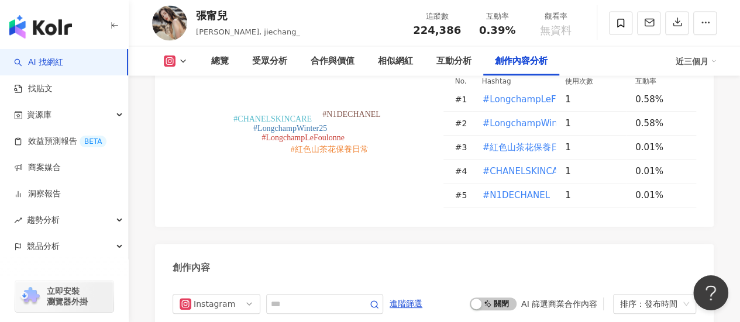
click at [280, 124] on tspan "#LongchampWinter25" at bounding box center [290, 128] width 74 height 9
type input "**********"
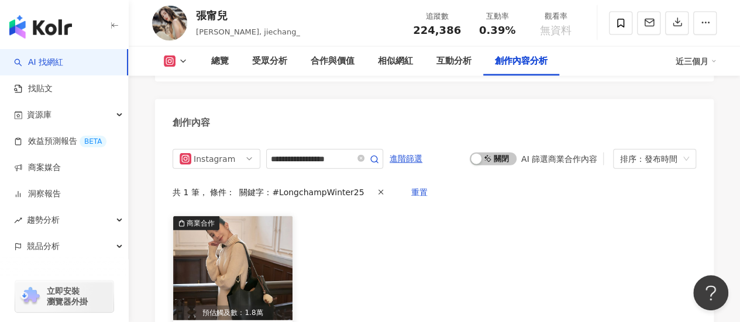
click at [194, 233] on img "button" at bounding box center [232, 268] width 119 height 104
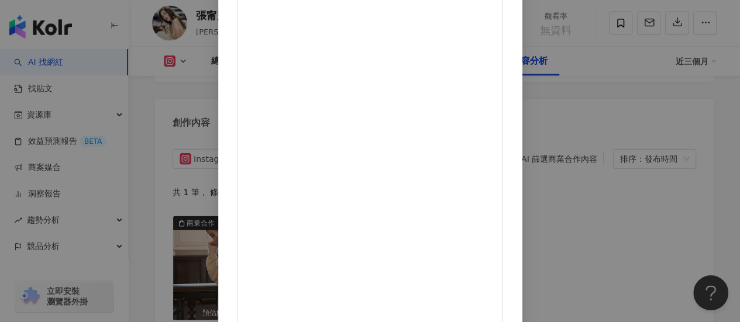
scroll to position [145, 0]
click at [678, 202] on div "張甯兒 2025/8/10 包包裡不外乎就是手機、錢包、鑰匙、行動電源 說起來不多，但總是默默會多帶一些小東西 曾經我也幻想過輕盈出門、只背小包的日子 但很快…" at bounding box center [370, 161] width 740 height 322
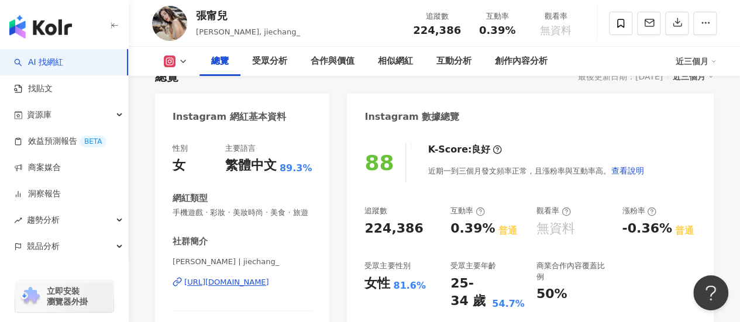
scroll to position [0, 0]
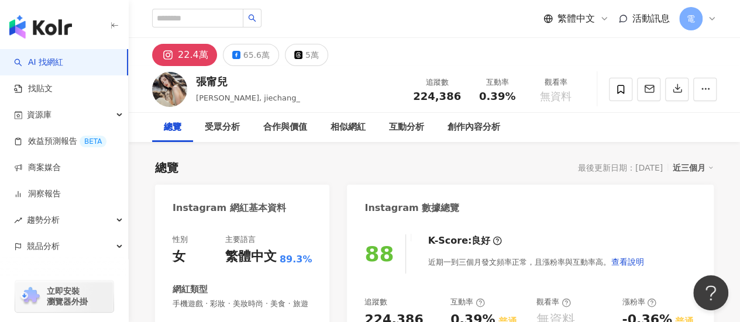
click at [373, 273] on div "88" at bounding box center [385, 253] width 42 height 39
click at [569, 253] on div "近期一到三個月發文頻率正常，且漲粉率與互動率高。 查看說明" at bounding box center [535, 261] width 216 height 23
drag, startPoint x: 232, startPoint y: 86, endPoint x: 193, endPoint y: 85, distance: 39.2
click at [193, 85] on div "張甯兒 Ning Chang, jiechang_ 追蹤數 224,386 互動率 0.39% 觀看率 無資料" at bounding box center [434, 89] width 611 height 46
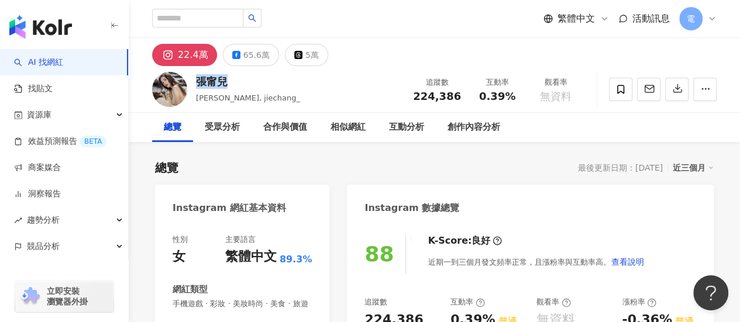
copy div "張甯兒"
click at [167, 85] on img at bounding box center [169, 89] width 35 height 35
click at [461, 100] on div "追蹤數 224,386" at bounding box center [437, 89] width 62 height 25
copy span "224,386"
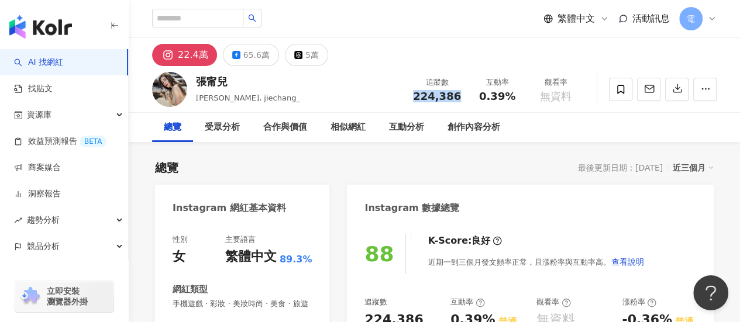
click at [480, 104] on div "追蹤數 224,386 互動率 0.39% 觀看率 無資料" at bounding box center [495, 89] width 179 height 35
drag, startPoint x: 499, startPoint y: 95, endPoint x: 513, endPoint y: 95, distance: 14.6
click at [513, 95] on div "0.39%" at bounding box center [497, 97] width 44 height 12
copy span "0.39%"
click at [426, 211] on div "Instagram 數據總覽" at bounding box center [411, 208] width 95 height 13
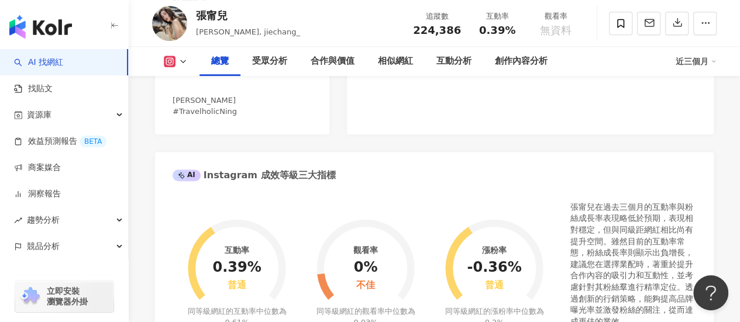
scroll to position [183, 0]
